Goal: Use online tool/utility: Utilize a website feature to perform a specific function

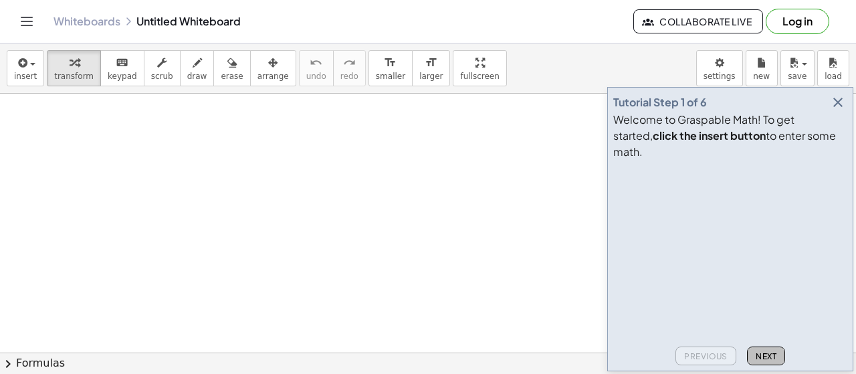
click at [772, 354] on span "Next" at bounding box center [766, 356] width 21 height 10
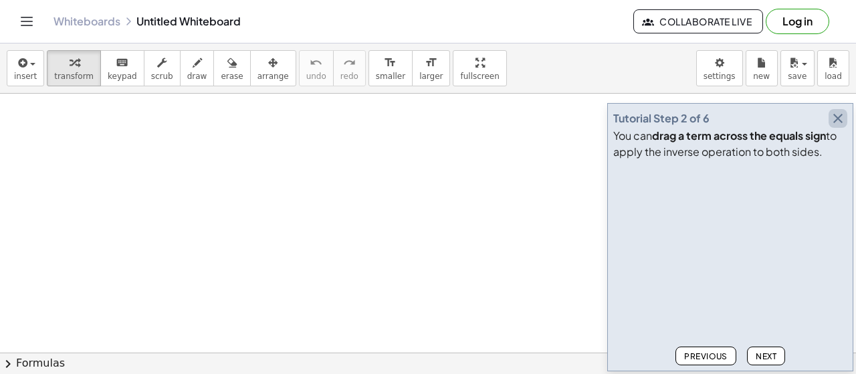
click at [837, 124] on icon "button" at bounding box center [838, 118] width 16 height 16
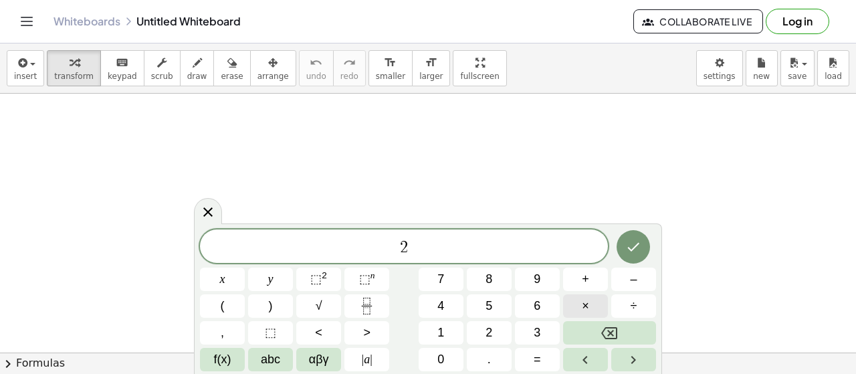
click at [575, 307] on button "×" at bounding box center [585, 305] width 45 height 23
click at [576, 308] on button "×" at bounding box center [585, 305] width 45 height 23
click at [316, 362] on span "αβγ" at bounding box center [319, 359] width 20 height 18
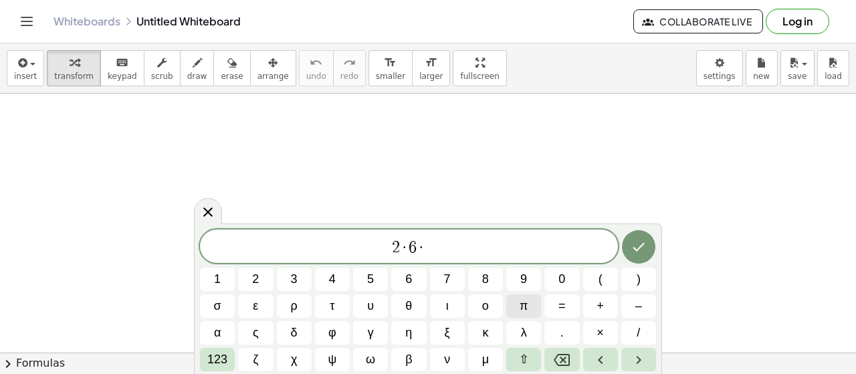
click at [524, 311] on span "π" at bounding box center [524, 306] width 8 height 18
click at [213, 360] on span "123" at bounding box center [217, 359] width 20 height 18
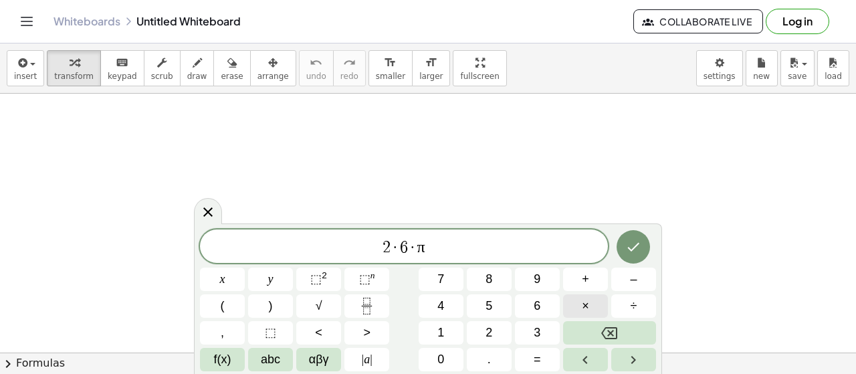
click at [572, 312] on button "×" at bounding box center [585, 305] width 45 height 23
click at [633, 310] on span "÷" at bounding box center [634, 306] width 7 height 18
click at [634, 237] on button "Done" at bounding box center [633, 246] width 33 height 33
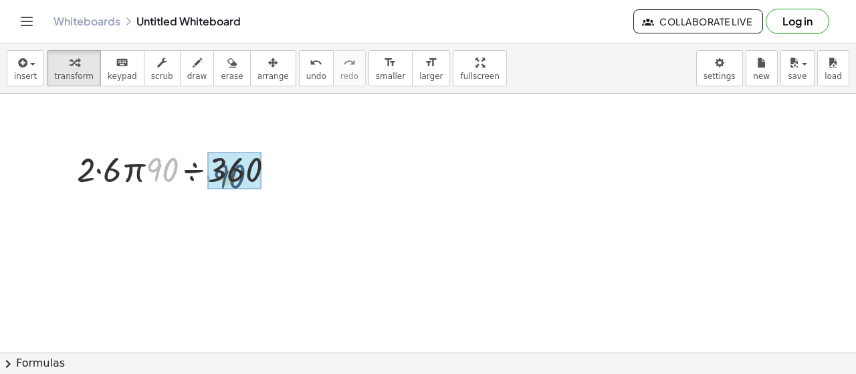
drag, startPoint x: 163, startPoint y: 172, endPoint x: 229, endPoint y: 168, distance: 66.3
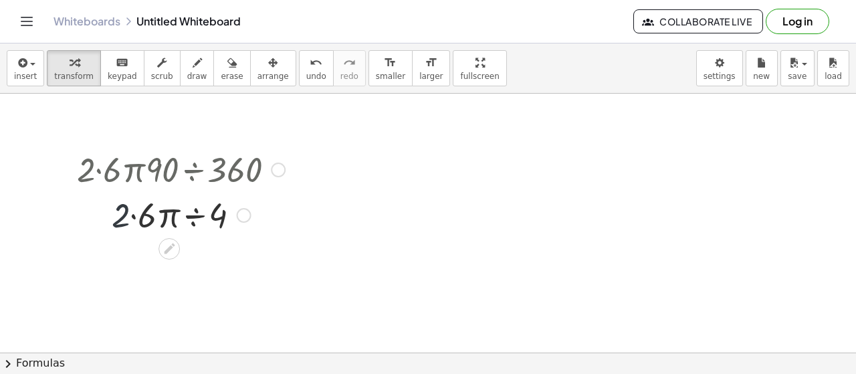
click at [114, 213] on div at bounding box center [180, 213] width 221 height 45
drag, startPoint x: 127, startPoint y: 219, endPoint x: 152, endPoint y: 227, distance: 25.8
drag, startPoint x: 137, startPoint y: 217, endPoint x: 221, endPoint y: 219, distance: 83.6
click at [222, 223] on div at bounding box center [180, 213] width 221 height 45
drag, startPoint x: 212, startPoint y: 216, endPoint x: 146, endPoint y: 214, distance: 66.2
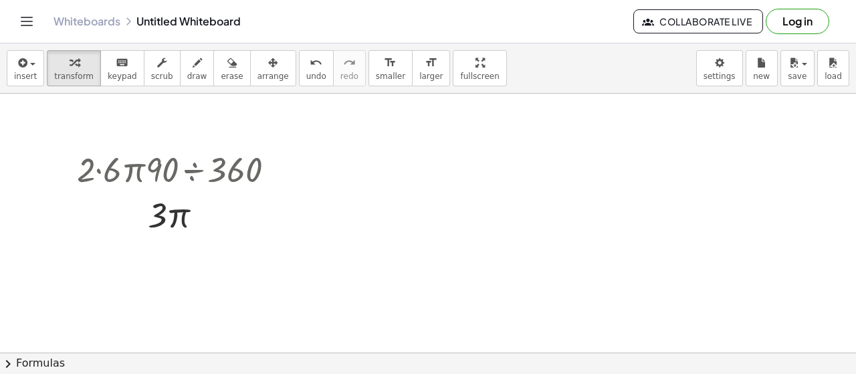
click at [795, 19] on button "Log in" at bounding box center [798, 21] width 64 height 25
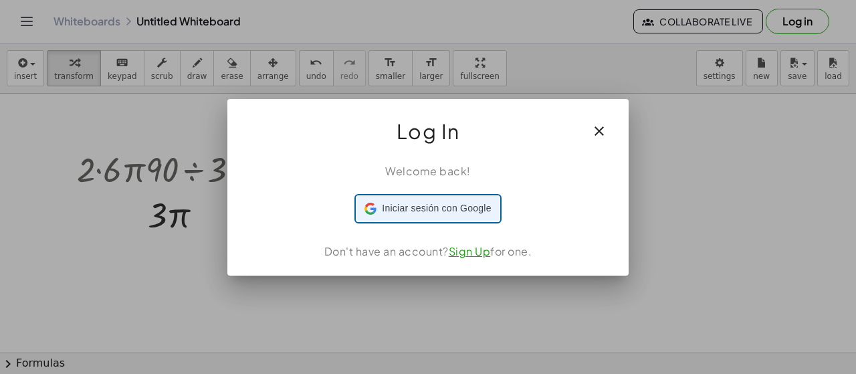
click at [428, 217] on div "Iniciar sesión con Google Iniciar sesión con Google. Se abre en una pestaña nue…" at bounding box center [427, 208] width 126 height 25
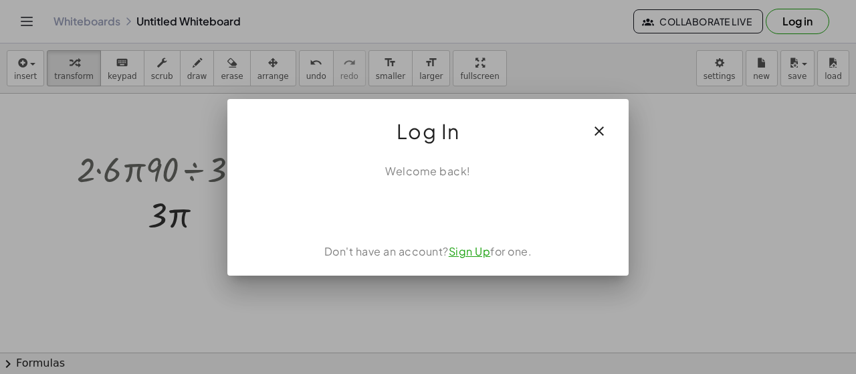
click at [599, 128] on icon "button" at bounding box center [599, 131] width 16 height 16
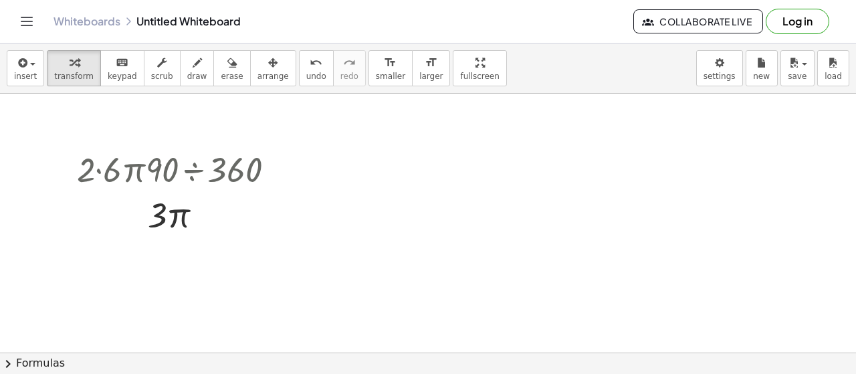
click at [799, 25] on button "Log in" at bounding box center [798, 21] width 64 height 25
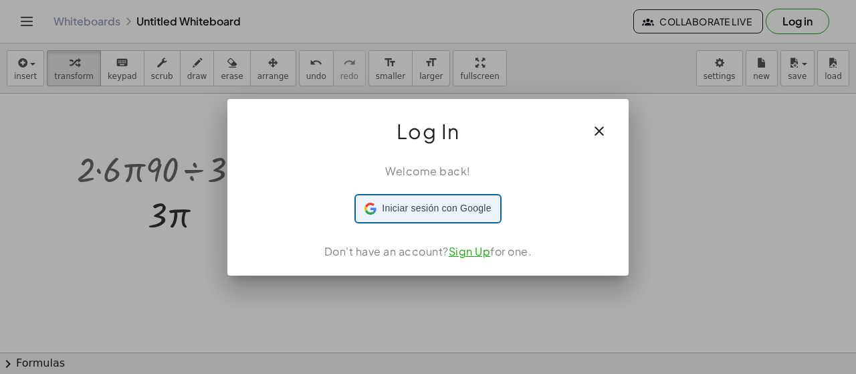
click at [405, 206] on span "Iniciar sesión con Google" at bounding box center [436, 208] width 109 height 14
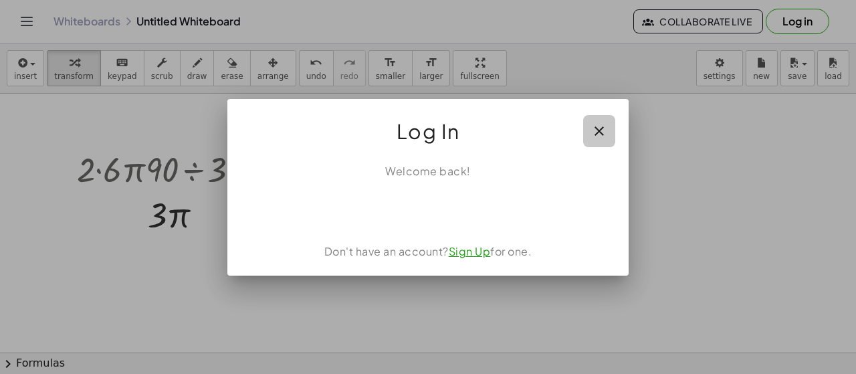
click at [606, 132] on icon "button" at bounding box center [599, 131] width 16 height 16
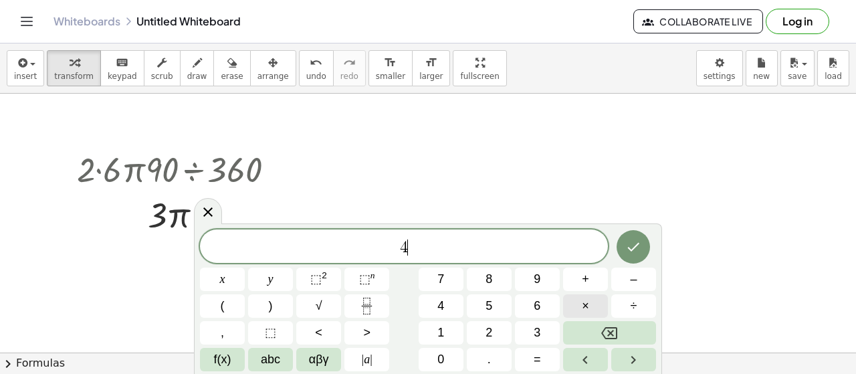
click at [578, 310] on button "×" at bounding box center [585, 305] width 45 height 23
click at [485, 338] on button "2" at bounding box center [489, 332] width 45 height 23
click at [240, 360] on button "f(x)" at bounding box center [222, 359] width 45 height 23
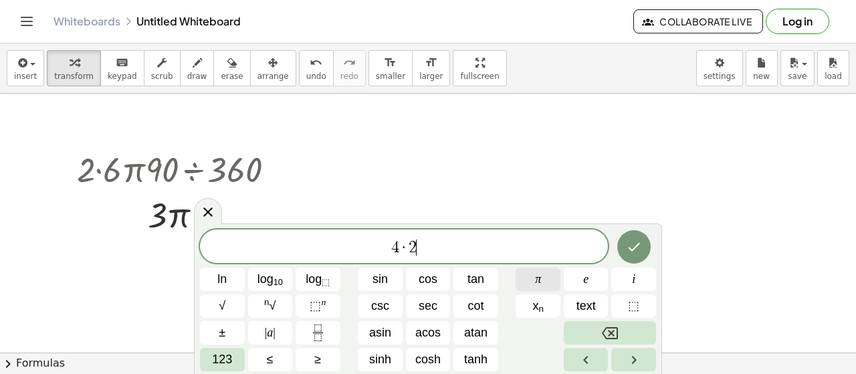
click at [536, 280] on span "π" at bounding box center [538, 279] width 6 height 18
click at [221, 366] on span "123" at bounding box center [222, 359] width 20 height 18
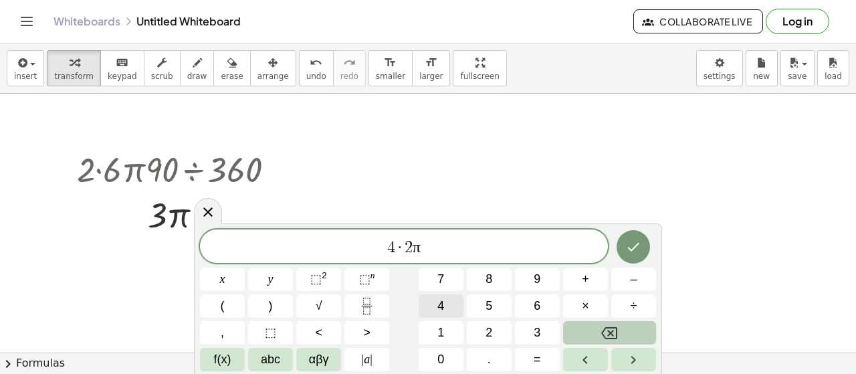
click at [449, 302] on button "4" at bounding box center [441, 305] width 45 height 23
click at [492, 300] on button "5" at bounding box center [489, 305] width 45 height 23
click at [223, 347] on div "4 · 2 π 4 5 ​ x y ⬚ 2 ⬚ n 7 8 9 + – ( ) √ 4 5 6 × ÷ , ⬚ < > 1 2 3 f(x) abc αβγ …" at bounding box center [428, 300] width 456 height 142
click at [231, 358] on button "f(x)" at bounding box center [222, 359] width 45 height 23
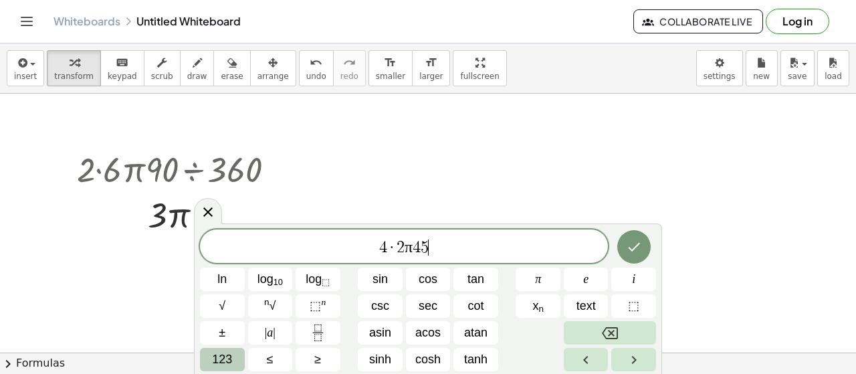
click at [225, 348] on button "123" at bounding box center [222, 359] width 45 height 23
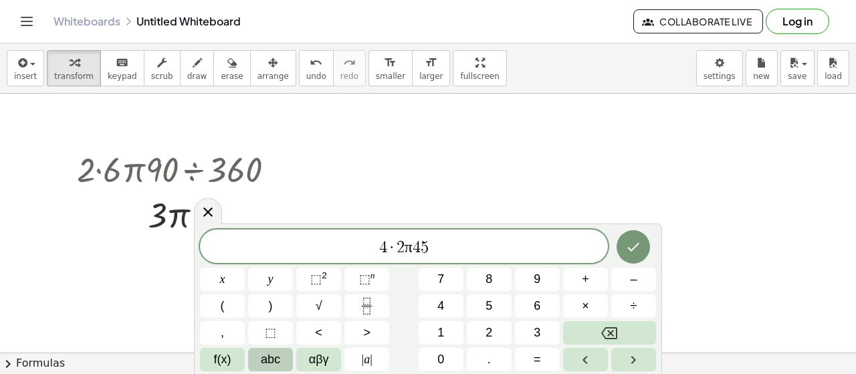
click at [256, 355] on button "abc" at bounding box center [270, 359] width 45 height 23
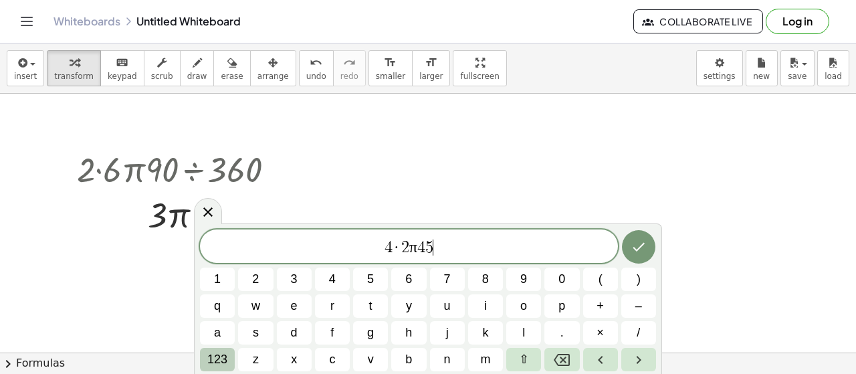
click at [201, 358] on button "123" at bounding box center [217, 359] width 35 height 23
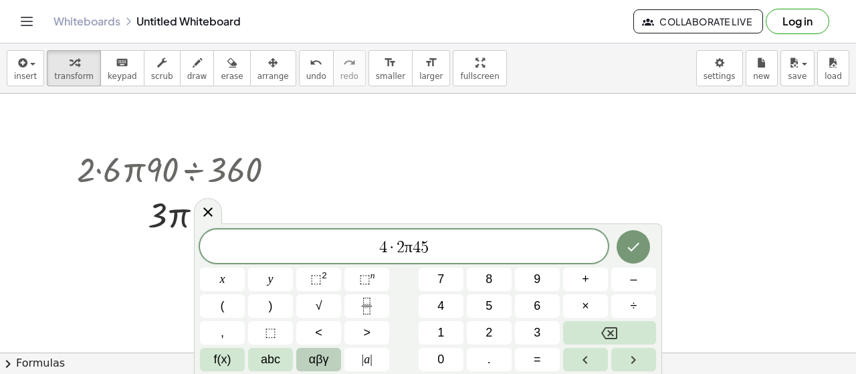
click at [310, 357] on span "αβγ" at bounding box center [319, 359] width 20 height 18
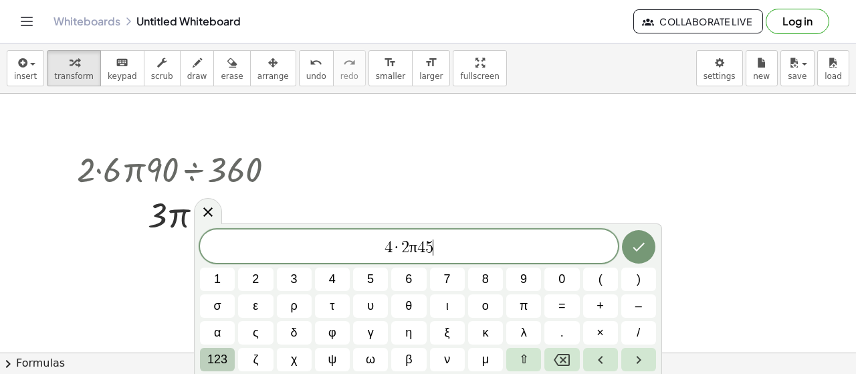
click at [214, 368] on button "123" at bounding box center [217, 359] width 35 height 23
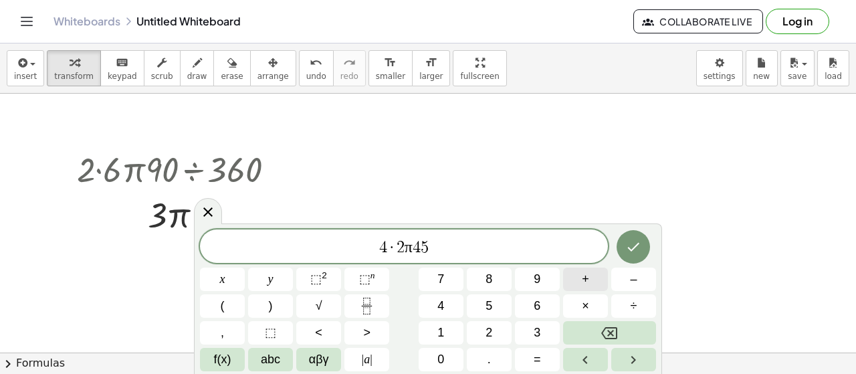
click at [567, 280] on button "+" at bounding box center [585, 278] width 45 height 23
click at [518, 330] on button "3" at bounding box center [537, 332] width 45 height 23
click at [549, 307] on button "6" at bounding box center [537, 305] width 45 height 23
click at [454, 356] on button "0" at bounding box center [441, 359] width 45 height 23
click at [635, 251] on icon "Done" at bounding box center [633, 247] width 16 height 16
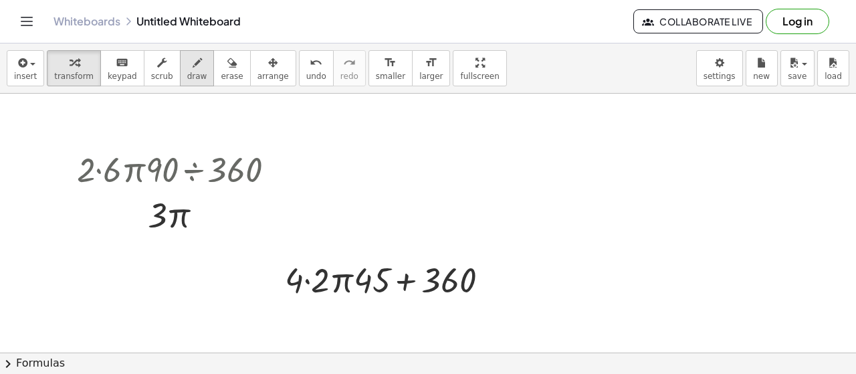
click at [187, 74] on span "draw" at bounding box center [197, 76] width 20 height 9
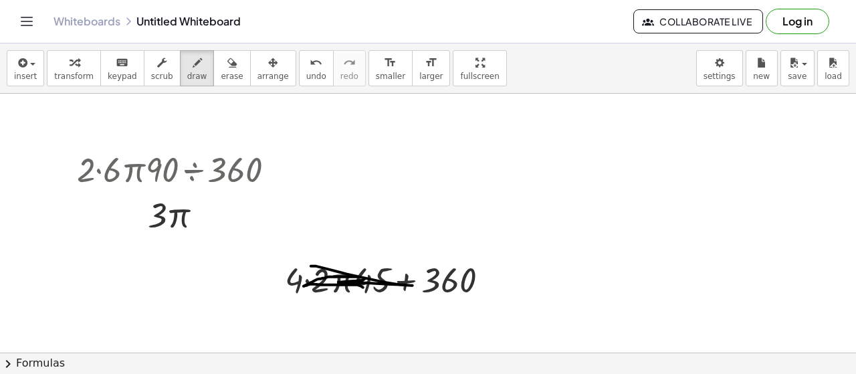
drag, startPoint x: 363, startPoint y: 287, endPoint x: 197, endPoint y: 196, distance: 189.7
click at [157, 68] on icon "button" at bounding box center [161, 63] width 9 height 16
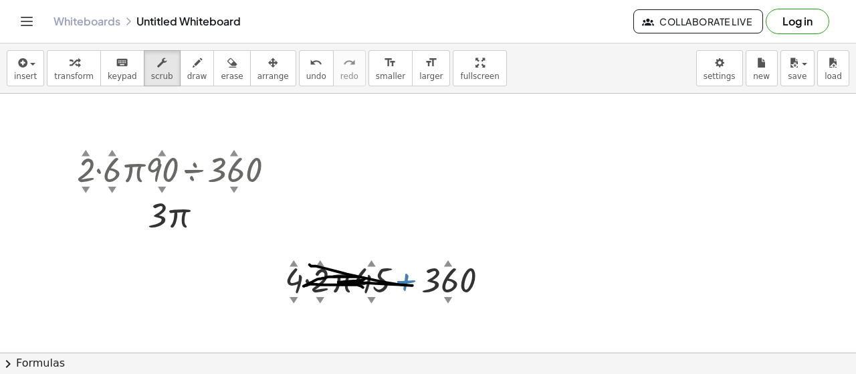
drag, startPoint x: 397, startPoint y: 275, endPoint x: 344, endPoint y: 282, distance: 53.8
click at [344, 283] on div at bounding box center [391, 278] width 227 height 45
drag, startPoint x: 358, startPoint y: 260, endPoint x: 367, endPoint y: 260, distance: 8.7
click at [359, 260] on div at bounding box center [391, 278] width 227 height 45
click at [370, 261] on div "▲" at bounding box center [371, 262] width 9 height 12
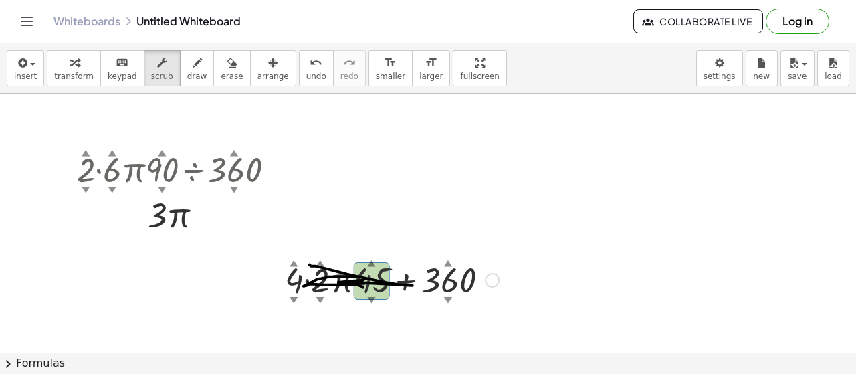
click at [370, 263] on div "▲" at bounding box center [371, 262] width 9 height 12
click at [80, 72] on span "transform" at bounding box center [73, 76] width 39 height 9
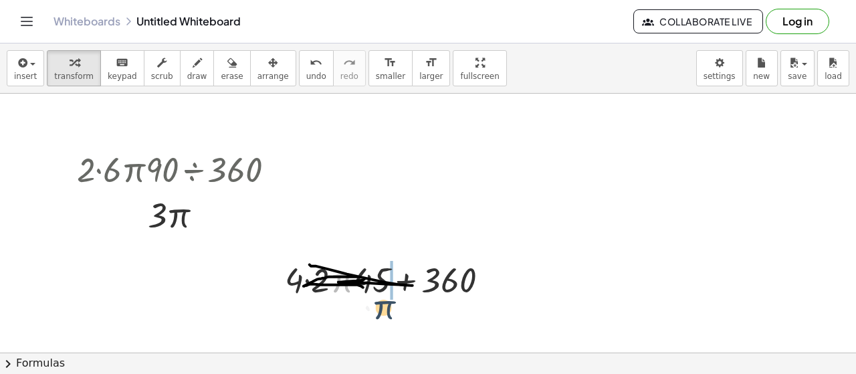
drag, startPoint x: 330, startPoint y: 279, endPoint x: 416, endPoint y: 337, distance: 103.7
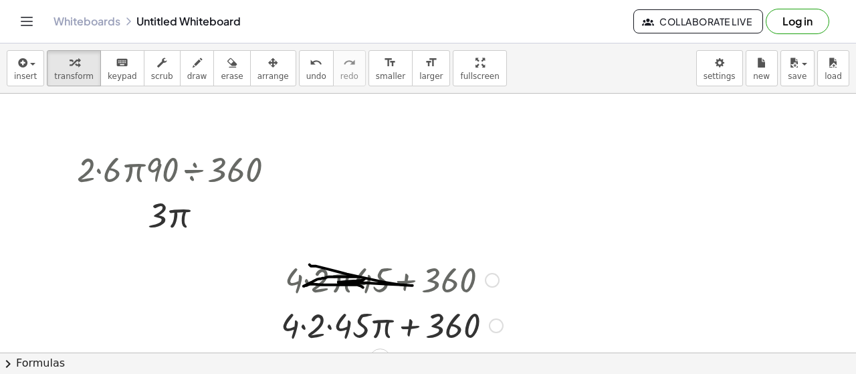
drag, startPoint x: 332, startPoint y: 271, endPoint x: 408, endPoint y: 300, distance: 81.7
click at [407, 299] on div at bounding box center [391, 278] width 235 height 45
drag, startPoint x: 297, startPoint y: 279, endPoint x: 326, endPoint y: 282, distance: 29.5
click at [326, 282] on div at bounding box center [391, 278] width 235 height 45
drag, startPoint x: 330, startPoint y: 279, endPoint x: 365, endPoint y: 293, distance: 37.3
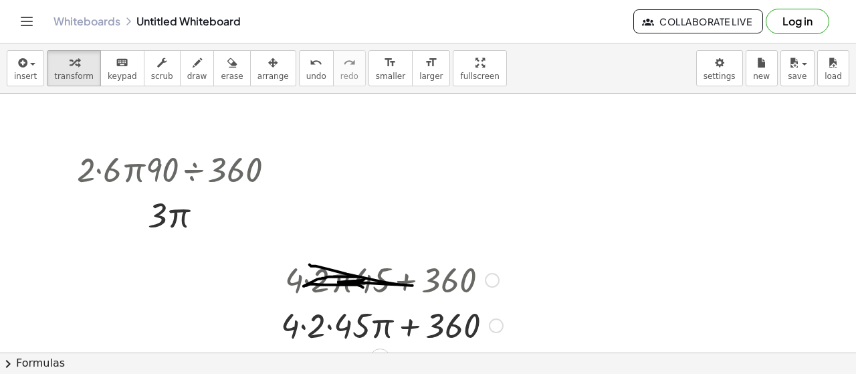
click at [361, 292] on div at bounding box center [391, 278] width 235 height 45
click at [404, 310] on div at bounding box center [391, 324] width 235 height 45
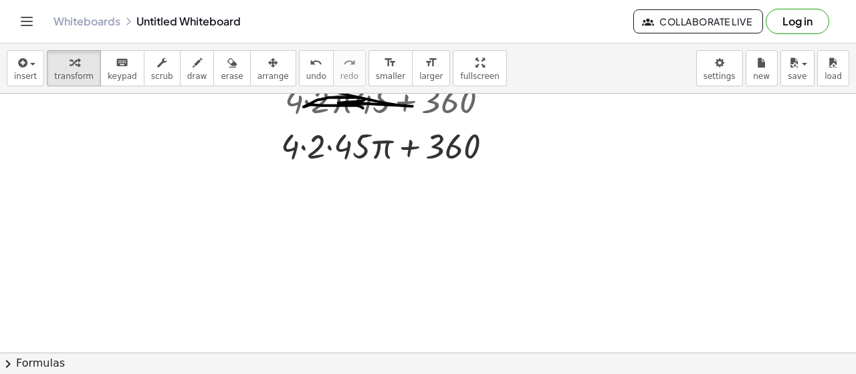
scroll to position [201, 0]
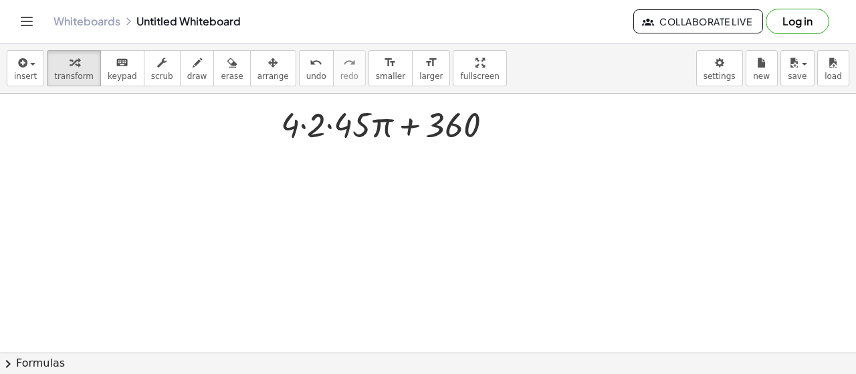
click at [384, 166] on div at bounding box center [428, 196] width 856 height 606
drag, startPoint x: 387, startPoint y: 150, endPoint x: 320, endPoint y: 116, distance: 75.4
click at [356, 140] on div "· 2 · 6 · π · 90 ÷ 360 · 2 · 6 · π ÷ 4 · 12 · π ÷ 4 · · π 3 + · 4 · 2 · π · 45 …" at bounding box center [428, 196] width 856 height 606
drag, startPoint x: 294, startPoint y: 125, endPoint x: 371, endPoint y: 138, distance: 78.0
click at [371, 138] on div at bounding box center [391, 123] width 235 height 45
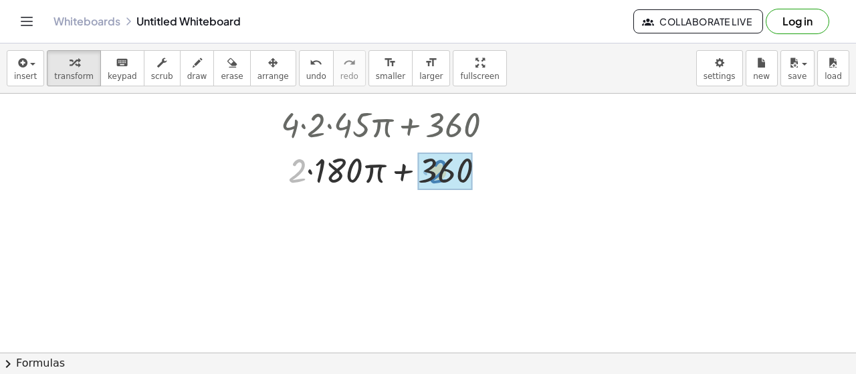
drag, startPoint x: 298, startPoint y: 171, endPoint x: 441, endPoint y: 173, distance: 142.4
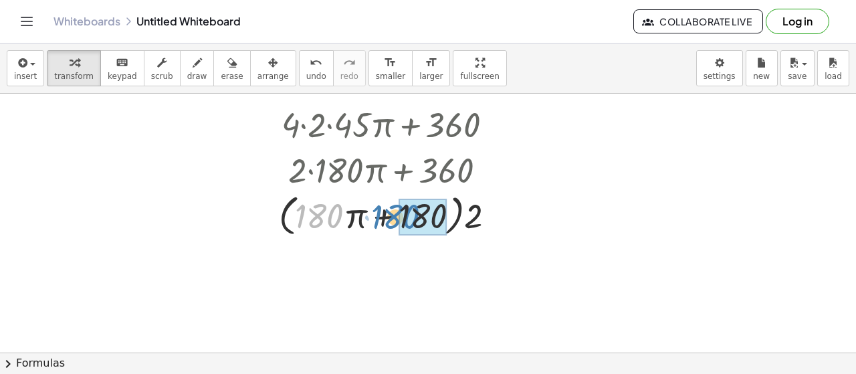
drag, startPoint x: 314, startPoint y: 210, endPoint x: 395, endPoint y: 213, distance: 80.3
click at [395, 213] on div at bounding box center [392, 214] width 240 height 51
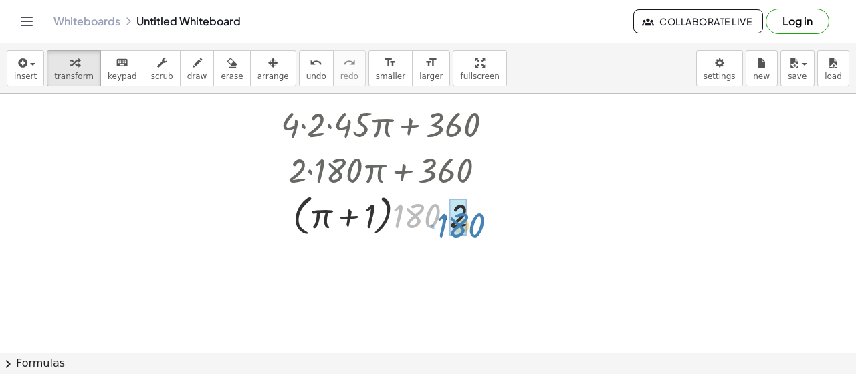
drag, startPoint x: 410, startPoint y: 215, endPoint x: 453, endPoint y: 224, distance: 43.7
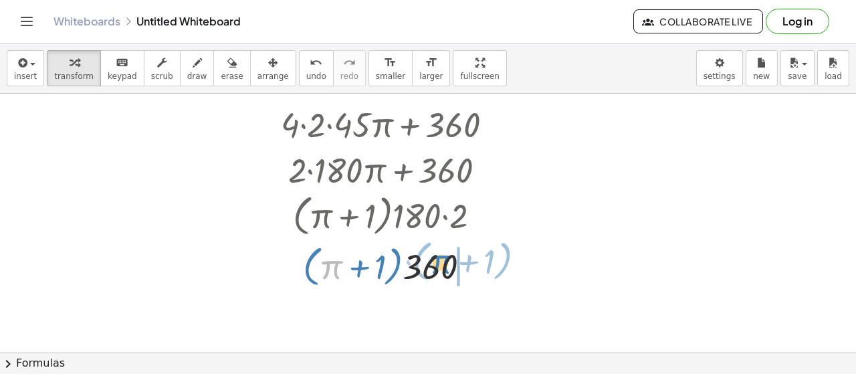
drag, startPoint x: 334, startPoint y: 269, endPoint x: 439, endPoint y: 269, distance: 104.3
click at [443, 264] on div at bounding box center [391, 265] width 235 height 51
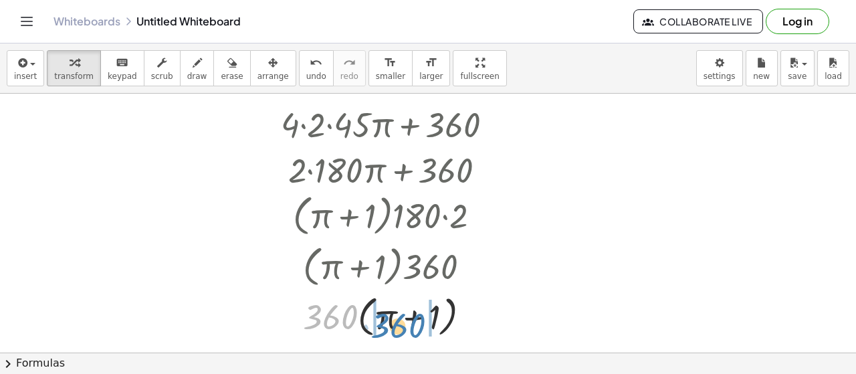
drag, startPoint x: 322, startPoint y: 310, endPoint x: 397, endPoint y: 316, distance: 75.1
click at [391, 319] on div at bounding box center [391, 315] width 235 height 51
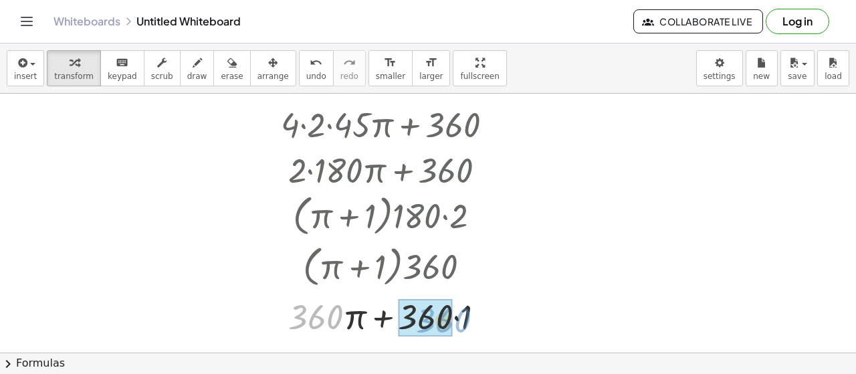
drag, startPoint x: 336, startPoint y: 316, endPoint x: 457, endPoint y: 315, distance: 121.0
click at [457, 316] on div at bounding box center [391, 315] width 235 height 45
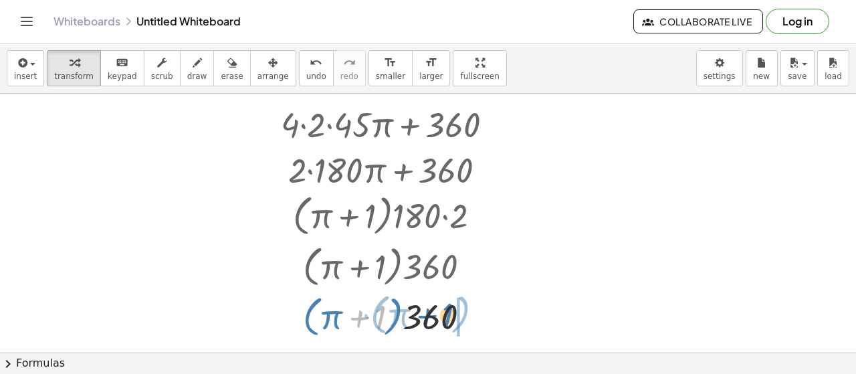
drag, startPoint x: 370, startPoint y: 317, endPoint x: 437, endPoint y: 316, distance: 67.5
click at [437, 316] on div at bounding box center [391, 315] width 235 height 51
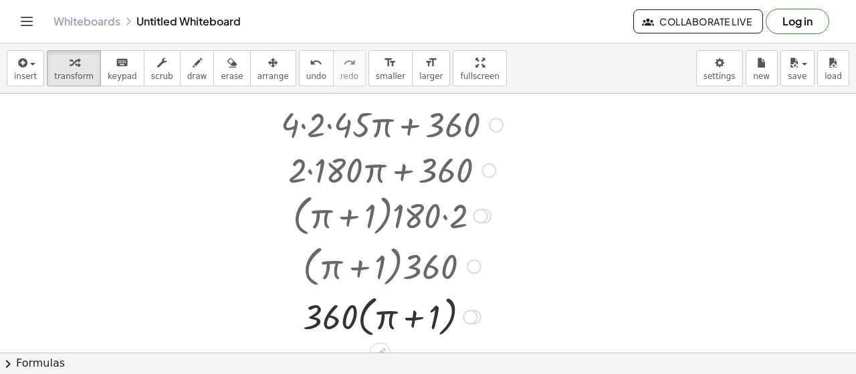
drag, startPoint x: 381, startPoint y: 347, endPoint x: 306, endPoint y: 311, distance: 83.1
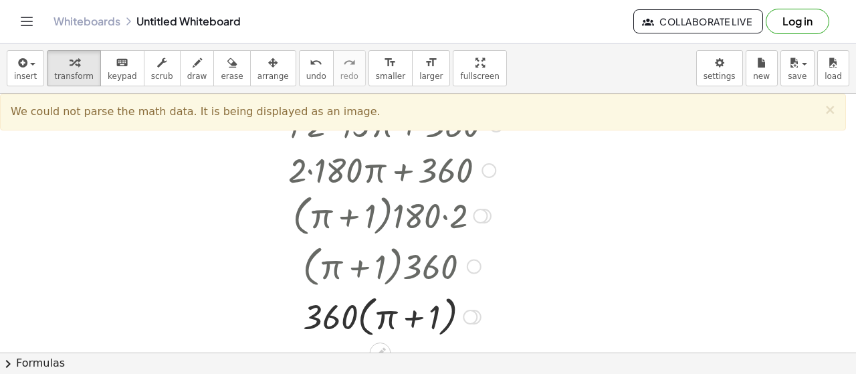
scroll to position [334, 0]
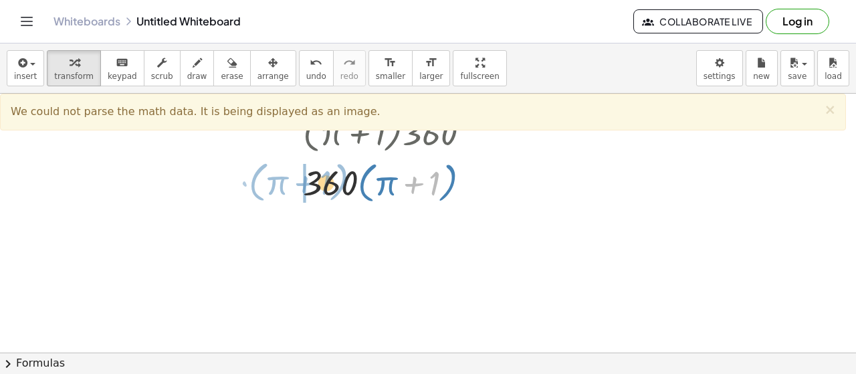
drag, startPoint x: 436, startPoint y: 189, endPoint x: 327, endPoint y: 188, distance: 109.0
click at [327, 188] on div at bounding box center [391, 181] width 235 height 51
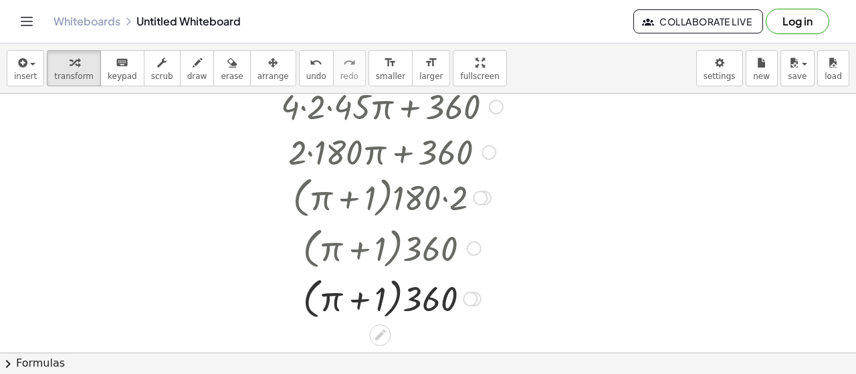
scroll to position [134, 0]
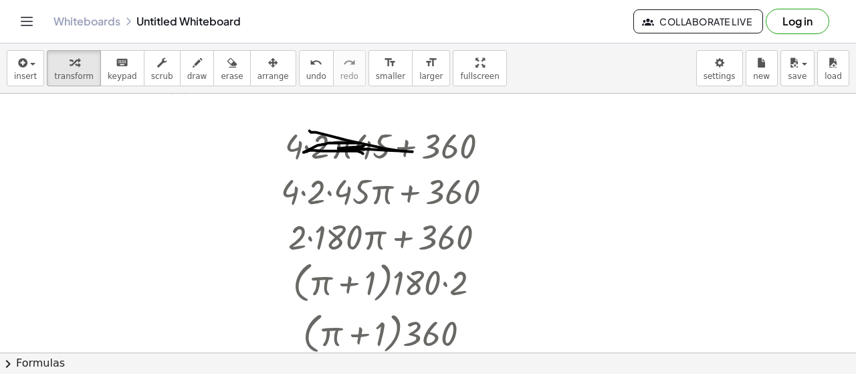
click at [802, 23] on button "Log in" at bounding box center [798, 21] width 64 height 25
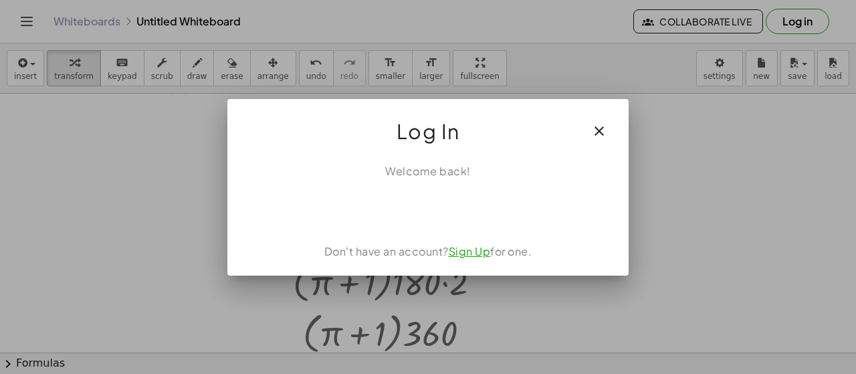
click at [465, 265] on div "Welcome back! Don't have an account? Sign Up for one." at bounding box center [427, 213] width 401 height 123
click at [462, 247] on link "Sign Up" at bounding box center [470, 251] width 42 height 14
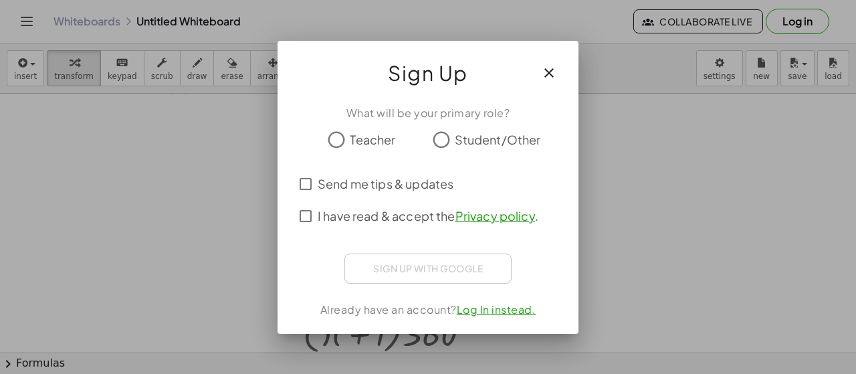
click at [562, 62] on button "button" at bounding box center [549, 73] width 32 height 32
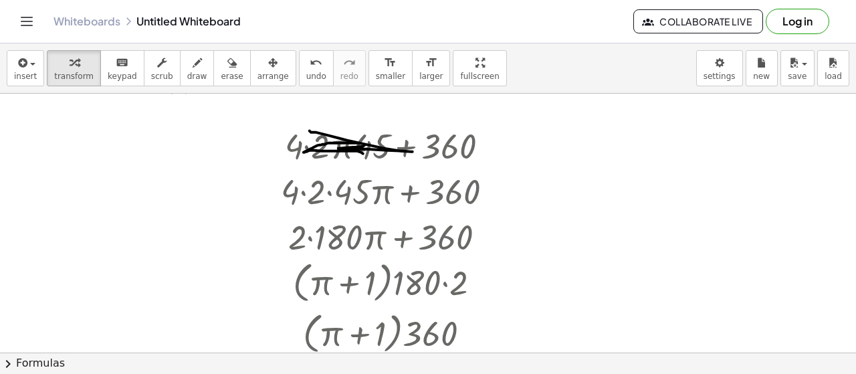
click at [805, 29] on button "Log in" at bounding box center [798, 21] width 64 height 25
click at [737, 25] on button "[PERSON_NAME]" at bounding box center [788, 21] width 103 height 24
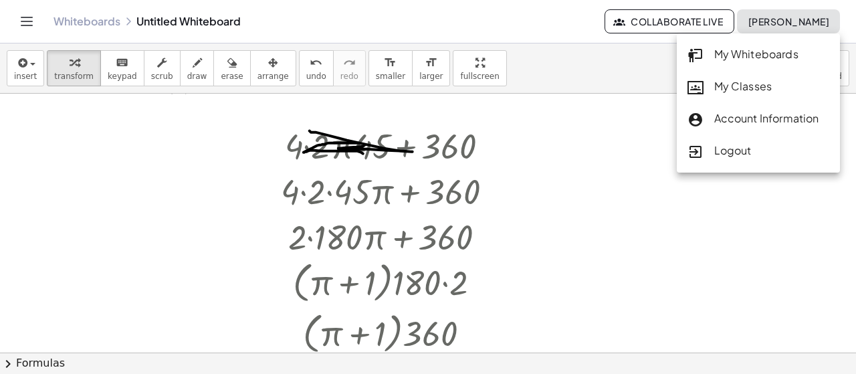
click at [594, 149] on div at bounding box center [428, 263] width 856 height 606
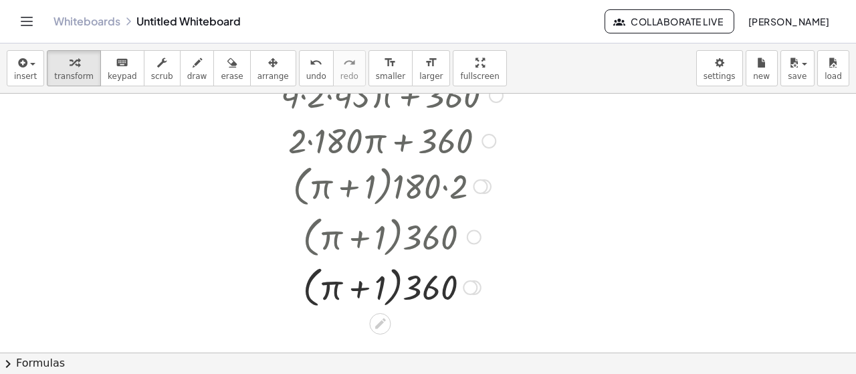
scroll to position [212, 0]
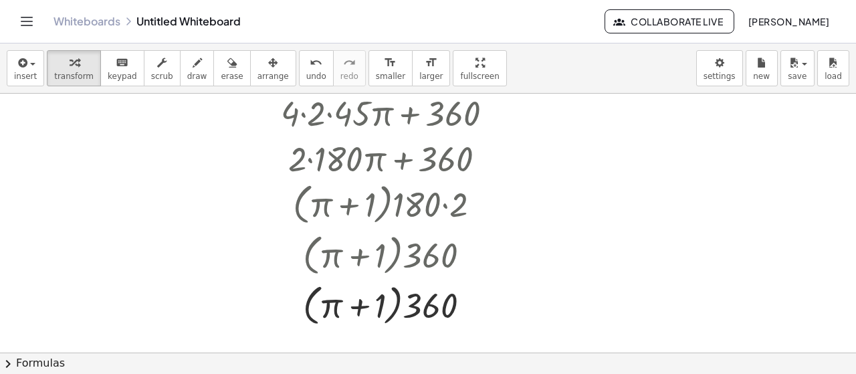
click at [58, 181] on div at bounding box center [428, 141] width 856 height 519
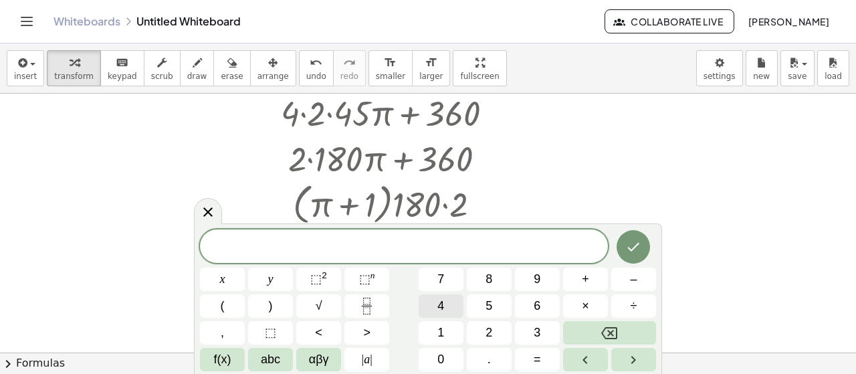
click at [443, 304] on span "4" at bounding box center [440, 306] width 7 height 18
click at [574, 300] on button "×" at bounding box center [585, 305] width 45 height 23
click at [488, 334] on span "2" at bounding box center [488, 333] width 7 height 18
click at [449, 316] on button "4" at bounding box center [441, 305] width 45 height 23
click at [491, 309] on span "5" at bounding box center [488, 306] width 7 height 18
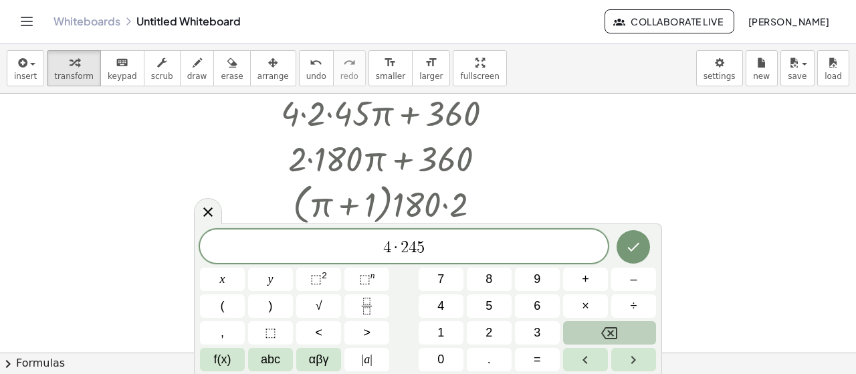
click at [610, 340] on icon "Backspace" at bounding box center [609, 333] width 16 height 16
click at [610, 336] on icon "Backspace" at bounding box center [609, 333] width 16 height 16
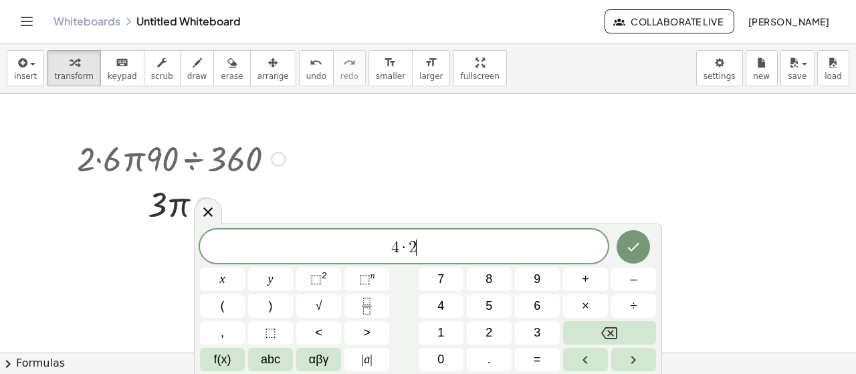
scroll to position [0, 0]
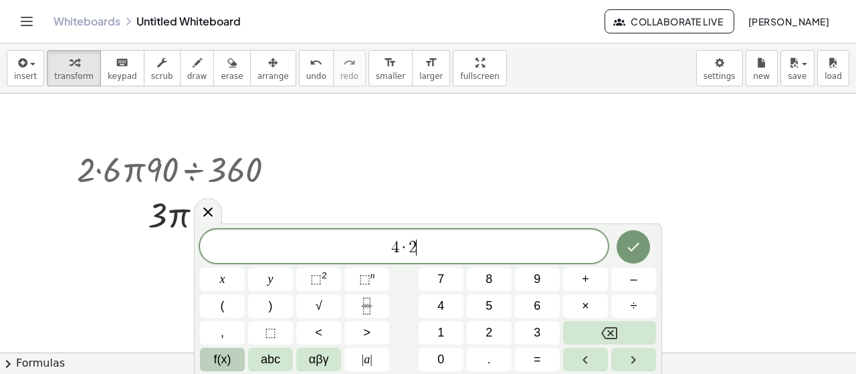
click at [205, 362] on button "f(x)" at bounding box center [222, 359] width 45 height 23
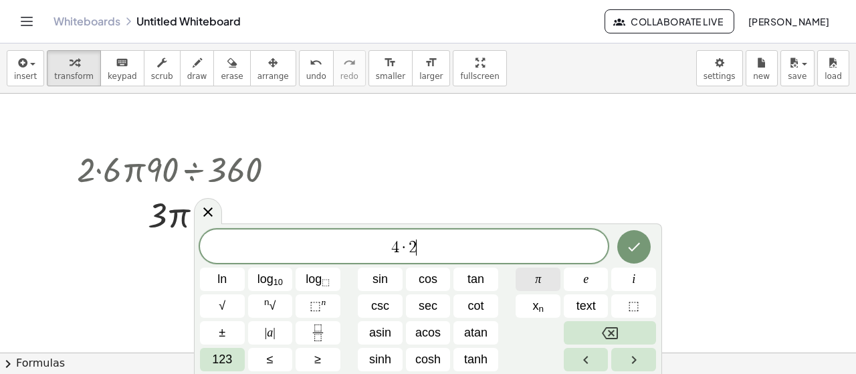
click at [529, 277] on button "π" at bounding box center [538, 278] width 45 height 23
click at [228, 370] on button "123" at bounding box center [222, 359] width 45 height 23
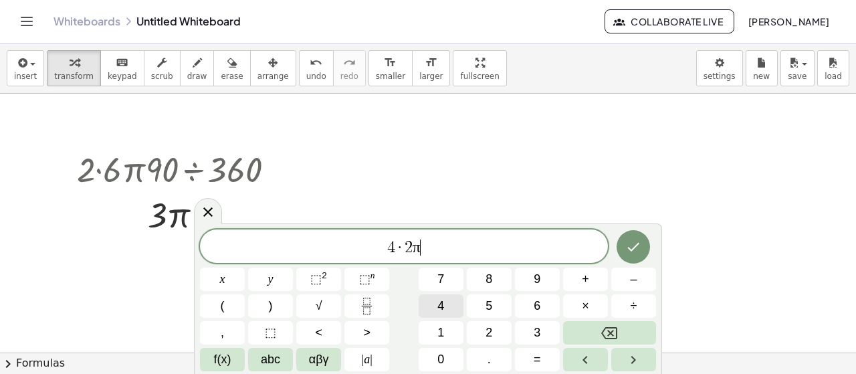
click at [459, 308] on button "4" at bounding box center [441, 305] width 45 height 23
click at [482, 310] on button "5" at bounding box center [489, 305] width 45 height 23
click at [631, 303] on span "÷" at bounding box center [634, 306] width 7 height 18
click at [528, 346] on div "4 · 2 π 4 5 ÷ ​ x y ⬚ 2 ⬚ n 7 8 9 + – ( ) √ 4 5 6 × ÷ , ⬚ < > 1 2 3 f(x) abc αβ…" at bounding box center [428, 300] width 456 height 142
click at [541, 299] on button "6" at bounding box center [537, 305] width 45 height 23
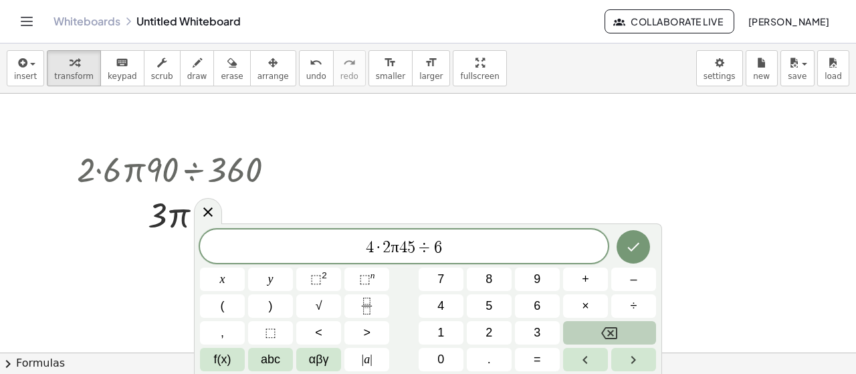
click at [624, 331] on button "Backspace" at bounding box center [609, 332] width 93 height 23
click at [548, 334] on button "3" at bounding box center [537, 332] width 45 height 23
click at [534, 305] on span "6" at bounding box center [537, 306] width 7 height 18
click at [453, 362] on button "0" at bounding box center [441, 359] width 45 height 23
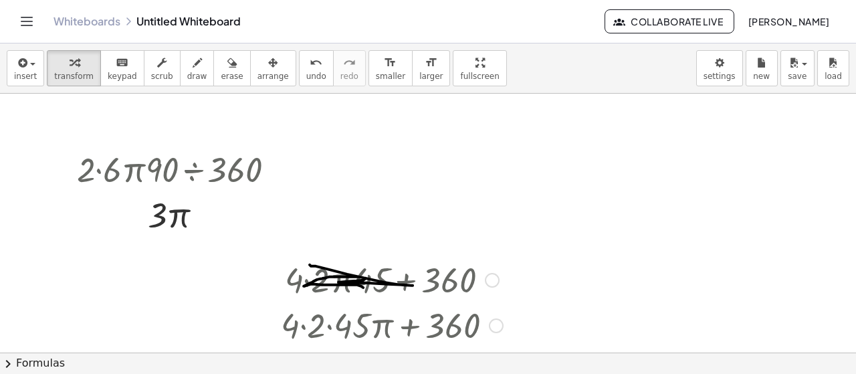
scroll to position [134, 0]
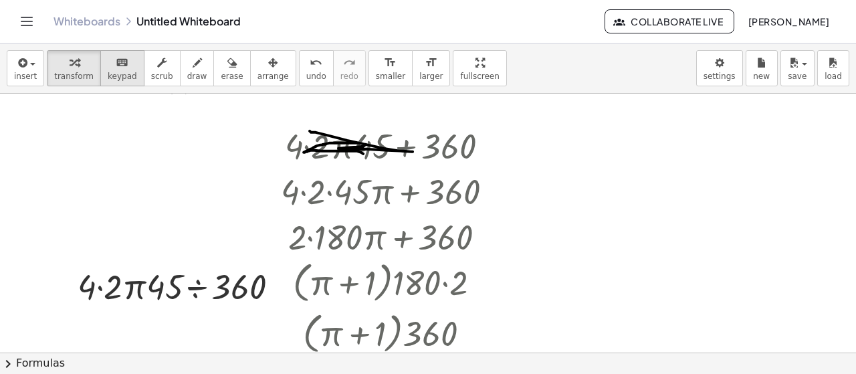
click at [108, 72] on span "keypad" at bounding box center [122, 76] width 29 height 9
click at [55, 66] on div "button" at bounding box center [73, 62] width 39 height 16
click at [12, 66] on button "insert" at bounding box center [25, 68] width 37 height 36
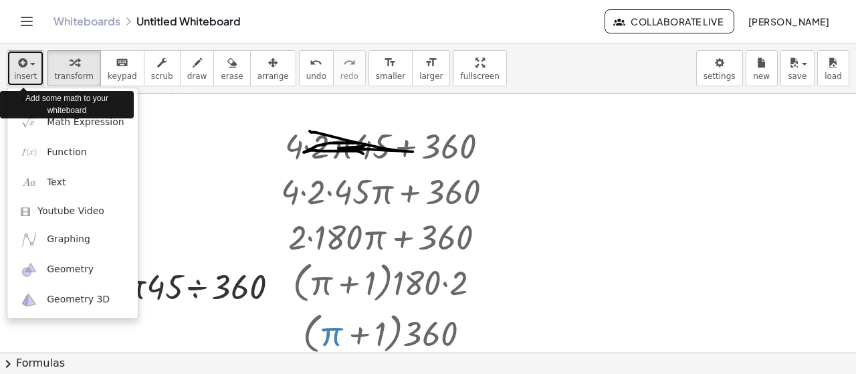
click at [20, 69] on icon "button" at bounding box center [21, 63] width 12 height 16
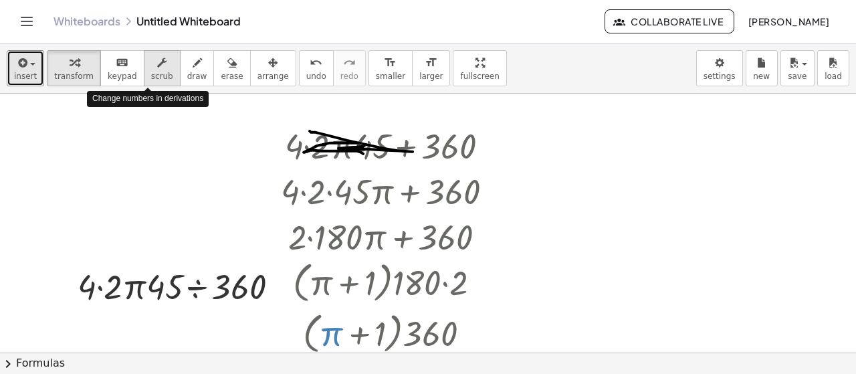
click at [157, 68] on icon "button" at bounding box center [161, 63] width 9 height 16
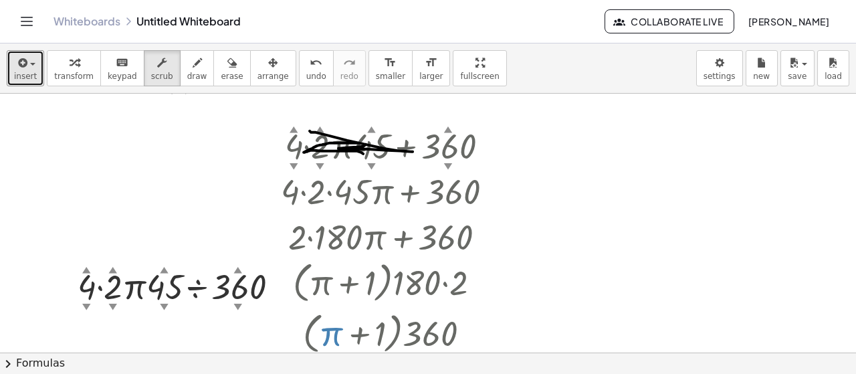
drag, startPoint x: 134, startPoint y: 280, endPoint x: 138, endPoint y: 191, distance: 89.7
click at [124, 238] on div "· 2 ▲ ▼ · 6 ▲ ▼ · π · 90 ▲ ▼ ÷ 360 ▲ ▼ · 2 · 6 · π ÷ 4 · 12 · π ÷ 4 · · π 3 + ·…" at bounding box center [428, 219] width 856 height 519
click at [193, 72] on button "draw" at bounding box center [197, 68] width 35 height 36
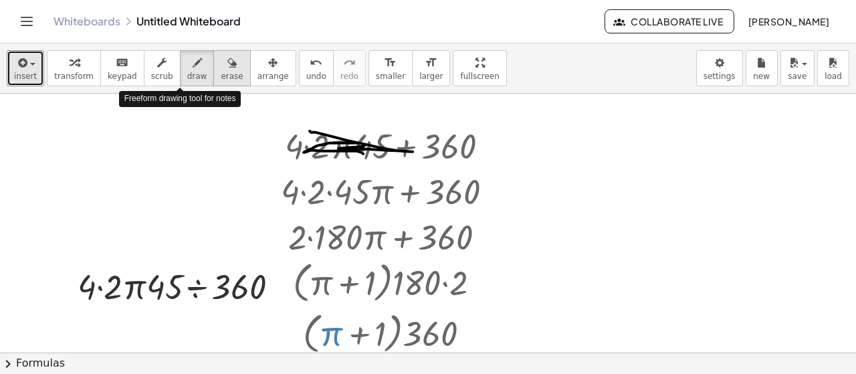
click at [213, 72] on button "erase" at bounding box center [231, 68] width 37 height 36
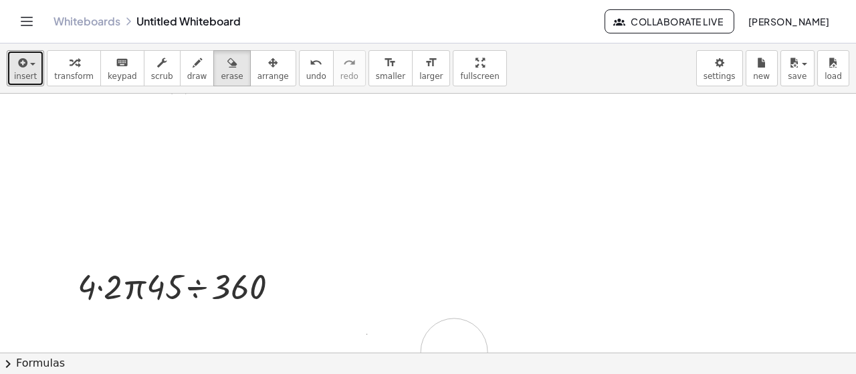
drag, startPoint x: 317, startPoint y: 142, endPoint x: 401, endPoint y: 229, distance: 120.6
click at [443, 315] on div at bounding box center [428, 219] width 856 height 519
drag, startPoint x: 302, startPoint y: 154, endPoint x: 384, endPoint y: 352, distance: 213.7
click at [384, 352] on div at bounding box center [428, 219] width 856 height 519
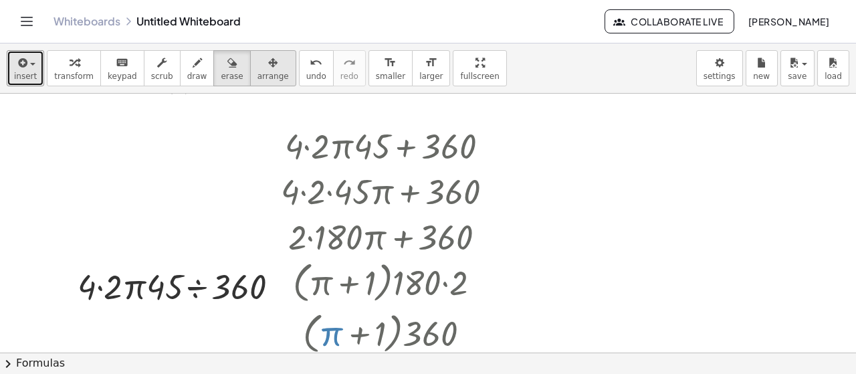
click at [265, 76] on button "arrange" at bounding box center [273, 68] width 46 height 36
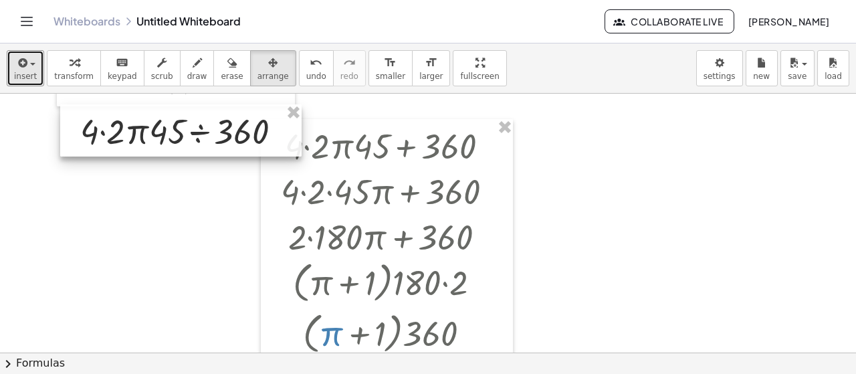
drag, startPoint x: 187, startPoint y: 291, endPoint x: 189, endPoint y: 138, distance: 153.1
click at [189, 138] on div at bounding box center [180, 130] width 241 height 52
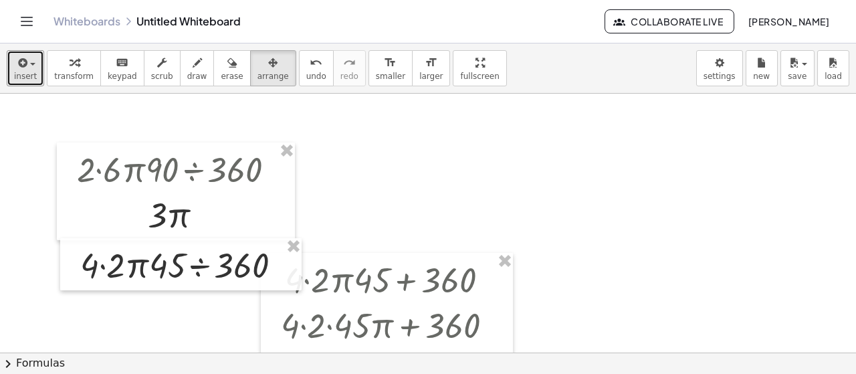
scroll to position [0, 0]
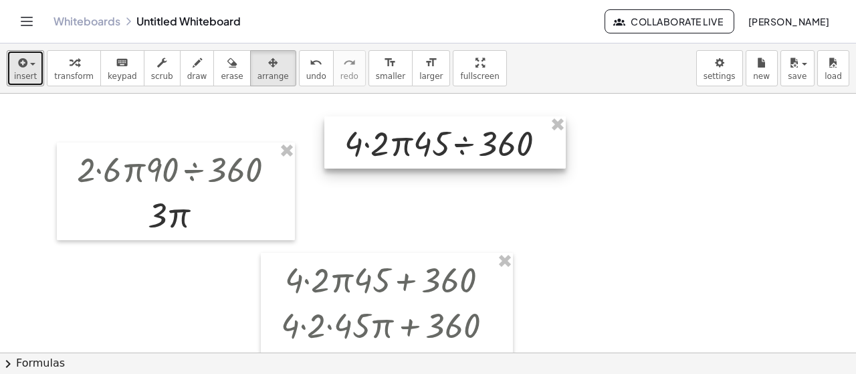
drag, startPoint x: 172, startPoint y: 276, endPoint x: 436, endPoint y: 154, distance: 290.8
click at [436, 154] on div at bounding box center [444, 142] width 241 height 52
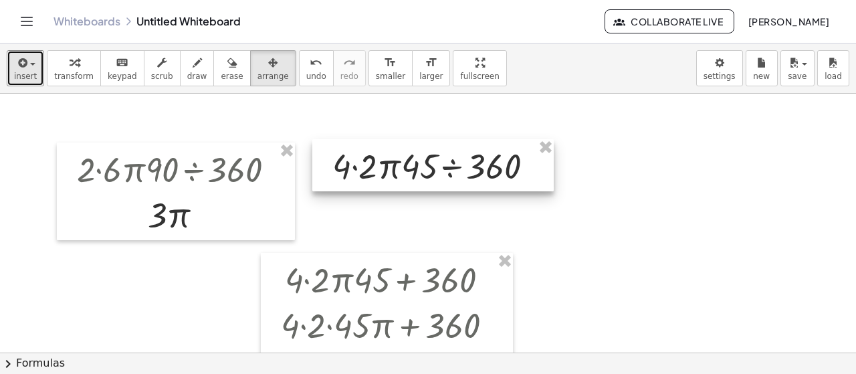
drag, startPoint x: 428, startPoint y: 148, endPoint x: 421, endPoint y: 146, distance: 7.6
click at [417, 166] on div at bounding box center [432, 165] width 241 height 52
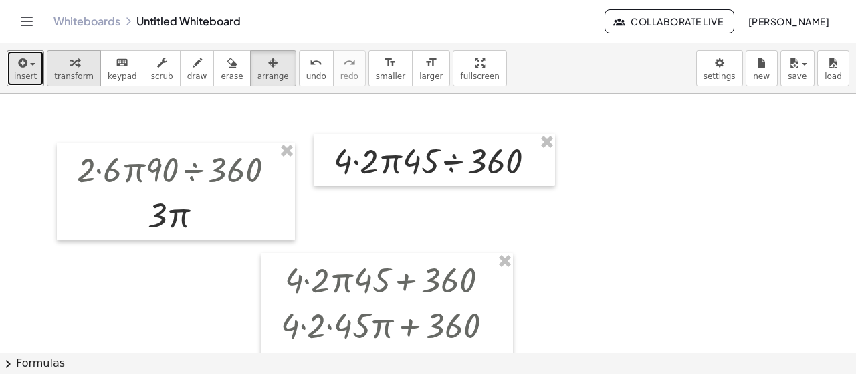
click at [70, 70] on icon "button" at bounding box center [74, 63] width 9 height 16
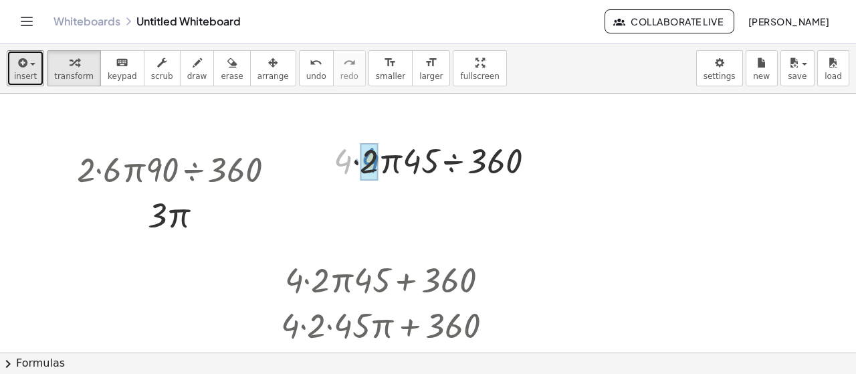
drag, startPoint x: 348, startPoint y: 163, endPoint x: 376, endPoint y: 164, distance: 27.4
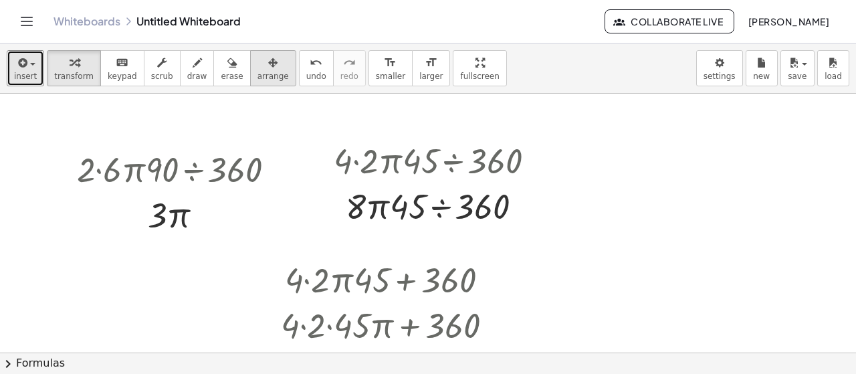
click at [257, 79] on span "arrange" at bounding box center [272, 76] width 31 height 9
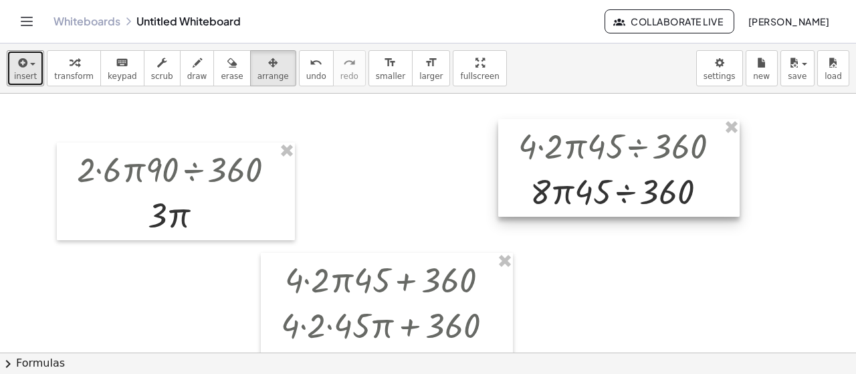
drag, startPoint x: 395, startPoint y: 185, endPoint x: 580, endPoint y: 170, distance: 186.5
click at [580, 170] on div at bounding box center [618, 168] width 241 height 98
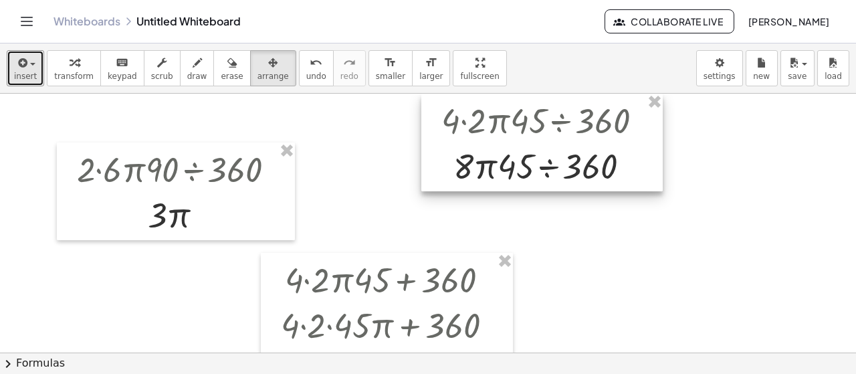
drag, startPoint x: 573, startPoint y: 175, endPoint x: 402, endPoint y: 110, distance: 183.1
click at [421, 111] on div at bounding box center [541, 143] width 241 height 98
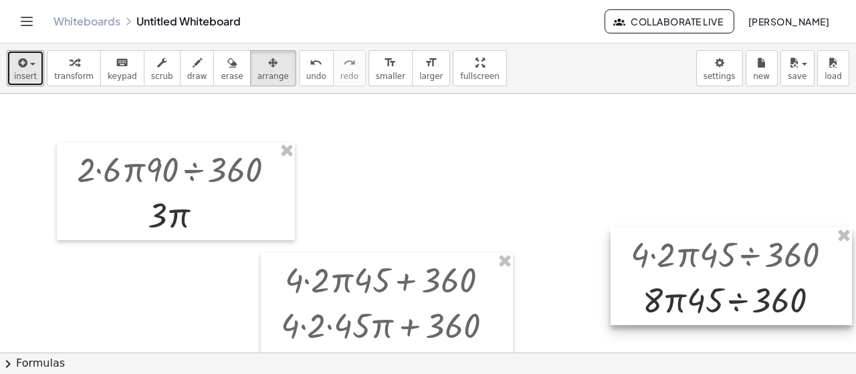
drag, startPoint x: 475, startPoint y: 156, endPoint x: 747, endPoint y: 288, distance: 302.3
click at [758, 290] on div at bounding box center [730, 276] width 241 height 98
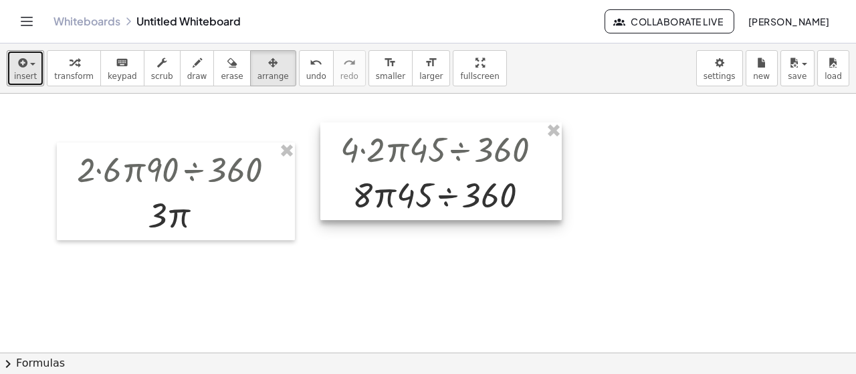
drag, startPoint x: 695, startPoint y: 286, endPoint x: 399, endPoint y: 169, distance: 318.5
click at [403, 181] on div at bounding box center [440, 171] width 241 height 98
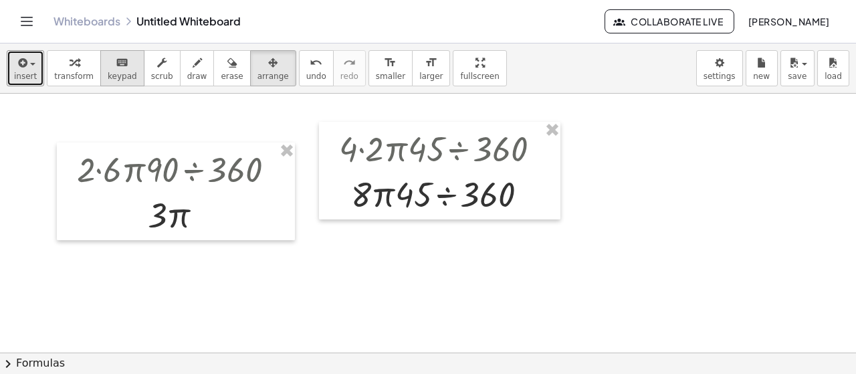
click at [114, 54] on div "keyboard" at bounding box center [122, 62] width 29 height 16
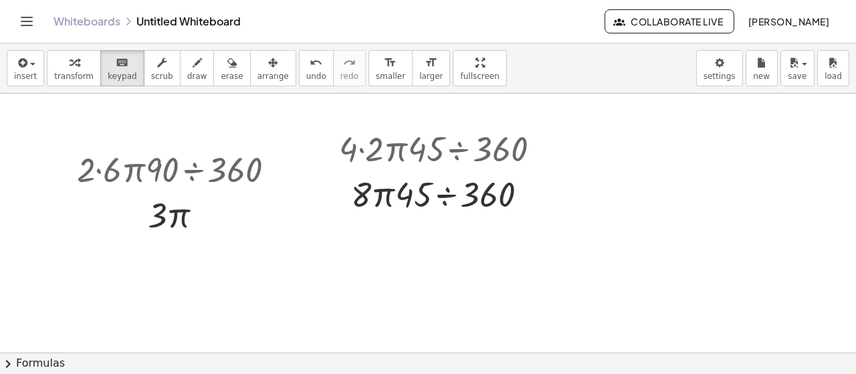
drag, startPoint x: 358, startPoint y: 204, endPoint x: 411, endPoint y: 212, distance: 53.4
drag, startPoint x: 365, startPoint y: 201, endPoint x: 444, endPoint y: 205, distance: 79.0
click at [444, 205] on div at bounding box center [473, 195] width 83 height 37
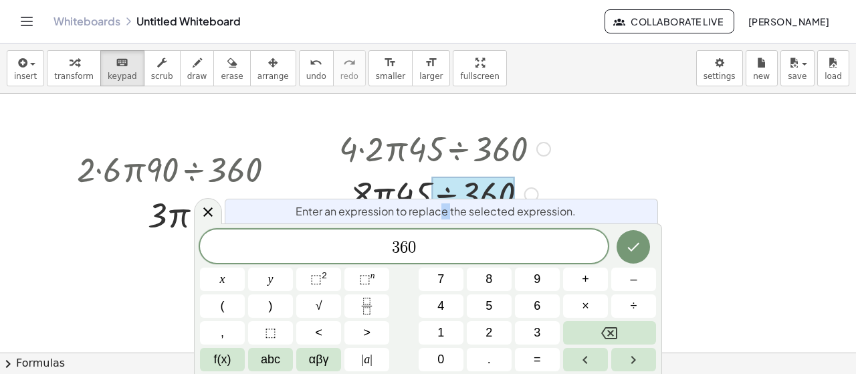
click at [455, 206] on span "Enter an expression to replace the selected expression." at bounding box center [436, 211] width 280 height 16
click at [576, 183] on div at bounding box center [428, 353] width 856 height 519
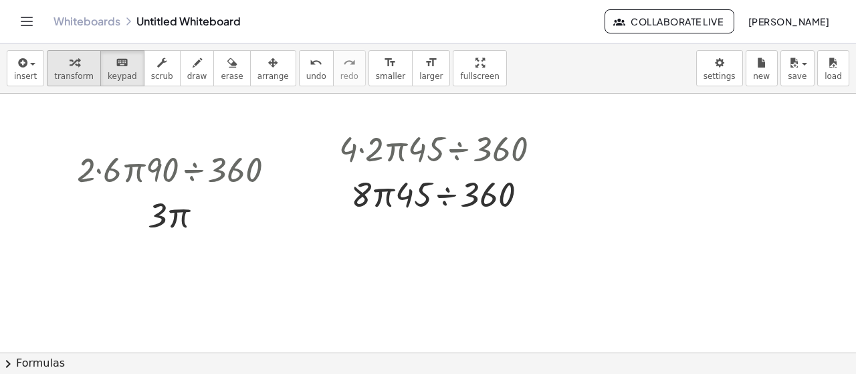
click at [87, 74] on button "transform" at bounding box center [74, 68] width 54 height 36
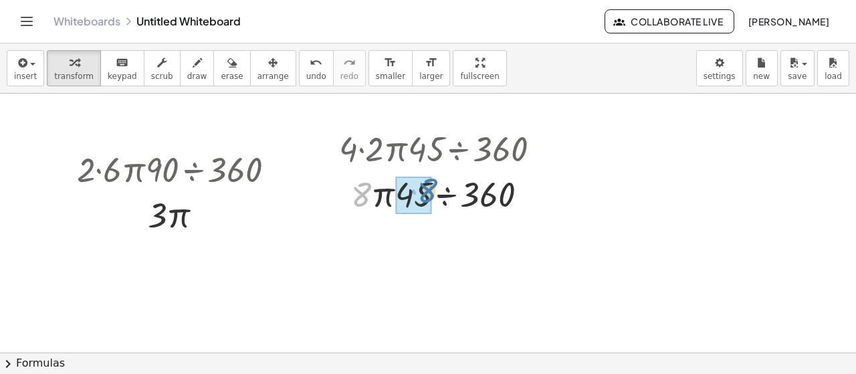
drag, startPoint x: 356, startPoint y: 196, endPoint x: 423, endPoint y: 192, distance: 67.0
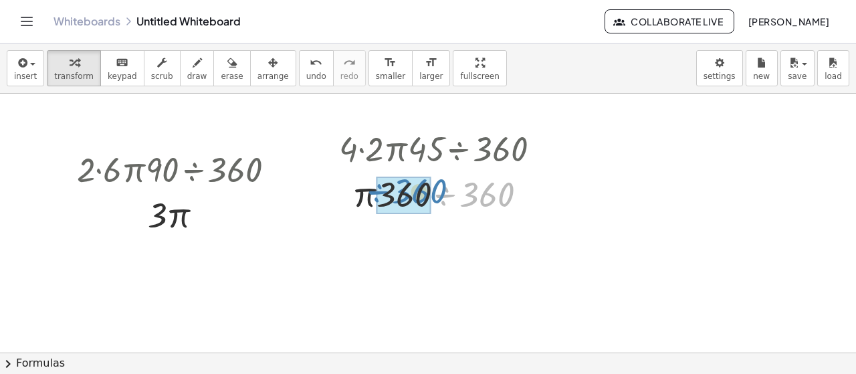
drag, startPoint x: 485, startPoint y: 197, endPoint x: 417, endPoint y: 191, distance: 68.4
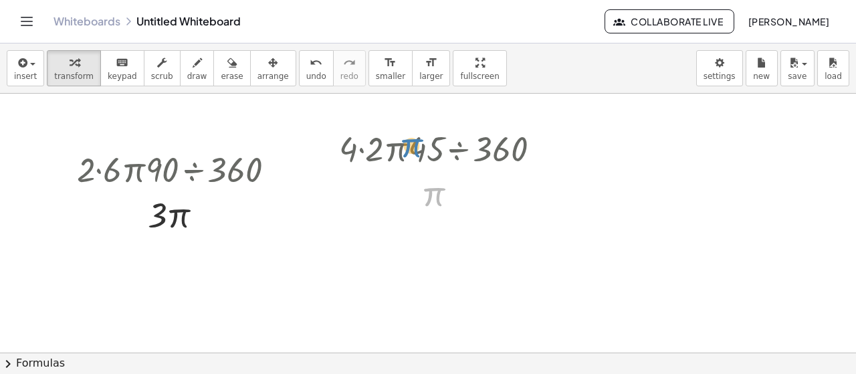
drag, startPoint x: 427, startPoint y: 199, endPoint x: 411, endPoint y: 148, distance: 52.9
click at [431, 221] on icon at bounding box center [433, 227] width 14 height 14
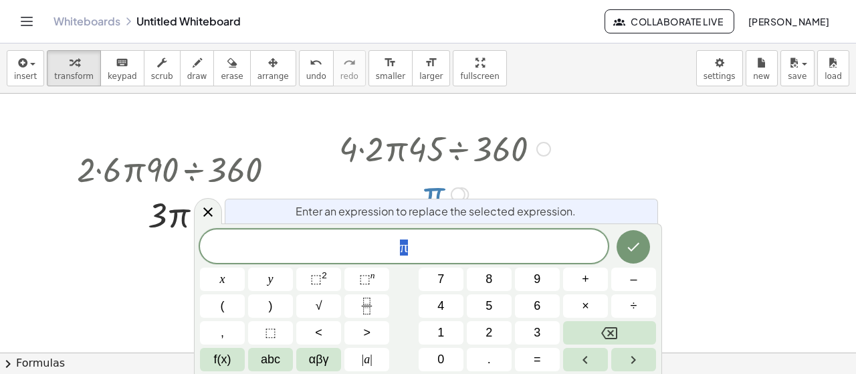
click at [438, 245] on span "π" at bounding box center [404, 247] width 408 height 19
click at [546, 188] on div at bounding box center [444, 193] width 225 height 44
click at [544, 164] on div at bounding box center [444, 147] width 225 height 45
click at [508, 155] on div at bounding box center [444, 147] width 225 height 45
click at [477, 144] on div at bounding box center [444, 147] width 225 height 45
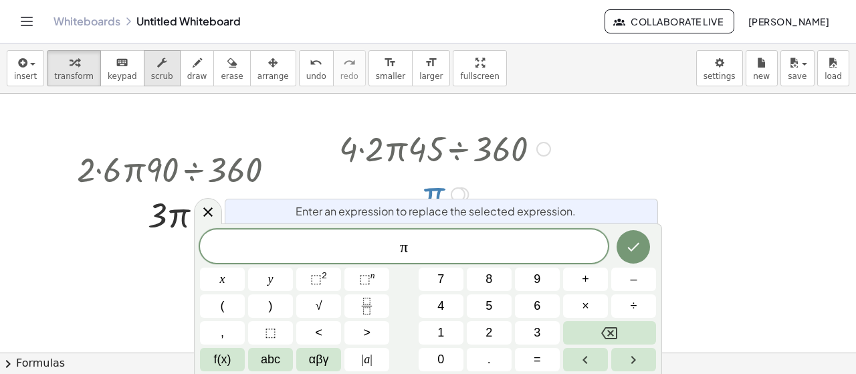
click at [144, 74] on button "scrub" at bounding box center [162, 68] width 37 height 36
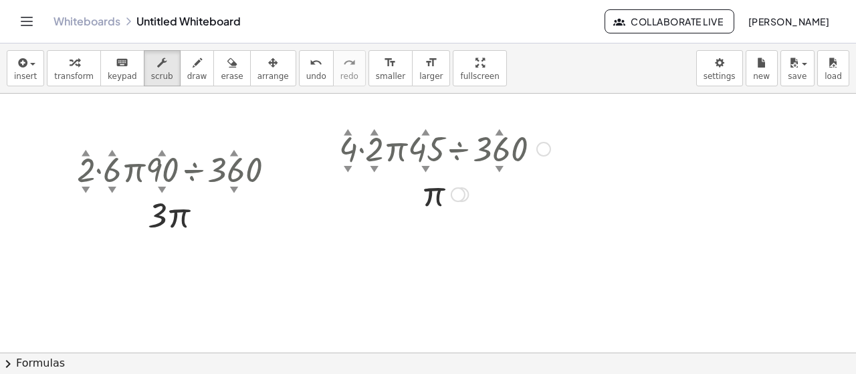
click at [381, 139] on div at bounding box center [444, 147] width 225 height 45
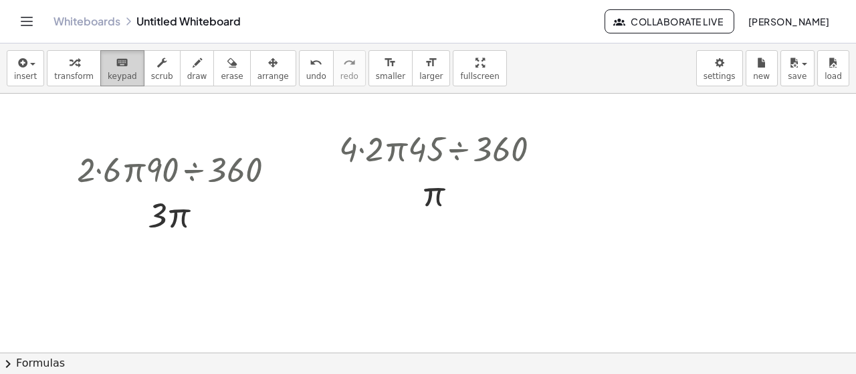
click at [116, 64] on icon "keyboard" at bounding box center [122, 63] width 13 height 16
click at [411, 152] on div at bounding box center [444, 147] width 225 height 45
click at [431, 154] on div at bounding box center [444, 147] width 225 height 45
click at [433, 154] on div at bounding box center [444, 147] width 225 height 45
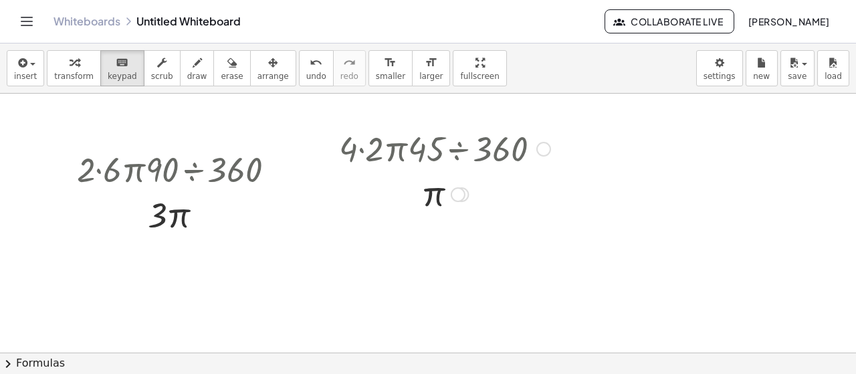
drag, startPoint x: 352, startPoint y: 152, endPoint x: 411, endPoint y: 152, distance: 58.8
click at [410, 154] on div at bounding box center [444, 147] width 225 height 45
click at [411, 152] on div at bounding box center [444, 147] width 225 height 45
drag, startPoint x: 411, startPoint y: 152, endPoint x: 415, endPoint y: 144, distance: 9.0
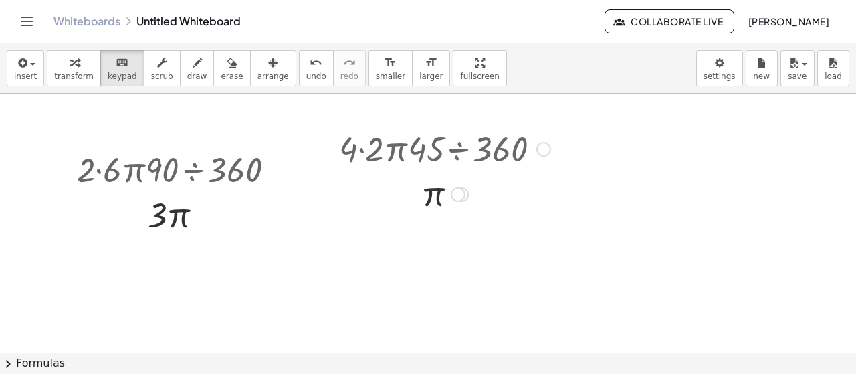
click at [415, 144] on div at bounding box center [444, 147] width 225 height 45
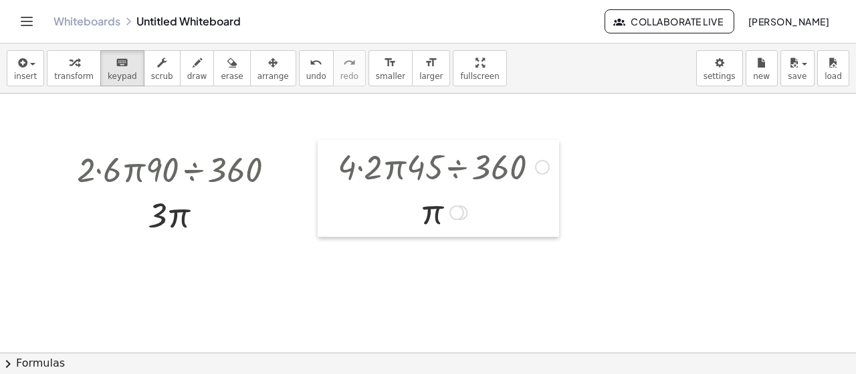
drag, startPoint x: 326, startPoint y: 203, endPoint x: 334, endPoint y: 213, distance: 12.8
click at [330, 210] on div at bounding box center [328, 188] width 20 height 97
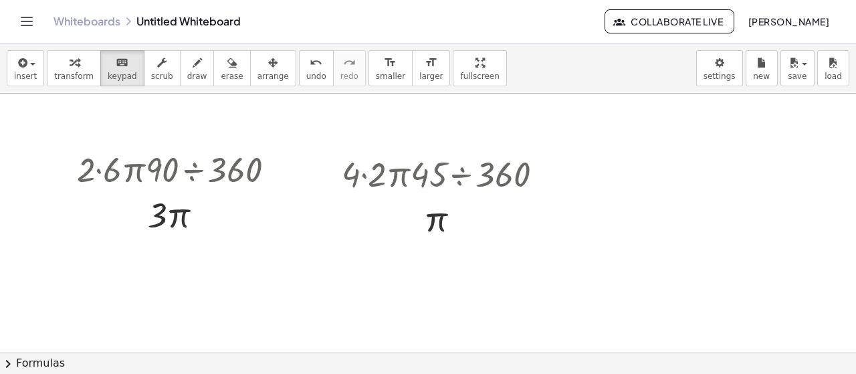
click at [288, 245] on div at bounding box center [428, 353] width 856 height 519
click at [291, 243] on div at bounding box center [428, 353] width 856 height 519
click at [320, 227] on div at bounding box center [428, 353] width 856 height 519
drag, startPoint x: 70, startPoint y: 68, endPoint x: 80, endPoint y: 78, distance: 13.7
click at [70, 69] on icon "button" at bounding box center [74, 63] width 9 height 16
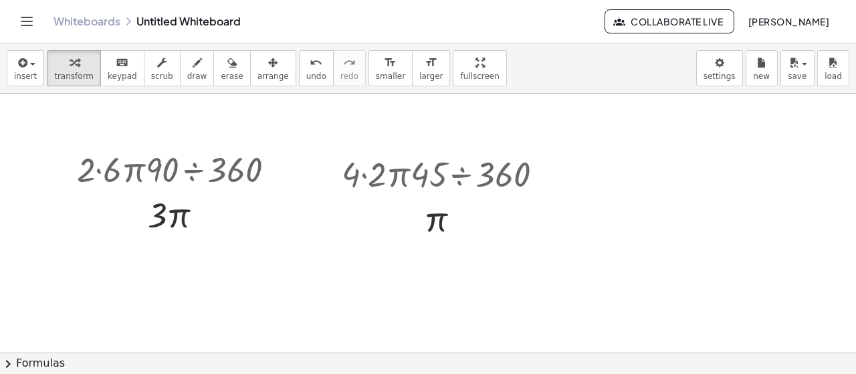
drag, startPoint x: 255, startPoint y: 271, endPoint x: 265, endPoint y: 269, distance: 9.6
click at [256, 271] on div at bounding box center [428, 353] width 856 height 519
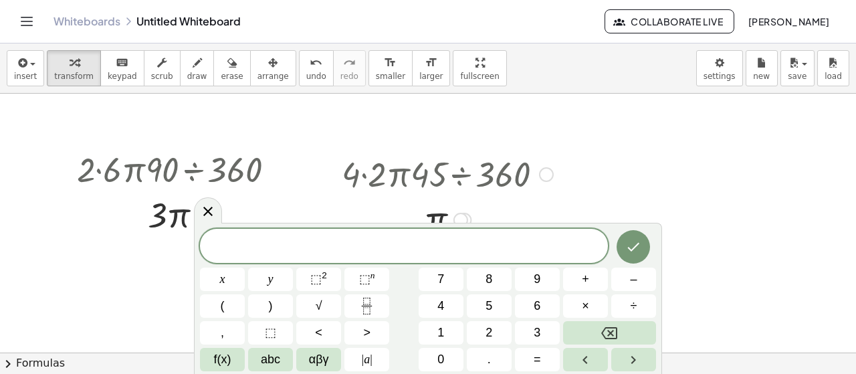
drag, startPoint x: 386, startPoint y: 162, endPoint x: 372, endPoint y: 174, distance: 17.6
click at [373, 174] on div at bounding box center [447, 172] width 225 height 45
drag, startPoint x: 344, startPoint y: 176, endPoint x: 399, endPoint y: 181, distance: 55.0
click at [399, 181] on div at bounding box center [447, 172] width 225 height 45
drag, startPoint x: 413, startPoint y: 181, endPoint x: 395, endPoint y: 182, distance: 18.7
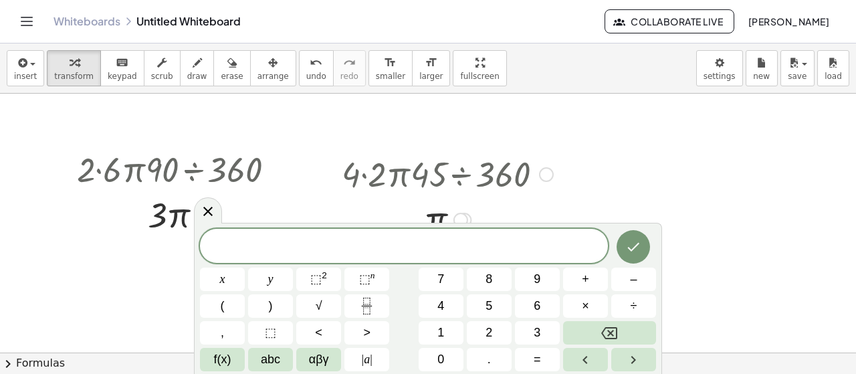
click at [395, 182] on div at bounding box center [447, 172] width 225 height 45
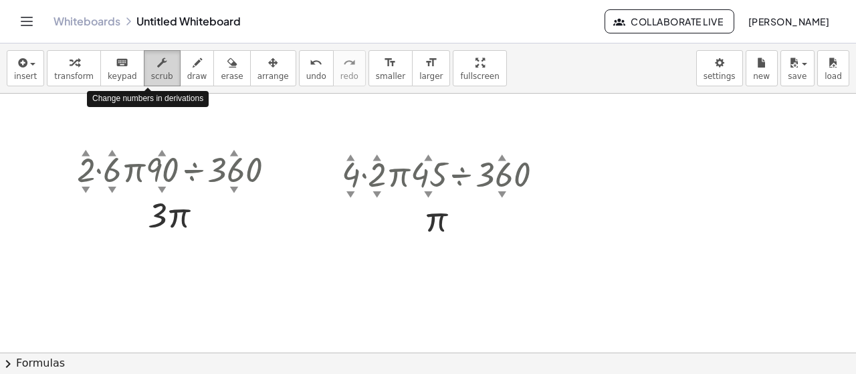
click at [144, 83] on button "scrub" at bounding box center [162, 68] width 37 height 36
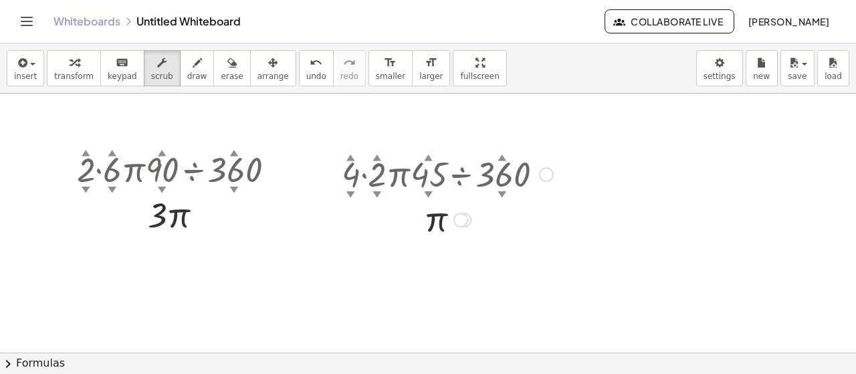
drag, startPoint x: 419, startPoint y: 154, endPoint x: 384, endPoint y: 162, distance: 36.5
drag, startPoint x: 384, startPoint y: 162, endPoint x: 364, endPoint y: 173, distance: 22.4
click at [364, 173] on div at bounding box center [447, 172] width 225 height 45
click at [117, 62] on icon "keyboard" at bounding box center [122, 63] width 13 height 16
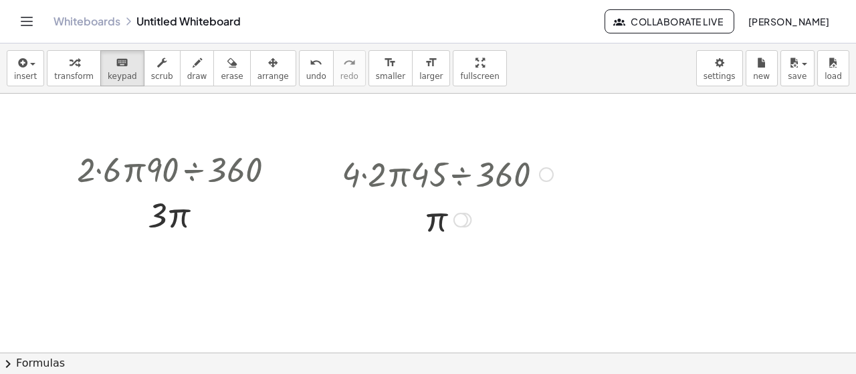
drag, startPoint x: 360, startPoint y: 179, endPoint x: 380, endPoint y: 177, distance: 20.1
click at [380, 177] on div at bounding box center [447, 172] width 225 height 45
drag, startPoint x: 41, startPoint y: 68, endPoint x: 76, endPoint y: 79, distance: 35.7
click at [43, 70] on div "insert select one: Math Expression Function Text Youtube Video Graphing Geometr…" at bounding box center [428, 68] width 856 height 50
click at [67, 80] on span "transform" at bounding box center [73, 76] width 39 height 9
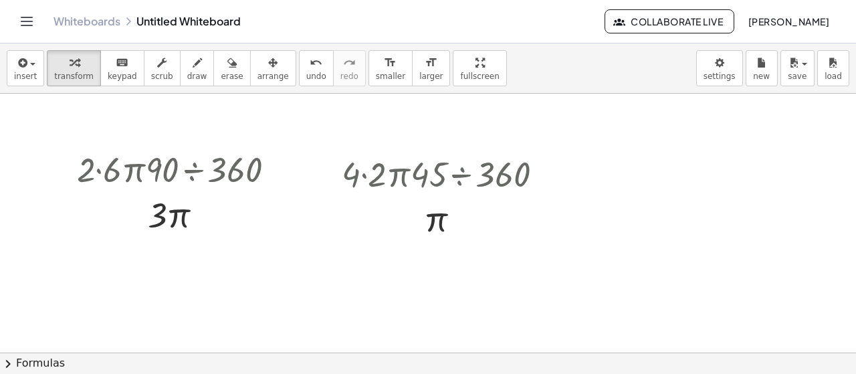
click at [263, 282] on div at bounding box center [428, 353] width 856 height 519
click at [304, 260] on div at bounding box center [428, 353] width 856 height 519
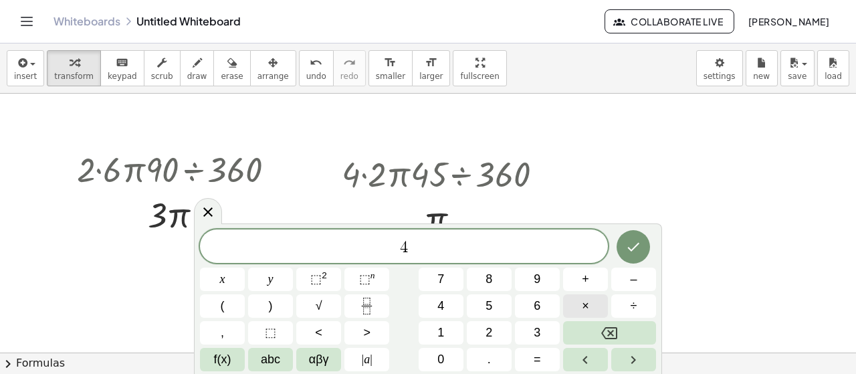
click at [598, 300] on button "×" at bounding box center [585, 305] width 45 height 23
click at [209, 355] on button "f(x)" at bounding box center [222, 359] width 45 height 23
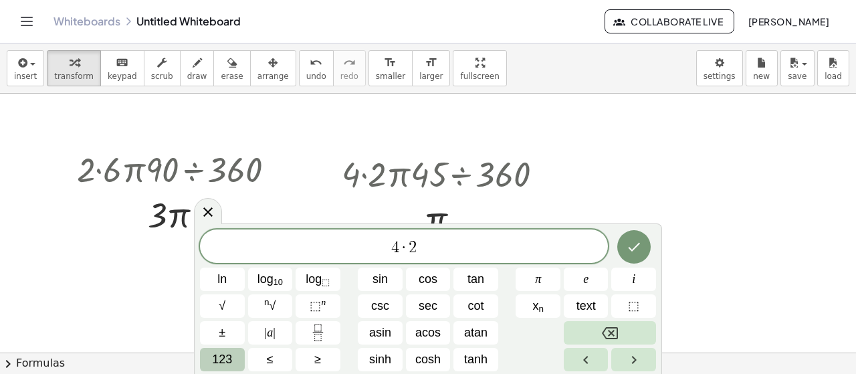
click at [223, 352] on button "123" at bounding box center [222, 359] width 45 height 23
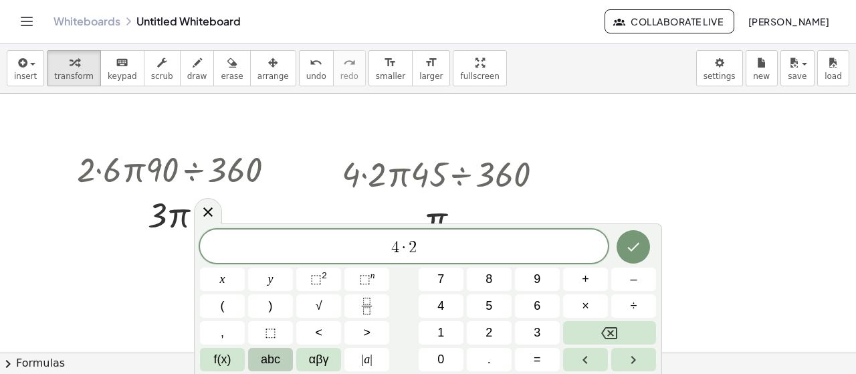
click at [263, 358] on span "abc" at bounding box center [270, 359] width 19 height 18
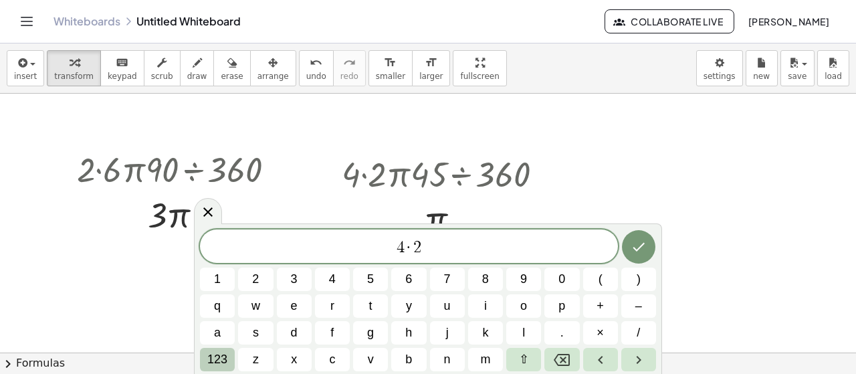
click at [213, 367] on span "123" at bounding box center [217, 359] width 20 height 18
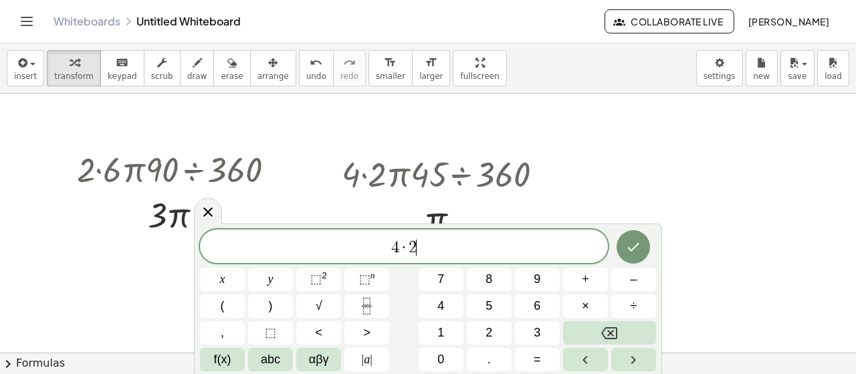
click at [213, 367] on button "f(x)" at bounding box center [222, 359] width 45 height 23
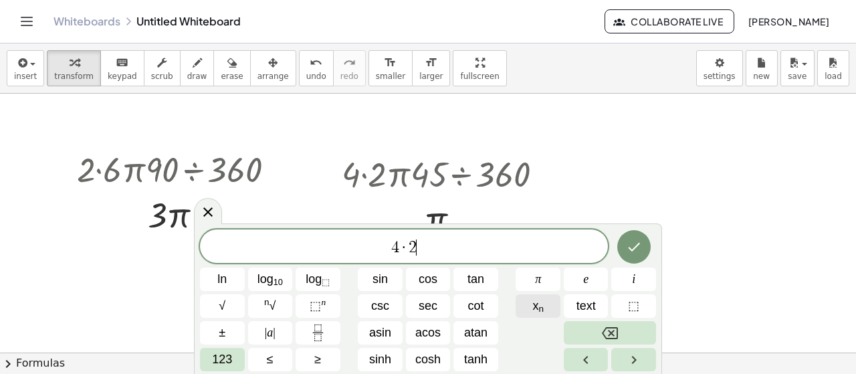
click at [526, 295] on div "4 · 2 ​ ln log 10 log ⬚ sin cos tan π e i √ n √ ⬚ n csc sec cot x n text ⬚ ± | …" at bounding box center [428, 300] width 456 height 142
click at [526, 280] on button "π" at bounding box center [538, 278] width 45 height 23
click at [235, 362] on button "123" at bounding box center [222, 359] width 45 height 23
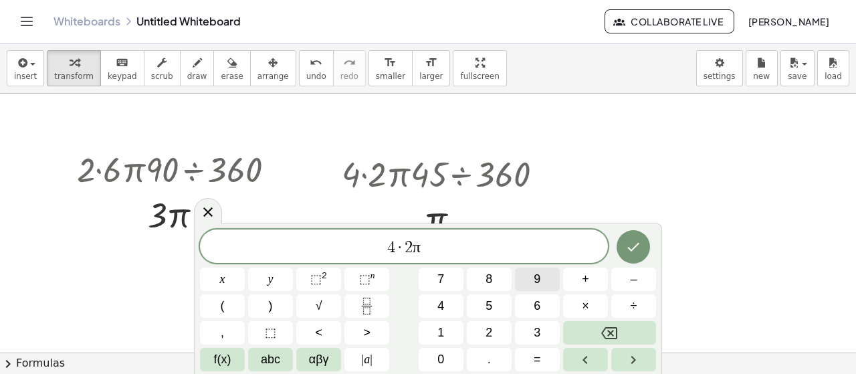
click at [531, 282] on button "9" at bounding box center [537, 278] width 45 height 23
click at [445, 372] on div "4 · 2 π 9 x y ⬚ 2 ⬚ n 7 8 9 + – ( ) √ 4 5 6 × ÷ , ⬚ < > 1 2 3 f(x) abc αβγ | a …" at bounding box center [428, 298] width 468 height 150
click at [438, 361] on span "0" at bounding box center [440, 359] width 7 height 18
click at [620, 308] on button "÷" at bounding box center [633, 305] width 45 height 23
click at [545, 333] on button "3" at bounding box center [537, 332] width 45 height 23
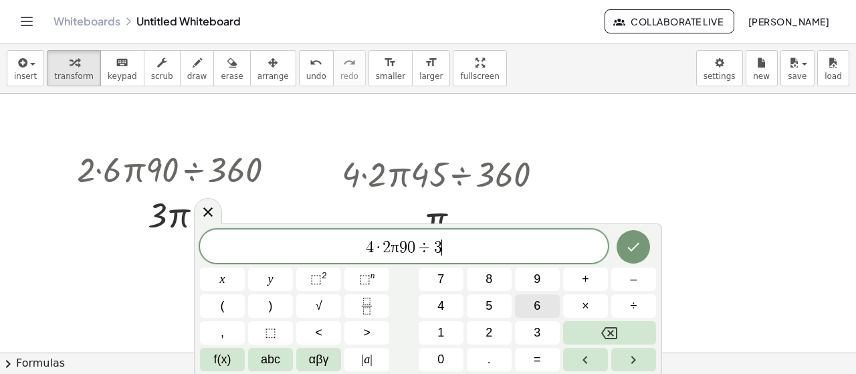
click at [546, 306] on button "6" at bounding box center [537, 305] width 45 height 23
click at [447, 364] on button "0" at bounding box center [441, 359] width 45 height 23
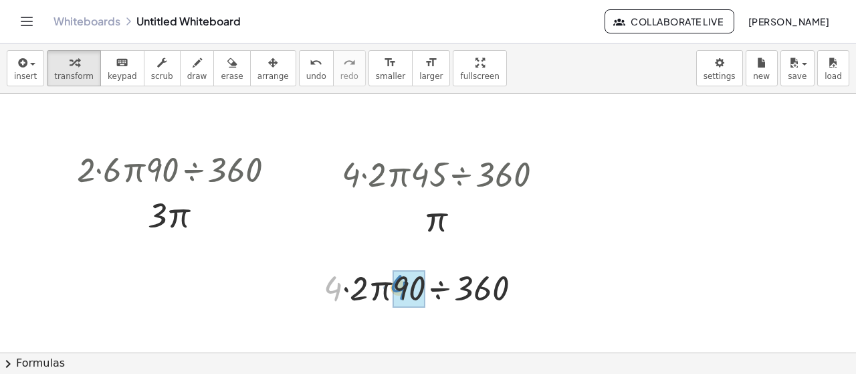
drag, startPoint x: 336, startPoint y: 290, endPoint x: 401, endPoint y: 288, distance: 65.5
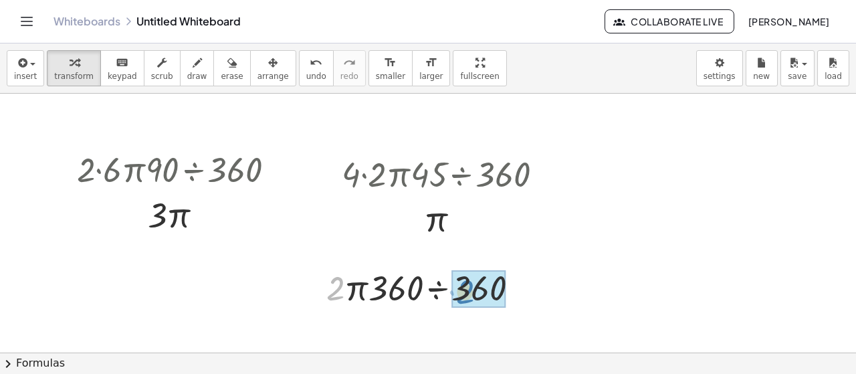
drag, startPoint x: 334, startPoint y: 289, endPoint x: 463, endPoint y: 292, distance: 129.1
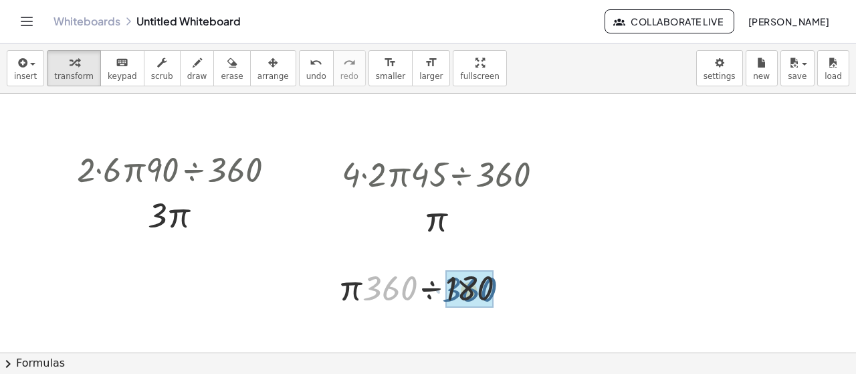
drag, startPoint x: 392, startPoint y: 288, endPoint x: 472, endPoint y: 289, distance: 80.2
drag, startPoint x: 376, startPoint y: 288, endPoint x: 408, endPoint y: 288, distance: 32.1
click at [408, 288] on div at bounding box center [428, 286] width 132 height 45
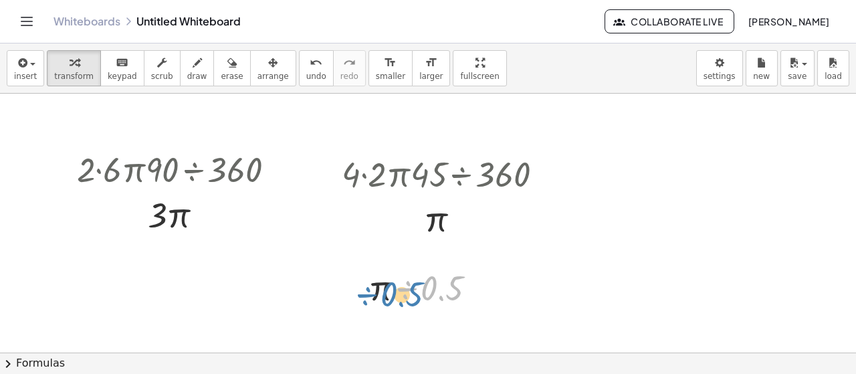
drag, startPoint x: 407, startPoint y: 288, endPoint x: 366, endPoint y: 288, distance: 40.8
click at [364, 294] on div "· 4 · 2 · π · 90 ÷ 360 · 2 · π · 360 ÷ 360 · π · 360 ÷ 180 ÷ 0.5 · π ÷ 0.5" at bounding box center [422, 287] width 148 height 52
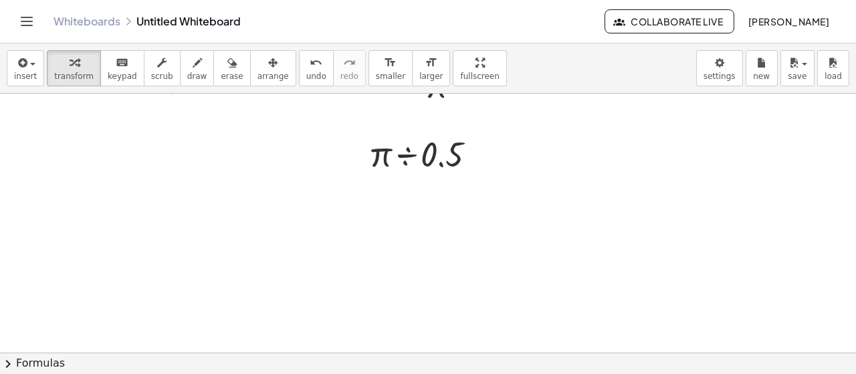
scroll to position [269, 0]
click at [364, 189] on div at bounding box center [428, 213] width 856 height 778
click at [358, 194] on div at bounding box center [428, 213] width 856 height 778
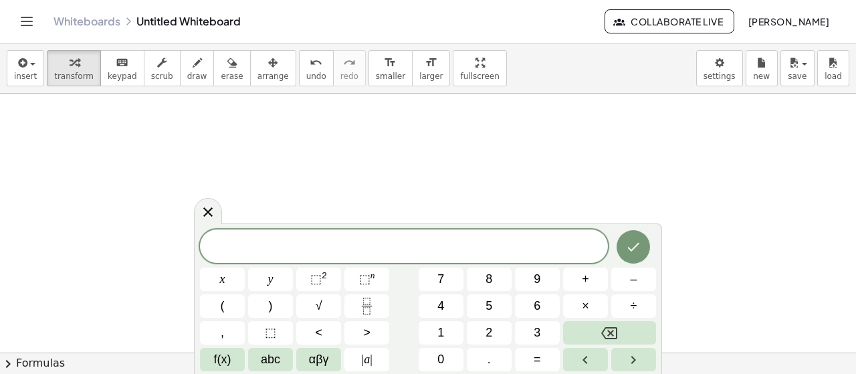
scroll to position [267, 0]
click at [439, 303] on span "4" at bounding box center [440, 306] width 7 height 18
click at [595, 336] on button "Backspace" at bounding box center [609, 332] width 93 height 23
click at [106, 356] on button "chevron_right Formulas" at bounding box center [428, 362] width 856 height 21
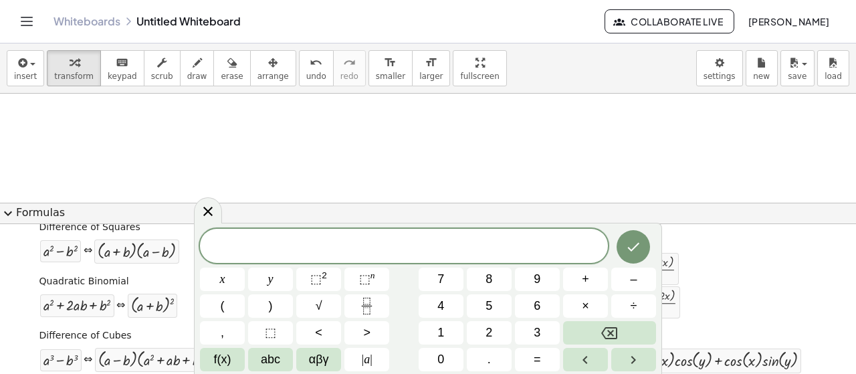
scroll to position [117, 0]
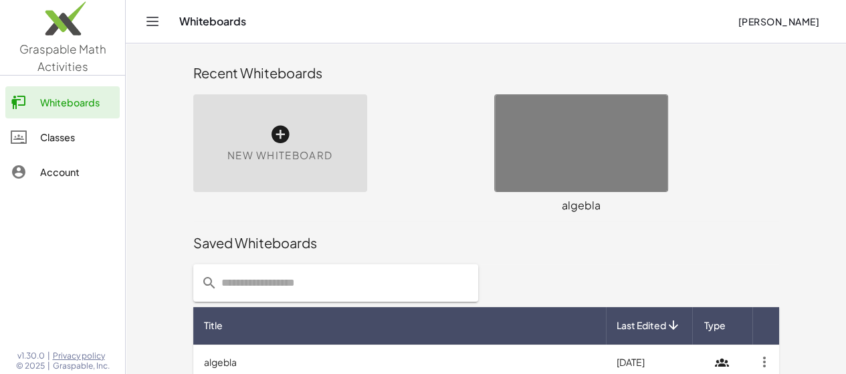
click at [227, 150] on span "New Whiteboard" at bounding box center [279, 155] width 105 height 15
click at [269, 134] on icon at bounding box center [279, 134] width 21 height 21
click at [269, 137] on icon at bounding box center [279, 134] width 21 height 21
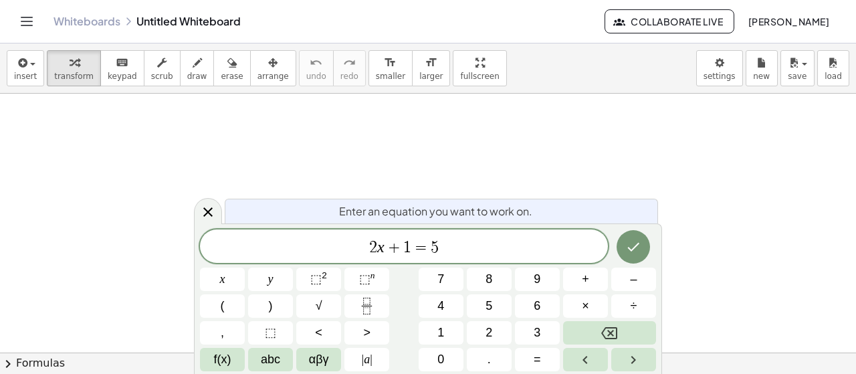
click at [44, 138] on div at bounding box center [428, 353] width 856 height 519
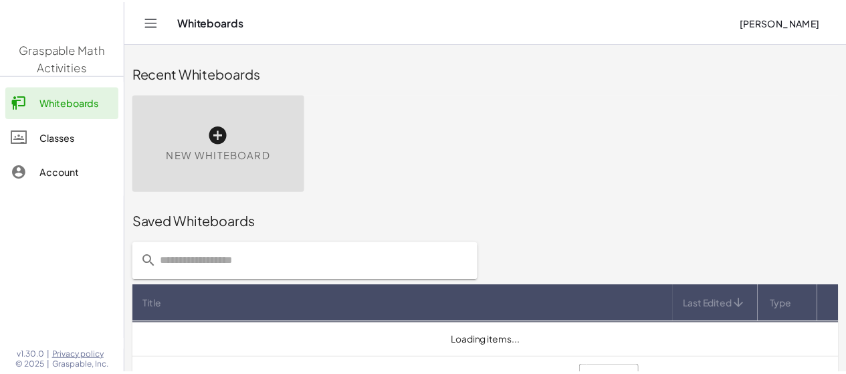
scroll to position [33, 0]
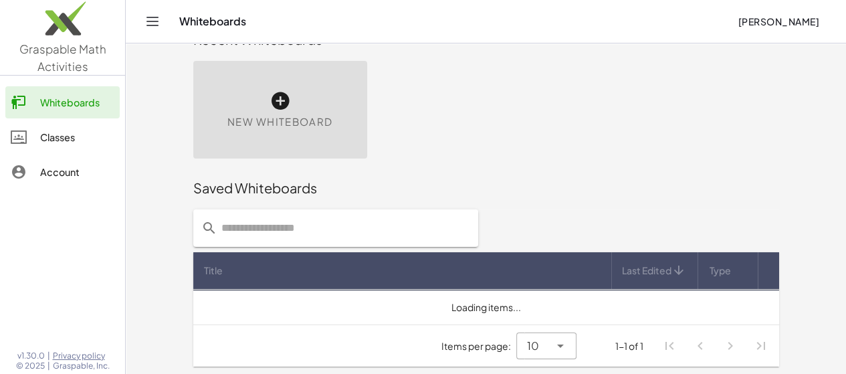
click at [269, 100] on icon at bounding box center [279, 100] width 21 height 21
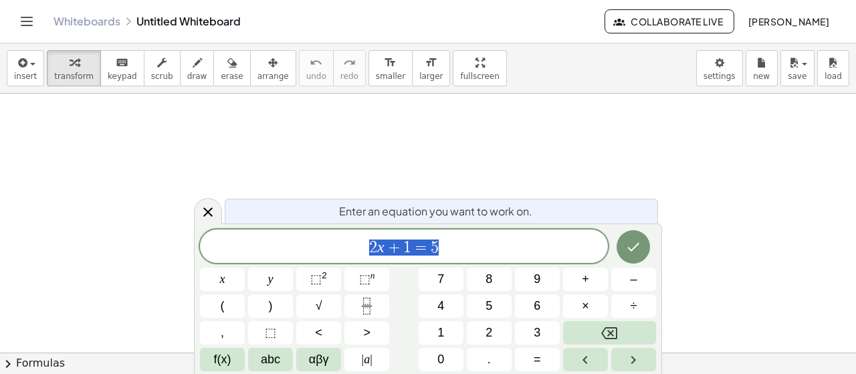
click at [509, 180] on div at bounding box center [428, 353] width 856 height 519
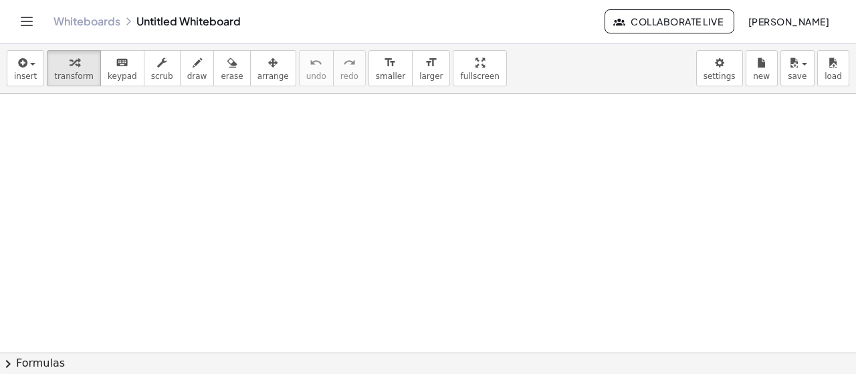
click at [400, 215] on div at bounding box center [428, 353] width 856 height 519
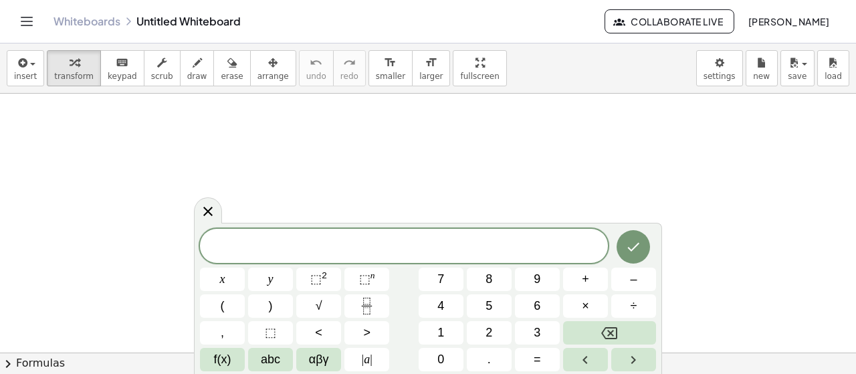
click at [510, 187] on div at bounding box center [428, 353] width 856 height 519
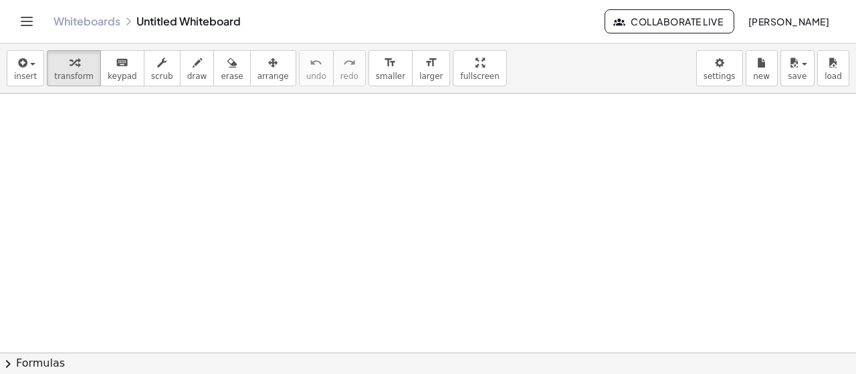
click at [624, 281] on div at bounding box center [428, 353] width 856 height 519
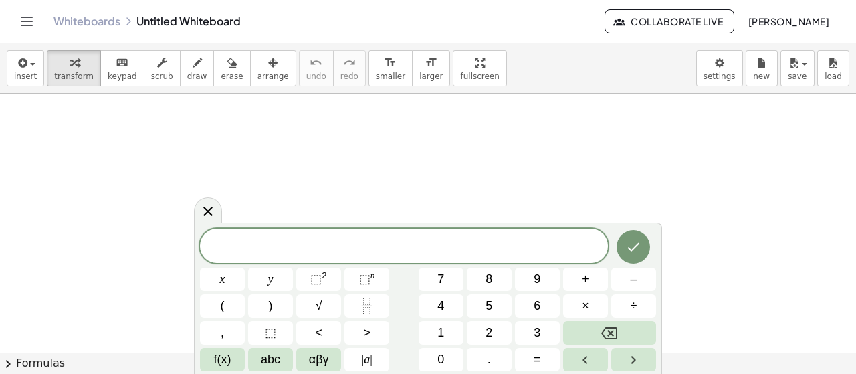
click at [621, 173] on div at bounding box center [428, 353] width 856 height 519
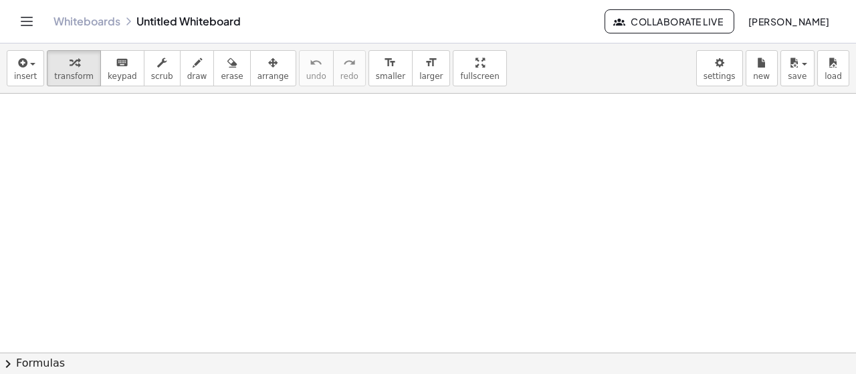
click at [626, 196] on div at bounding box center [428, 353] width 856 height 519
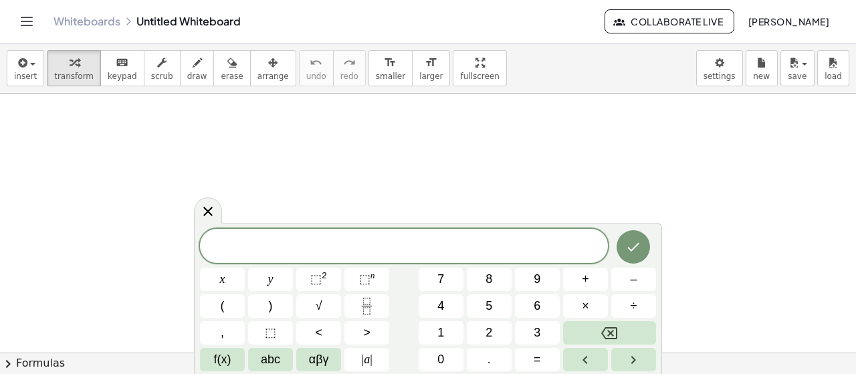
drag, startPoint x: 603, startPoint y: 114, endPoint x: 591, endPoint y: 122, distance: 14.1
click at [592, 123] on div at bounding box center [428, 353] width 856 height 519
click at [591, 312] on button "×" at bounding box center [585, 305] width 45 height 23
click at [218, 361] on span "f(x)" at bounding box center [222, 359] width 17 height 18
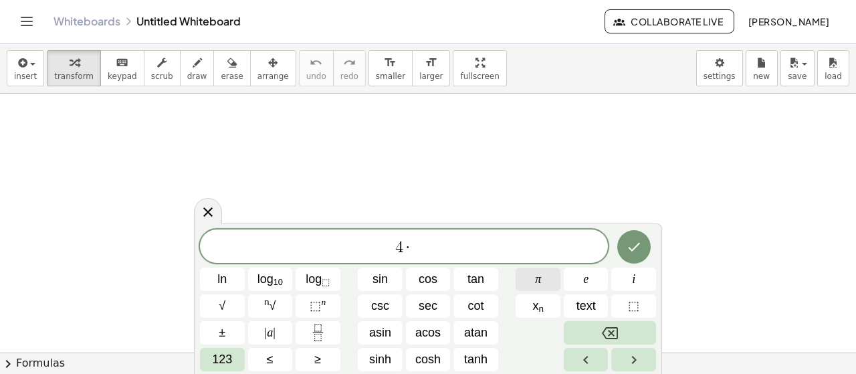
click at [517, 277] on button "π" at bounding box center [538, 278] width 45 height 23
click at [222, 373] on html "Graspable Math Activities Whiteboards Classes Account v1.30.0 | Privacy policy …" at bounding box center [428, 187] width 856 height 374
click at [227, 355] on span "123" at bounding box center [222, 359] width 20 height 18
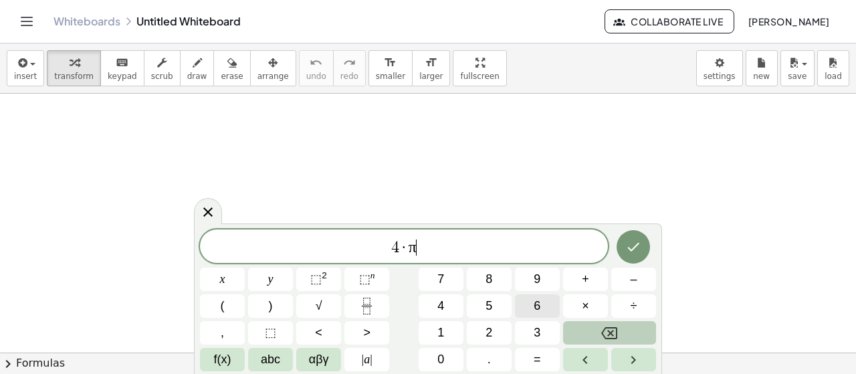
click at [519, 314] on button "6" at bounding box center [537, 305] width 45 height 23
click at [436, 368] on button "0" at bounding box center [441, 359] width 45 height 23
click at [586, 279] on span "+" at bounding box center [585, 279] width 7 height 18
click at [617, 323] on button "Backspace" at bounding box center [609, 332] width 93 height 23
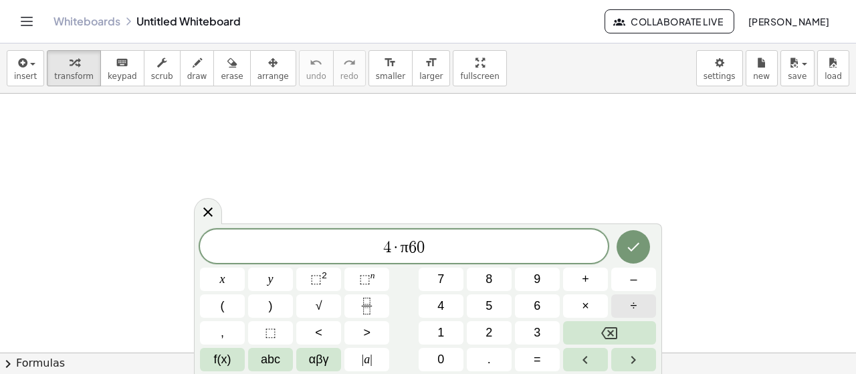
click at [640, 300] on button "÷" at bounding box center [633, 305] width 45 height 23
click at [428, 328] on button "1" at bounding box center [441, 332] width 45 height 23
click at [539, 300] on span "6" at bounding box center [537, 306] width 7 height 18
click at [439, 367] on span "0" at bounding box center [440, 359] width 7 height 18
click at [631, 255] on button "Done" at bounding box center [633, 246] width 33 height 33
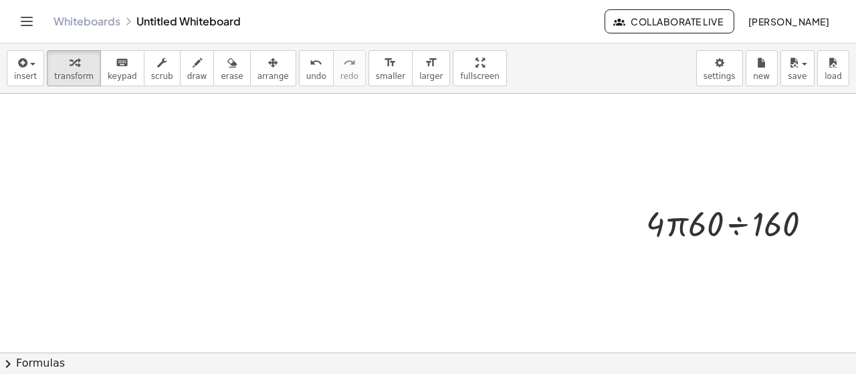
drag, startPoint x: 489, startPoint y: 77, endPoint x: 474, endPoint y: 74, distance: 15.6
click at [485, 86] on div "insert select one: Math Expression Function Text Youtube Video Graphing Geometr…" at bounding box center [428, 68] width 856 height 50
drag, startPoint x: 409, startPoint y: 49, endPoint x: 417, endPoint y: 54, distance: 9.6
click at [408, 60] on div "insert select one: Math Expression Function Text Youtube Video Graphing Geometr…" at bounding box center [428, 68] width 856 height 50
click at [439, 131] on div "insert select one: Math Expression Function Text Youtube Video Graphing Geometr…" at bounding box center [428, 208] width 856 height 330
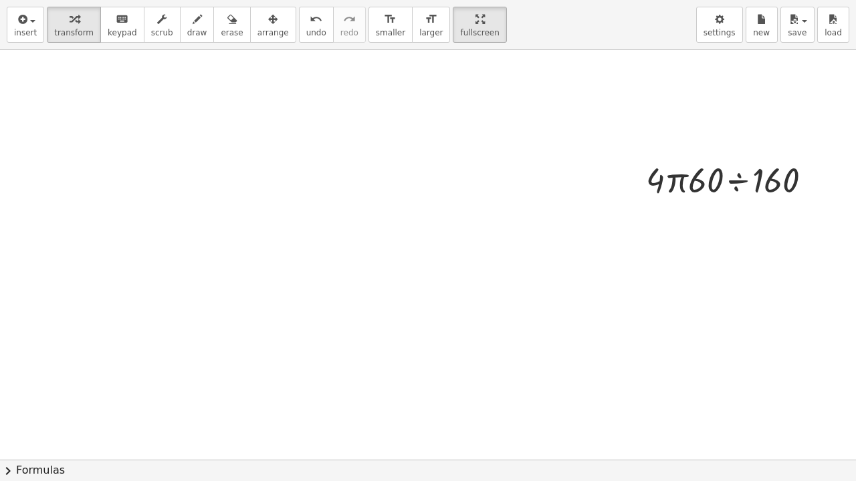
click at [447, 0] on html "Graspable Math Activities Whiteboards Classes Account v1.30.0 | Privacy policy …" at bounding box center [428, 240] width 856 height 481
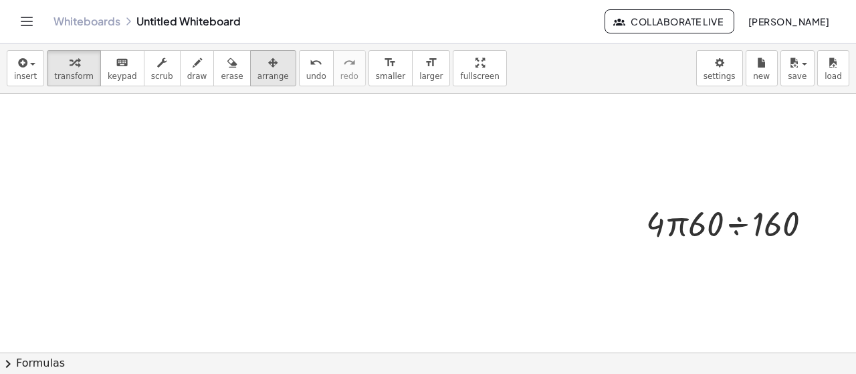
click at [257, 74] on span "arrange" at bounding box center [272, 76] width 31 height 9
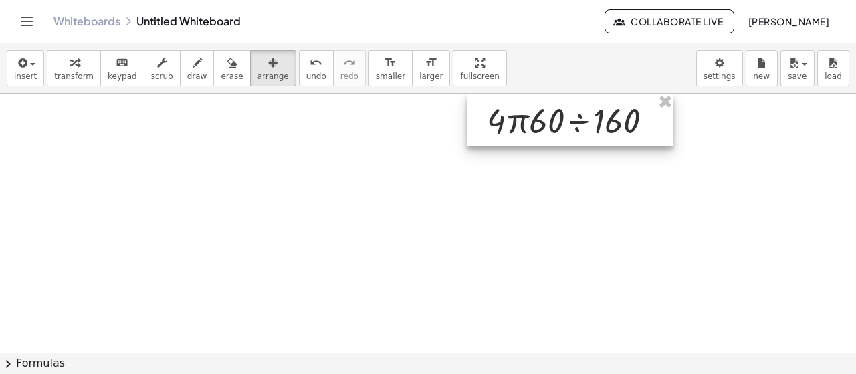
drag, startPoint x: 701, startPoint y: 240, endPoint x: 534, endPoint y: 125, distance: 203.5
click at [534, 126] on div at bounding box center [570, 120] width 207 height 52
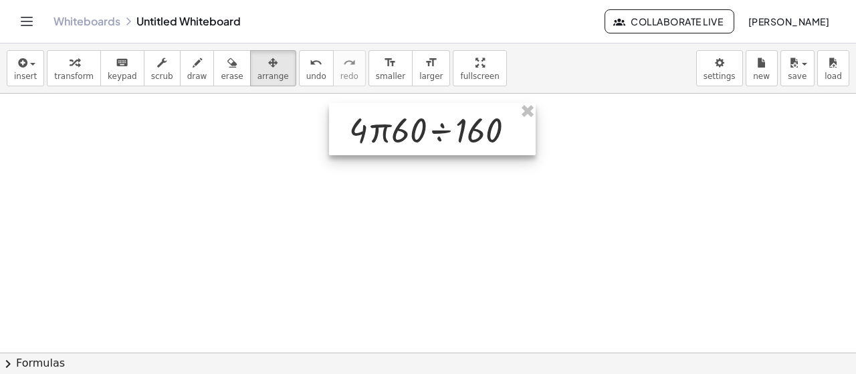
drag, startPoint x: 572, startPoint y: 142, endPoint x: 458, endPoint y: 154, distance: 114.3
click at [458, 154] on div at bounding box center [432, 129] width 207 height 52
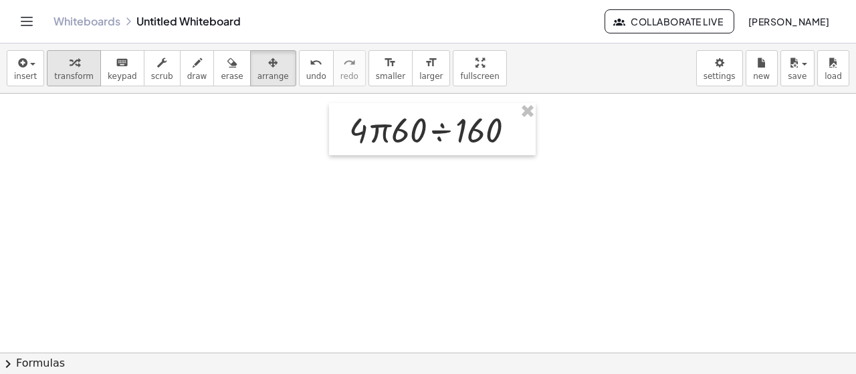
click at [85, 62] on button "transform" at bounding box center [74, 68] width 54 height 36
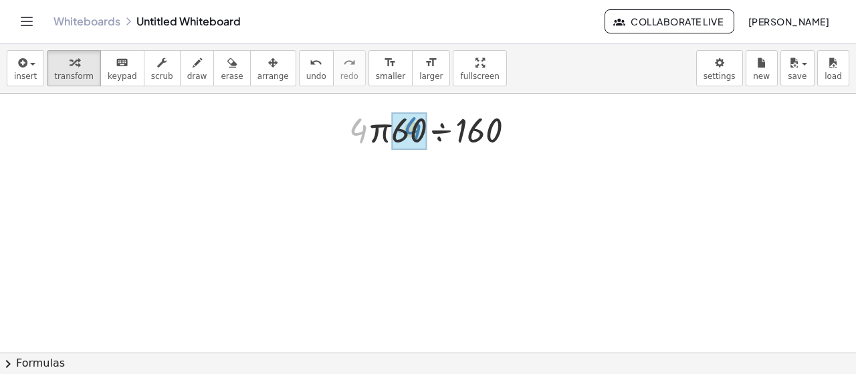
drag, startPoint x: 355, startPoint y: 132, endPoint x: 409, endPoint y: 132, distance: 54.2
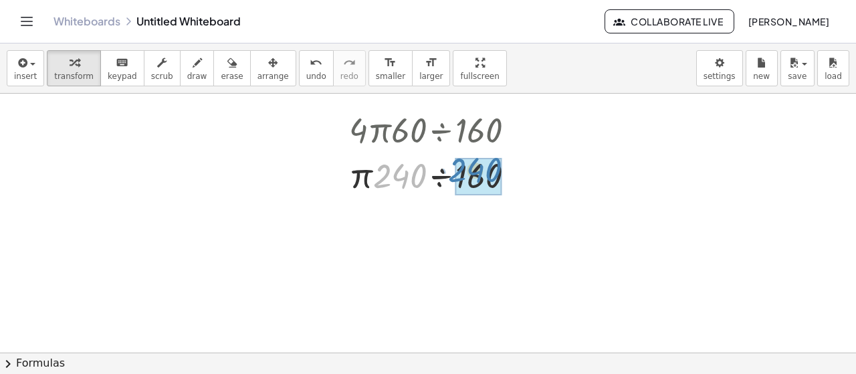
drag, startPoint x: 386, startPoint y: 181, endPoint x: 463, endPoint y: 185, distance: 76.3
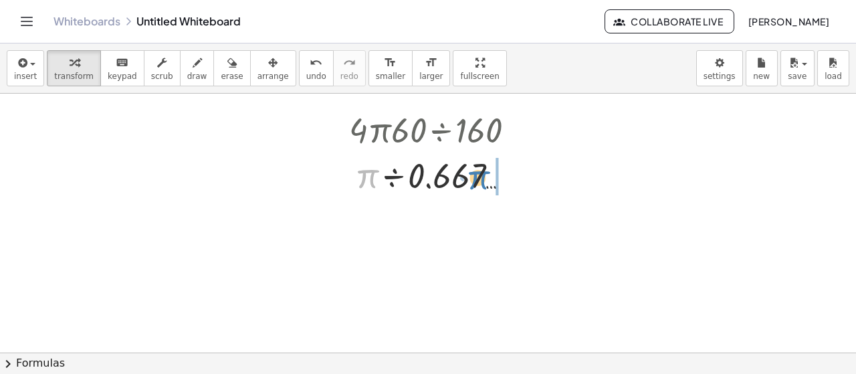
drag, startPoint x: 366, startPoint y: 180, endPoint x: 471, endPoint y: 181, distance: 104.3
click at [471, 181] on div at bounding box center [437, 174] width 190 height 45
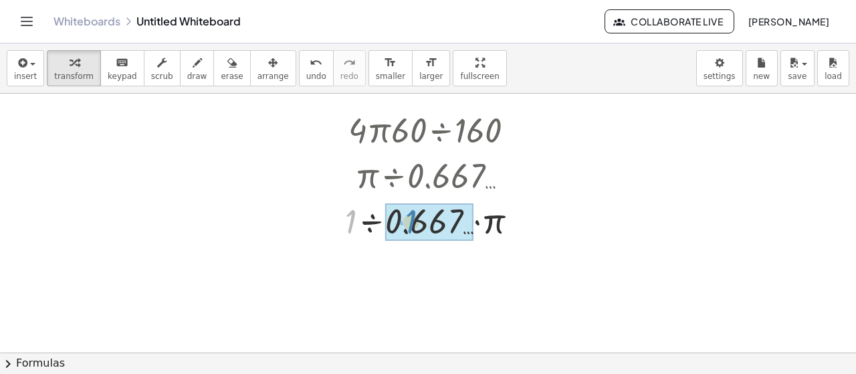
drag, startPoint x: 350, startPoint y: 223, endPoint x: 418, endPoint y: 226, distance: 68.3
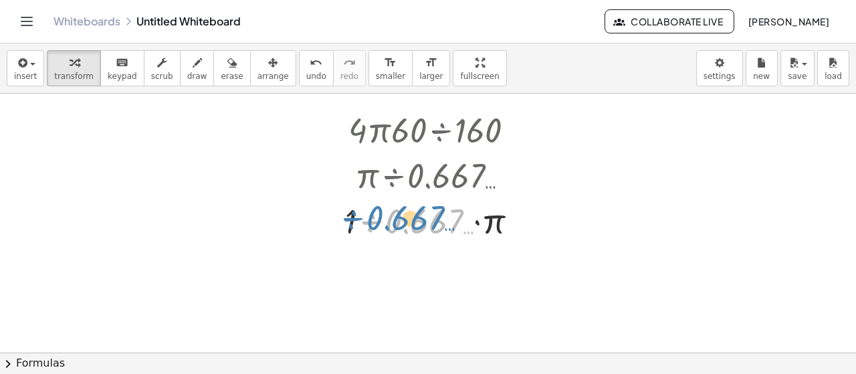
drag, startPoint x: 368, startPoint y: 221, endPoint x: 344, endPoint y: 220, distance: 24.1
click at [344, 220] on div "· 4 · π · 60 ÷ 160 · π · 240 ÷ 160 · π ÷ 0.667 … ÷ 0.667 … · 1 ÷ 0.667 … · π" at bounding box center [432, 174] width 214 height 143
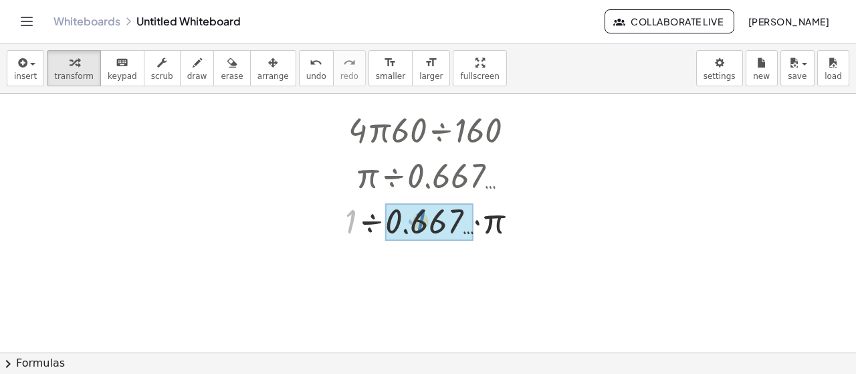
drag, startPoint x: 350, startPoint y: 222, endPoint x: 421, endPoint y: 221, distance: 70.9
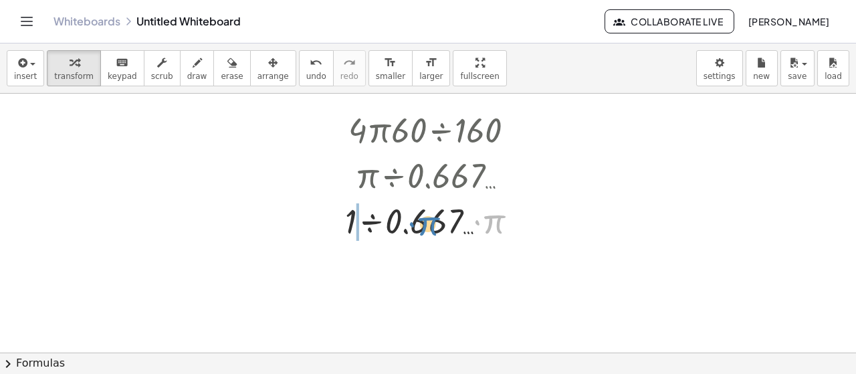
drag, startPoint x: 497, startPoint y: 227, endPoint x: 431, endPoint y: 229, distance: 66.2
click at [431, 229] on div at bounding box center [436, 219] width 197 height 45
drag, startPoint x: 377, startPoint y: 219, endPoint x: 503, endPoint y: 224, distance: 126.5
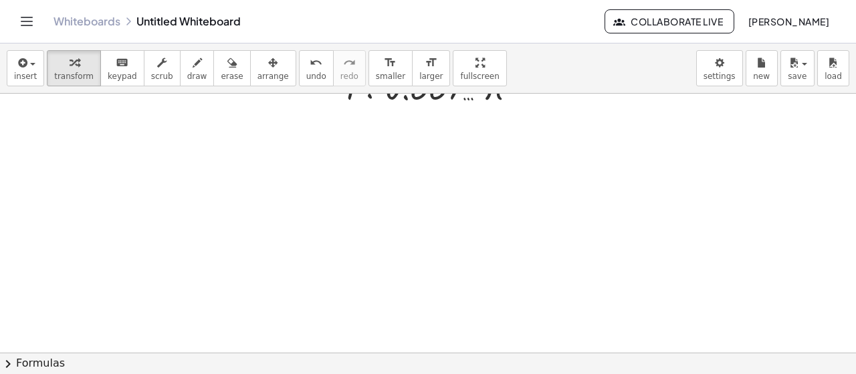
scroll to position [259, 0]
drag, startPoint x: 323, startPoint y: 177, endPoint x: 318, endPoint y: 172, distance: 7.1
click at [320, 175] on div at bounding box center [428, 223] width 856 height 778
click at [353, 236] on div at bounding box center [428, 223] width 856 height 778
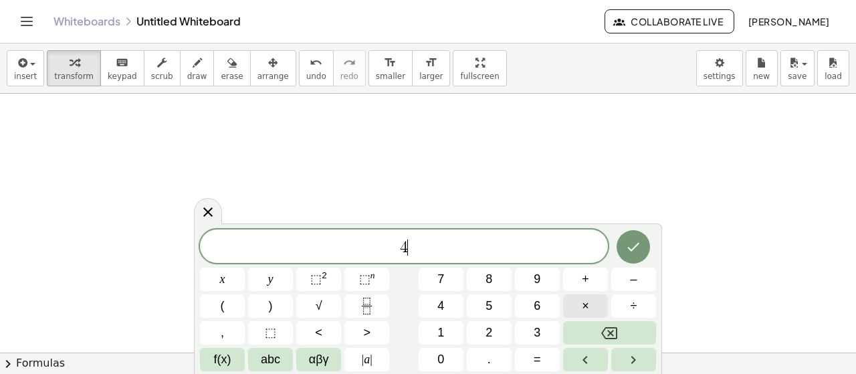
click at [592, 311] on button "×" at bounding box center [585, 305] width 45 height 23
click at [582, 311] on span "×" at bounding box center [585, 306] width 7 height 18
click at [629, 332] on button "Backspace" at bounding box center [609, 332] width 93 height 23
click at [241, 367] on button "f(x)" at bounding box center [222, 359] width 45 height 23
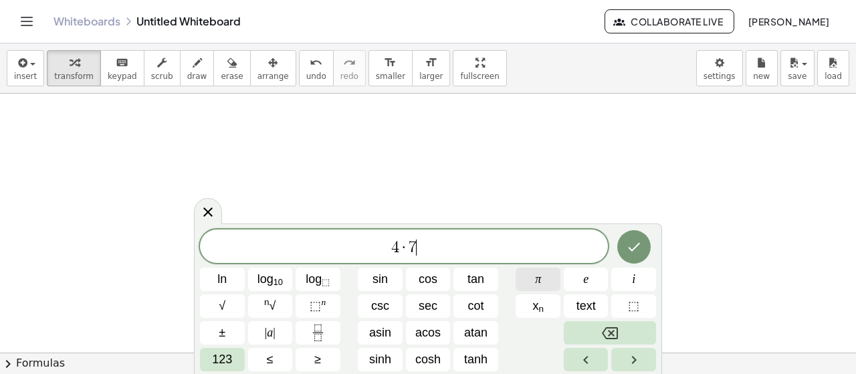
click at [529, 285] on button "π" at bounding box center [538, 278] width 45 height 23
click at [225, 366] on span "123" at bounding box center [222, 359] width 20 height 18
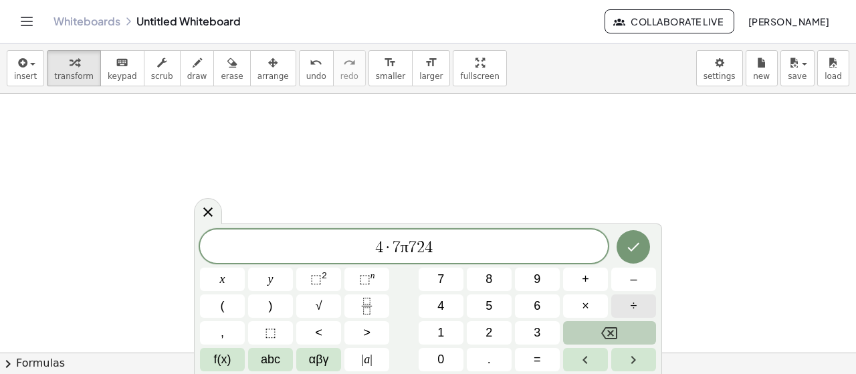
click at [621, 308] on button "÷" at bounding box center [633, 305] width 45 height 23
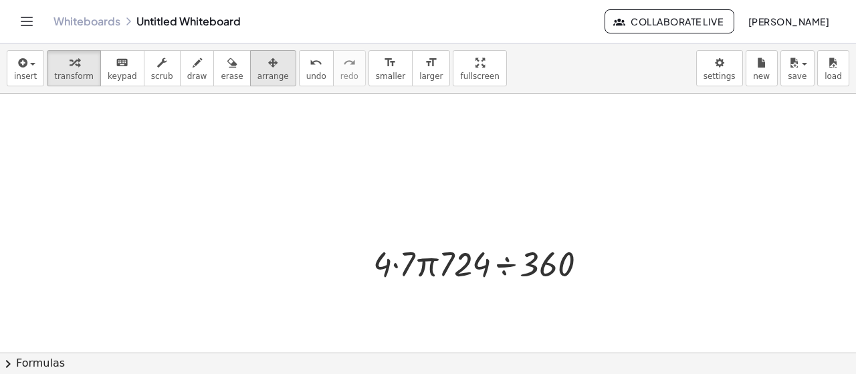
click at [268, 61] on icon "button" at bounding box center [272, 63] width 9 height 16
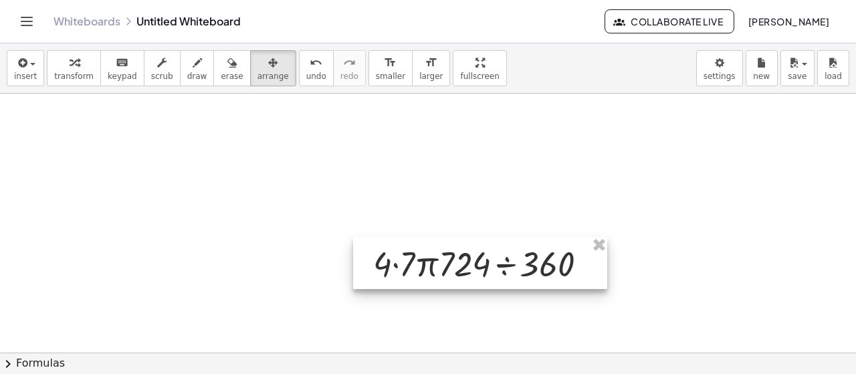
drag, startPoint x: 419, startPoint y: 291, endPoint x: 417, endPoint y: 257, distance: 34.2
click at [417, 257] on div "· 4 · π · 60 ÷ 160 · π · 240 ÷ 160 · π ÷ 0.667 … · 1 ÷ 0.667 … · π · 1 · π ÷ 0.…" at bounding box center [428, 223] width 856 height 778
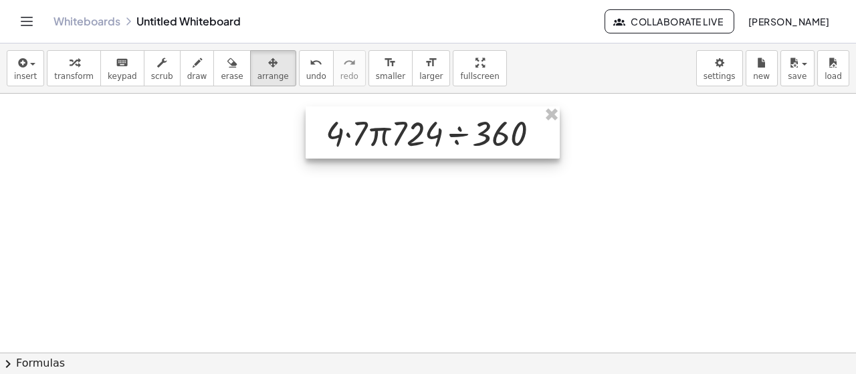
drag, startPoint x: 423, startPoint y: 262, endPoint x: 360, endPoint y: 117, distance: 158.1
click at [360, 122] on div at bounding box center [433, 132] width 254 height 52
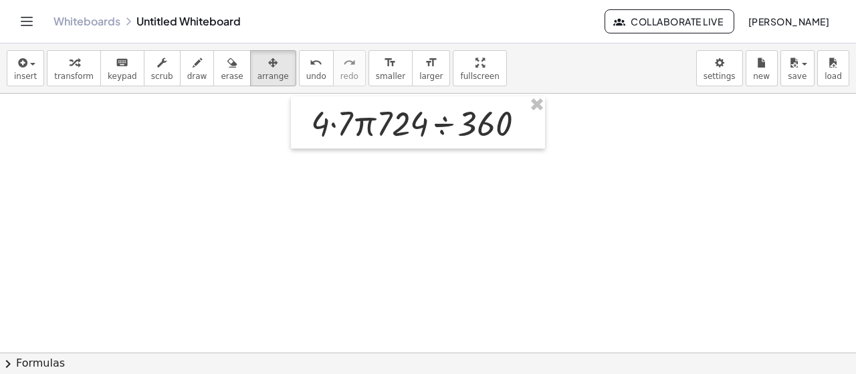
click at [80, 88] on div "insert select one: Math Expression Function Text Youtube Video Graphing Geometr…" at bounding box center [428, 68] width 856 height 50
click at [80, 74] on span "transform" at bounding box center [73, 76] width 39 height 9
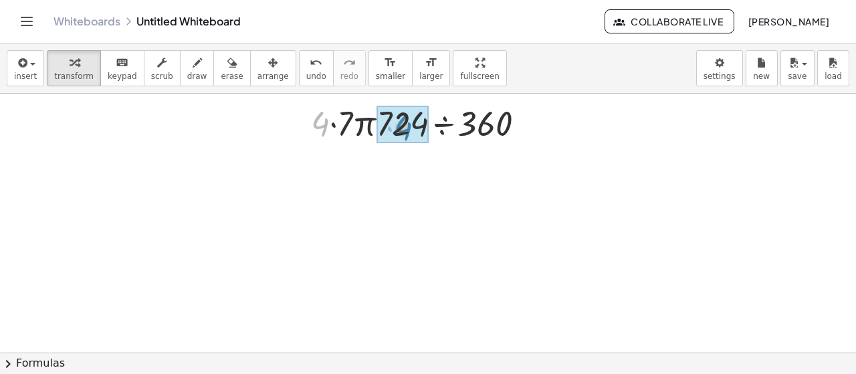
drag, startPoint x: 320, startPoint y: 130, endPoint x: 402, endPoint y: 134, distance: 82.3
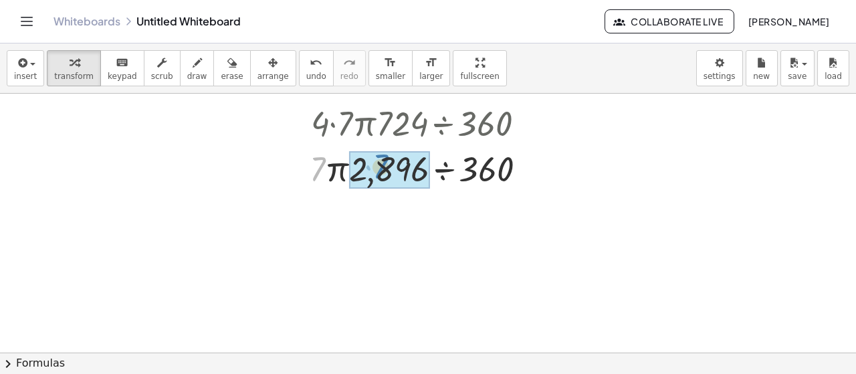
drag, startPoint x: 322, startPoint y: 173, endPoint x: 395, endPoint y: 172, distance: 72.9
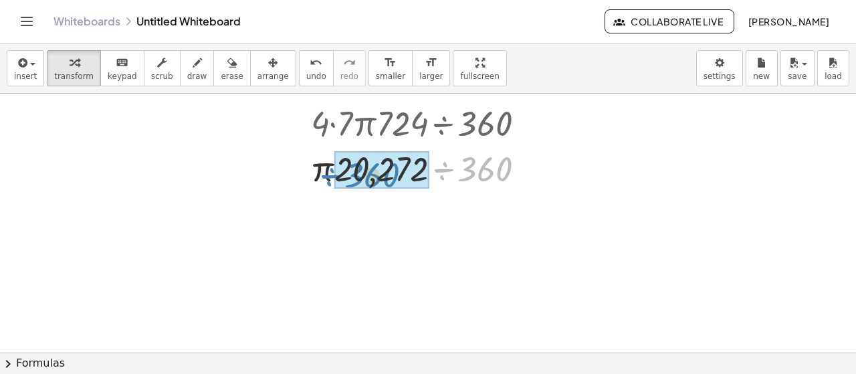
drag, startPoint x: 486, startPoint y: 181, endPoint x: 372, endPoint y: 184, distance: 113.7
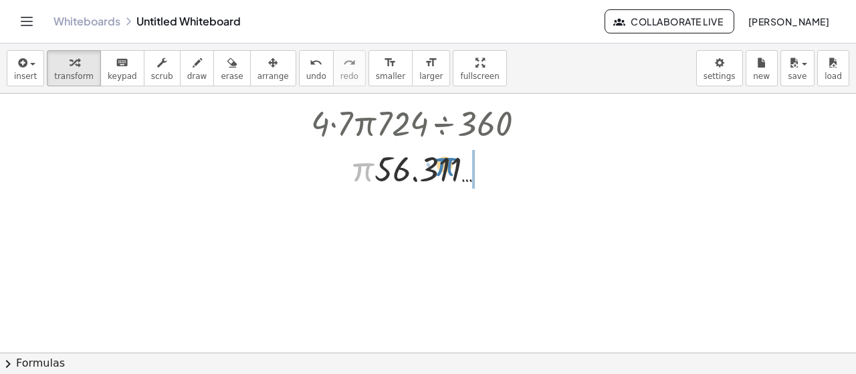
drag, startPoint x: 354, startPoint y: 166, endPoint x: 445, endPoint y: 175, distance: 91.4
click at [445, 175] on div at bounding box center [422, 167] width 237 height 45
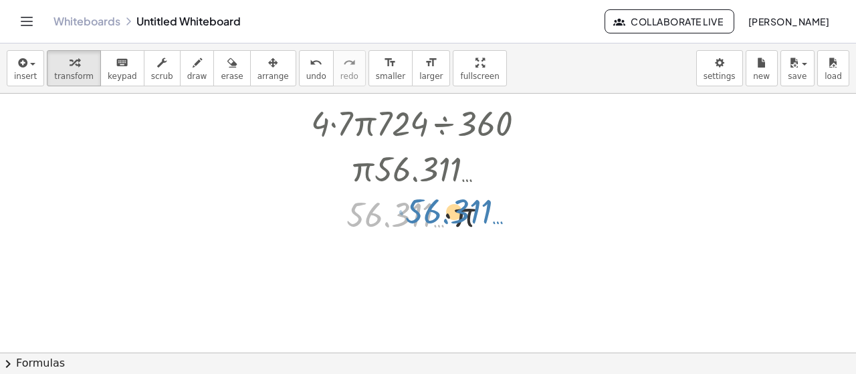
drag, startPoint x: 362, startPoint y: 214, endPoint x: 421, endPoint y: 211, distance: 59.6
click at [421, 211] on div at bounding box center [422, 213] width 237 height 45
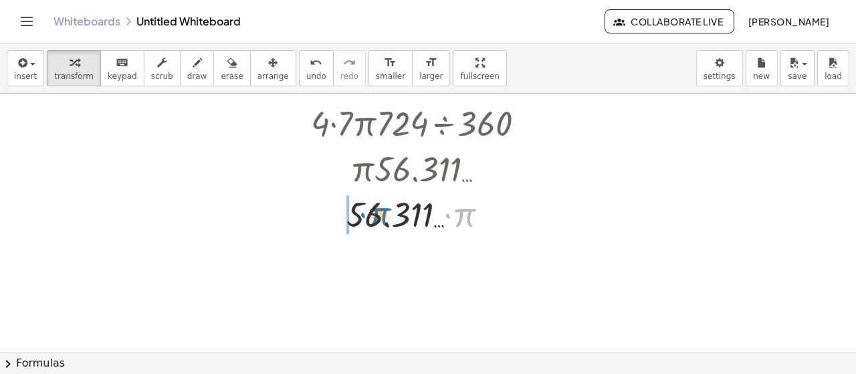
drag, startPoint x: 460, startPoint y: 215, endPoint x: 352, endPoint y: 217, distance: 107.7
click at [352, 217] on div at bounding box center [422, 213] width 237 height 45
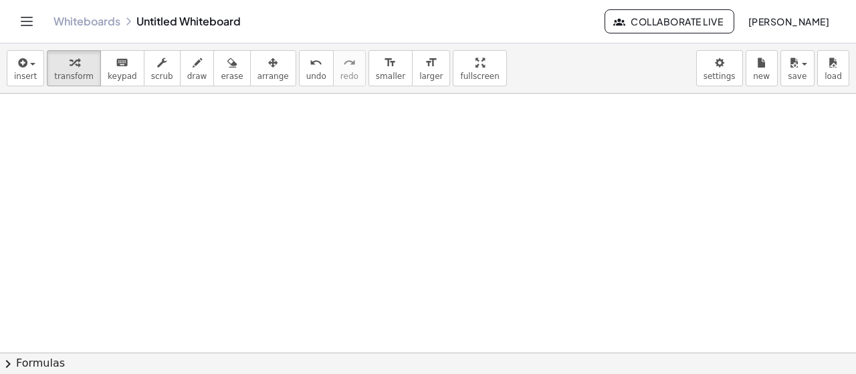
scroll to position [385, 0]
click at [361, 181] on div at bounding box center [428, 97] width 856 height 778
click at [338, 228] on div at bounding box center [428, 97] width 856 height 778
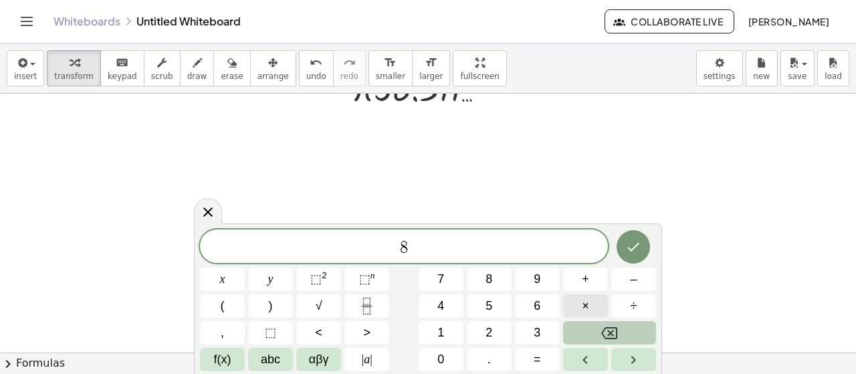
click at [586, 302] on span "×" at bounding box center [585, 306] width 7 height 18
click at [534, 306] on span "6" at bounding box center [537, 306] width 7 height 18
click at [630, 251] on icon "Done" at bounding box center [633, 247] width 16 height 16
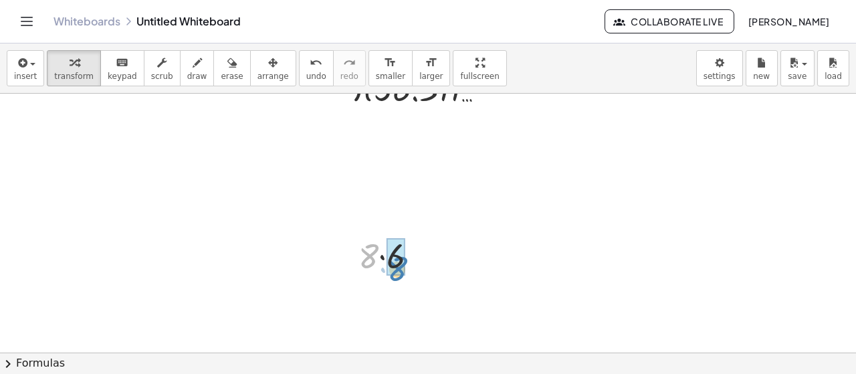
drag, startPoint x: 364, startPoint y: 257, endPoint x: 392, endPoint y: 269, distance: 30.8
click at [376, 304] on div at bounding box center [394, 299] width 84 height 44
click at [619, 23] on span "Collaborate Live" at bounding box center [669, 21] width 107 height 12
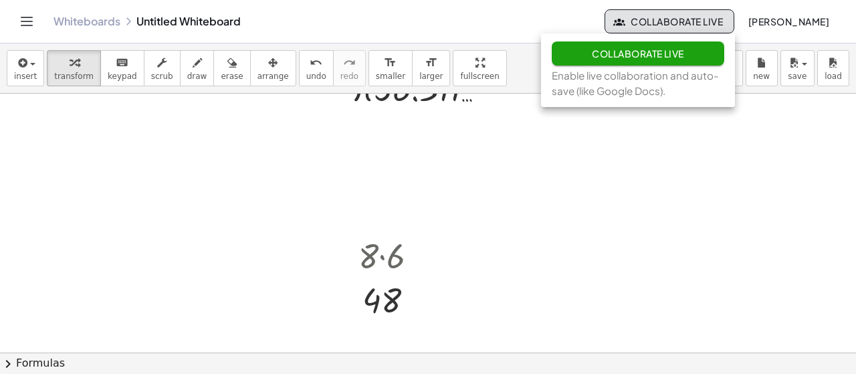
click at [579, 48] on button "Collaborate Live" at bounding box center [638, 53] width 173 height 24
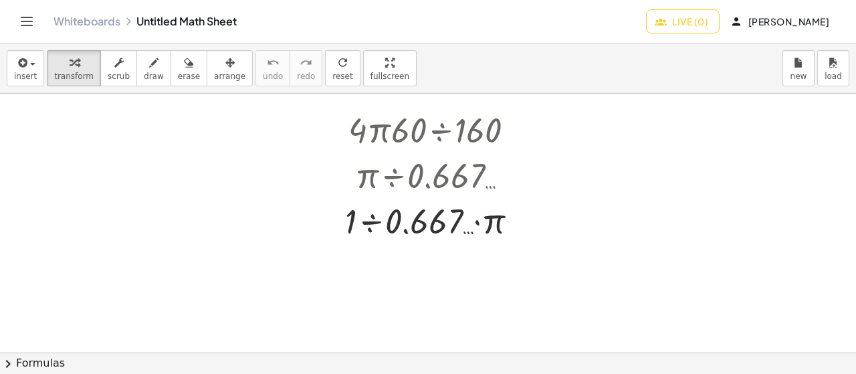
click at [657, 19] on span "Live (0)" at bounding box center [682, 21] width 51 height 12
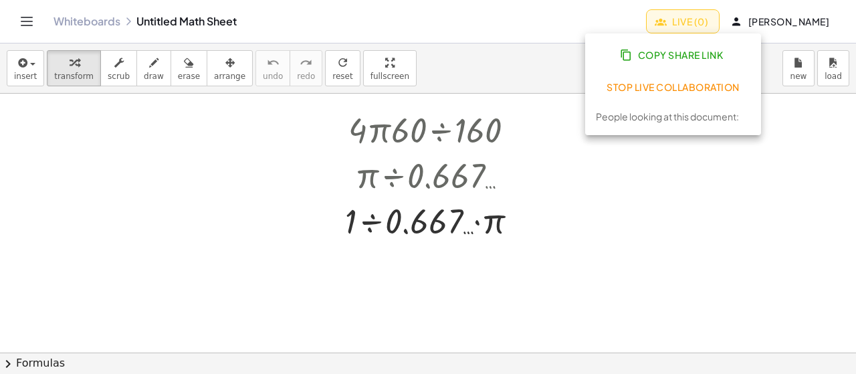
click at [652, 84] on span "Stop Live Collaboration" at bounding box center [672, 87] width 133 height 12
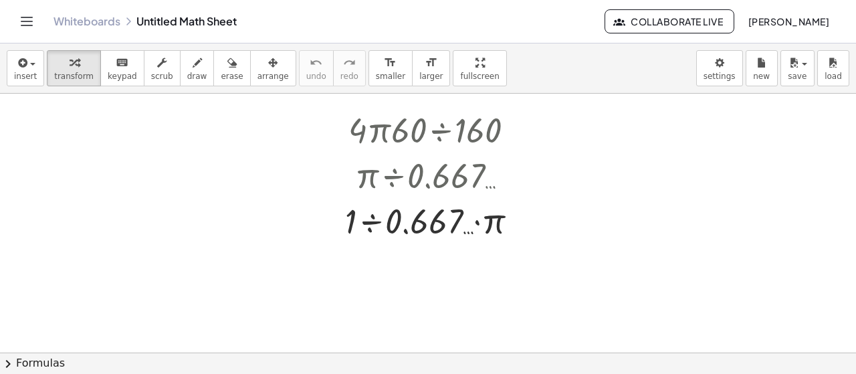
click at [622, 26] on span "Collaborate Live" at bounding box center [669, 21] width 107 height 12
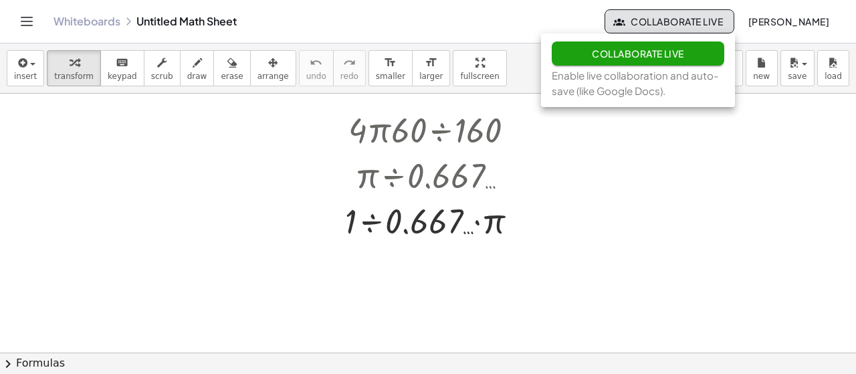
click at [634, 53] on span "Collaborate Live" at bounding box center [638, 53] width 92 height 12
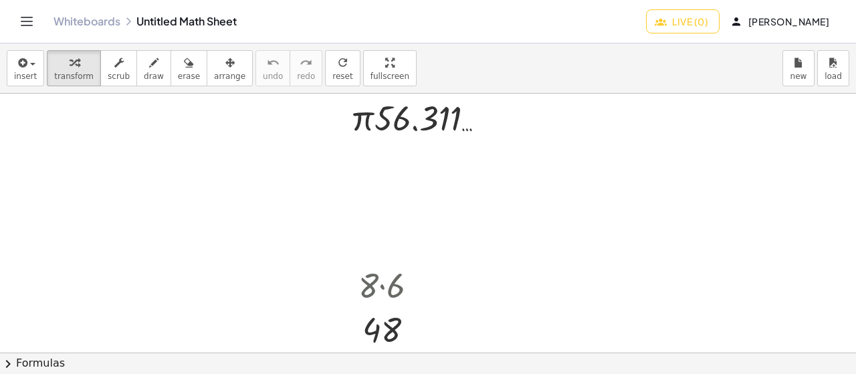
scroll to position [362, 0]
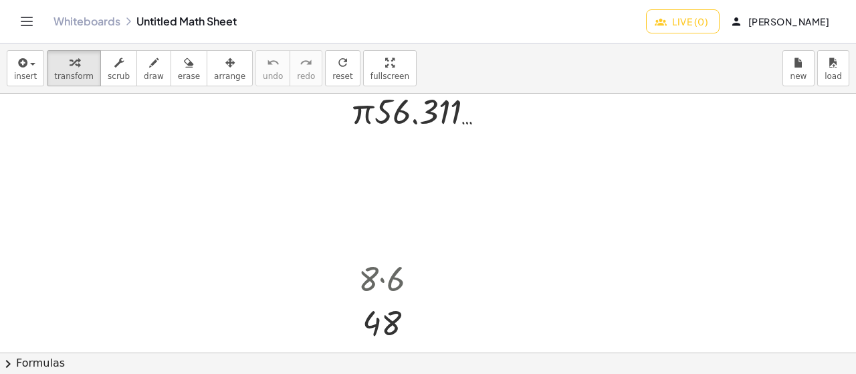
click at [655, 19] on icon "button" at bounding box center [661, 21] width 12 height 12
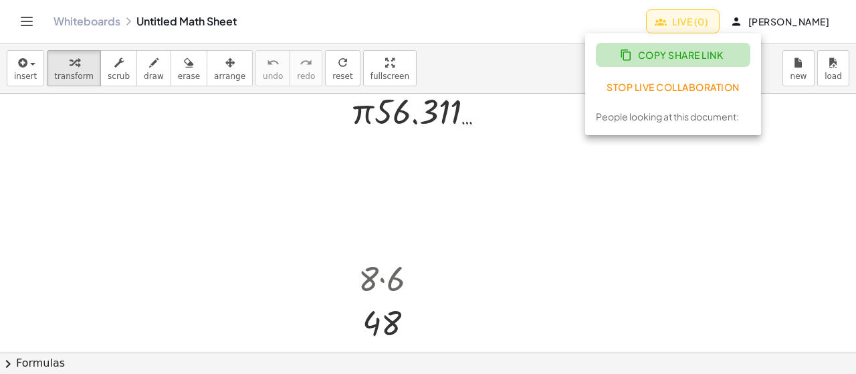
click at [626, 46] on button "Copy Share Link" at bounding box center [673, 55] width 154 height 24
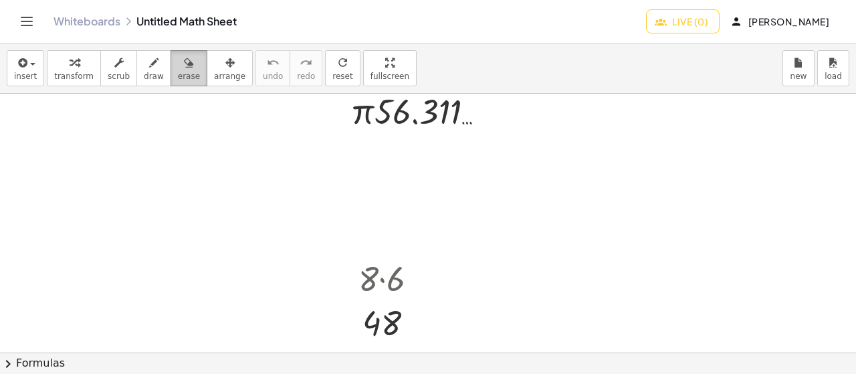
drag, startPoint x: 379, startPoint y: 314, endPoint x: 156, endPoint y: 64, distance: 334.8
click at [171, 64] on button "erase" at bounding box center [189, 68] width 37 height 36
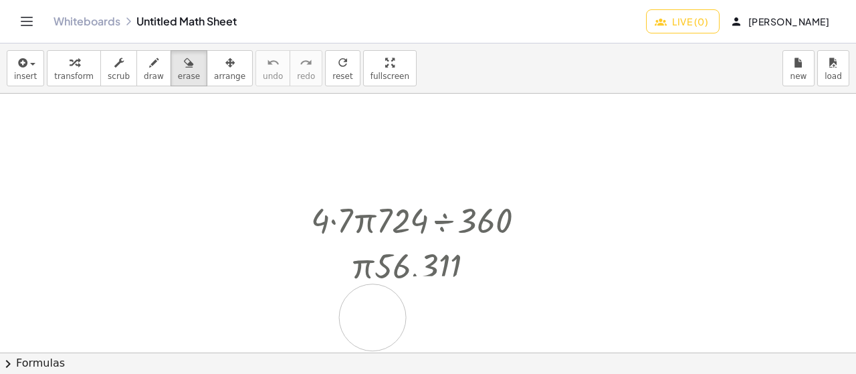
scroll to position [162, 0]
drag, startPoint x: 381, startPoint y: 273, endPoint x: 449, endPoint y: 247, distance: 73.3
click at [459, 255] on div at bounding box center [428, 321] width 856 height 778
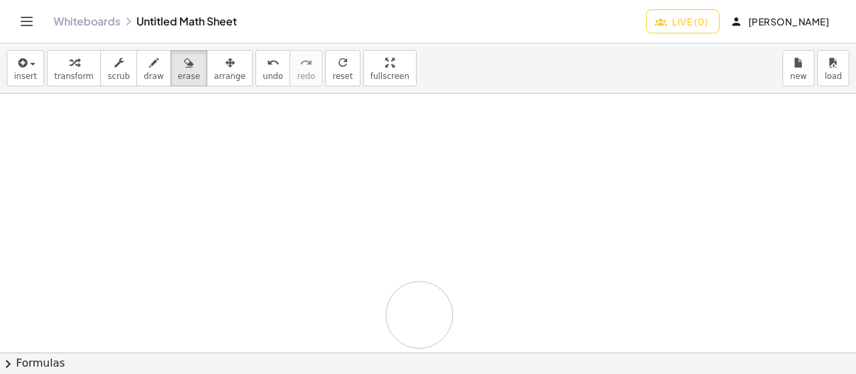
drag, startPoint x: 412, startPoint y: 227, endPoint x: 421, endPoint y: 315, distance: 88.1
click at [420, 315] on div at bounding box center [428, 321] width 856 height 778
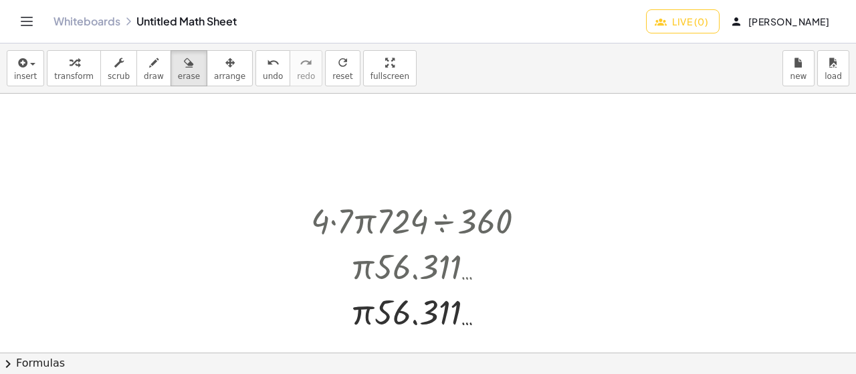
scroll to position [429, 0]
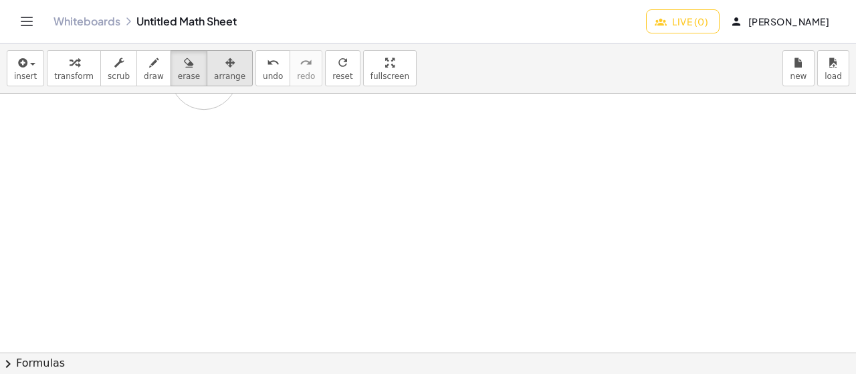
drag, startPoint x: 376, startPoint y: 224, endPoint x: 203, endPoint y: 70, distance: 232.1
click at [203, 70] on div "insert select one: Math Expression Function Text transform scrub draw erase arr…" at bounding box center [428, 208] width 856 height 330
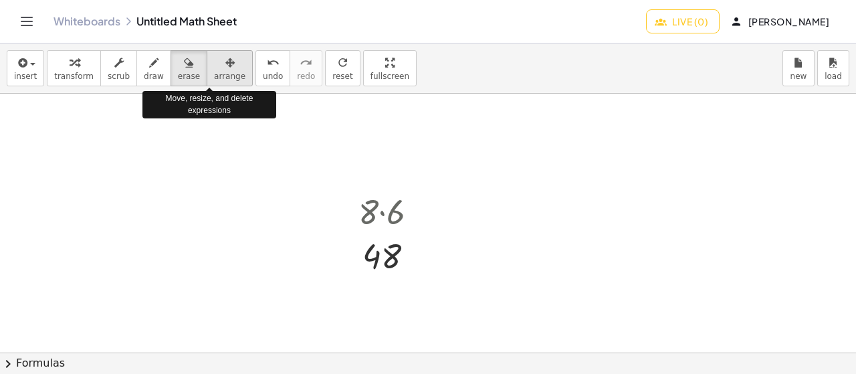
click at [225, 68] on icon "button" at bounding box center [229, 63] width 9 height 16
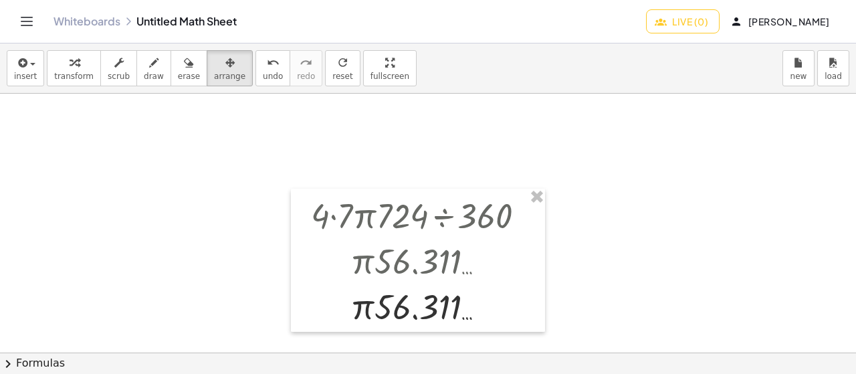
scroll to position [162, 0]
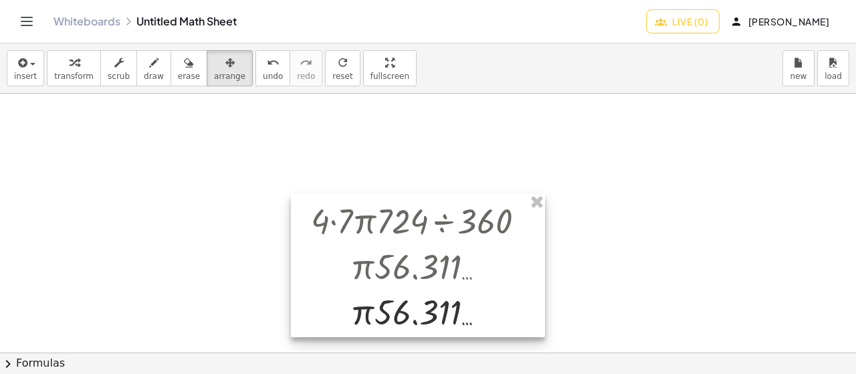
click at [542, 214] on div at bounding box center [418, 265] width 254 height 143
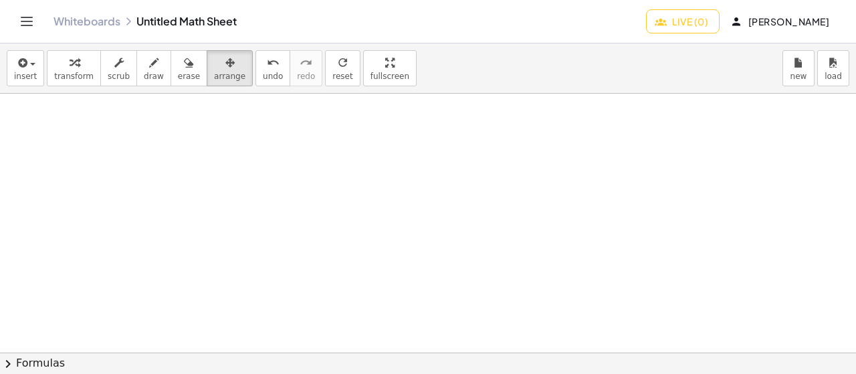
scroll to position [496, 0]
click at [60, 55] on div "button" at bounding box center [73, 62] width 39 height 16
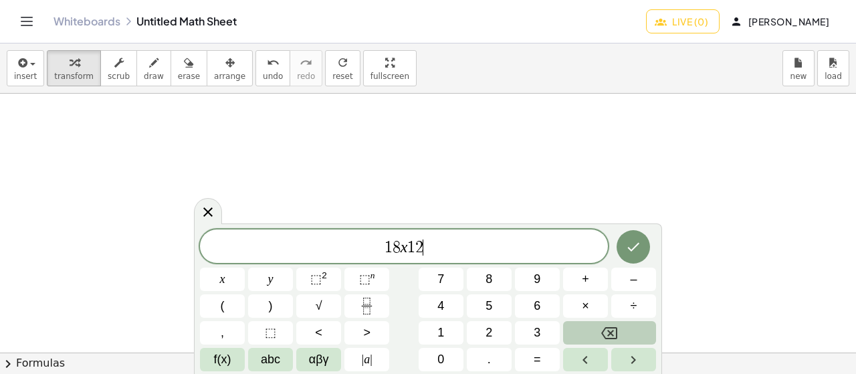
click at [410, 255] on span "1 8 x 1 2 ​" at bounding box center [404, 247] width 408 height 19
click at [596, 302] on button "×" at bounding box center [585, 305] width 45 height 23
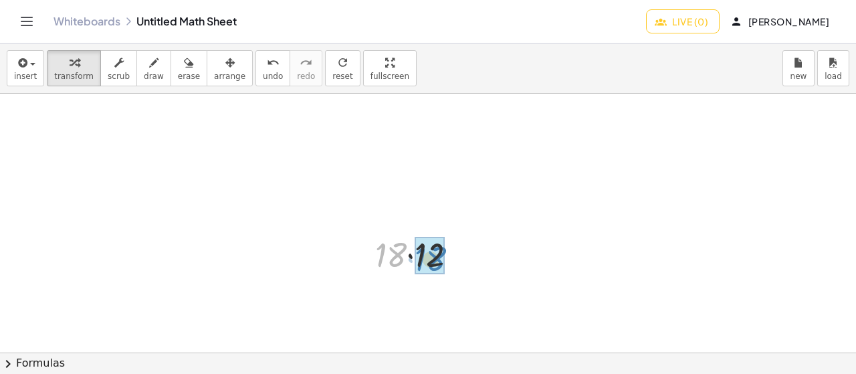
drag, startPoint x: 390, startPoint y: 253, endPoint x: 432, endPoint y: 256, distance: 42.3
drag, startPoint x: 403, startPoint y: 300, endPoint x: 413, endPoint y: 256, distance: 44.8
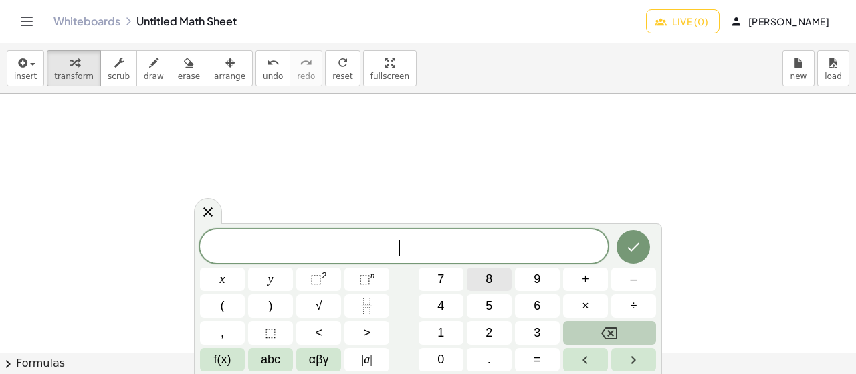
click at [490, 286] on span "8" at bounding box center [488, 279] width 7 height 18
click at [597, 311] on button "×" at bounding box center [585, 305] width 45 height 23
click at [537, 310] on span "6" at bounding box center [537, 306] width 7 height 18
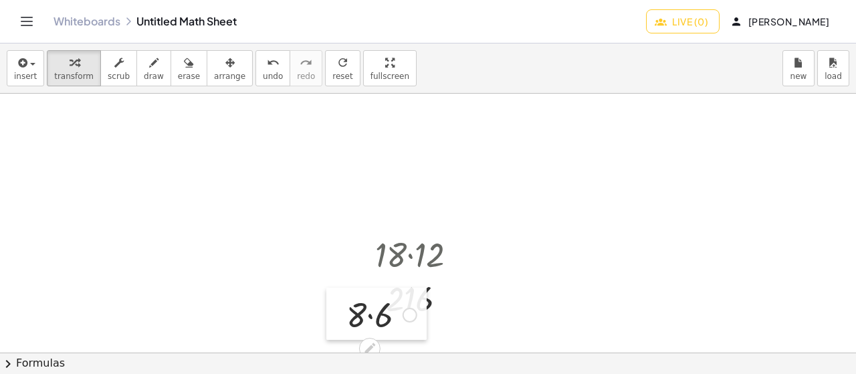
click at [341, 312] on div at bounding box center [336, 314] width 20 height 52
drag, startPoint x: 348, startPoint y: 314, endPoint x: 380, endPoint y: 320, distance: 32.8
drag, startPoint x: 372, startPoint y: 318, endPoint x: 347, endPoint y: 330, distance: 27.5
click at [345, 331] on div "· 8 · 6 48 48" at bounding box center [376, 313] width 92 height 51
drag, startPoint x: 355, startPoint y: 314, endPoint x: 380, endPoint y: 319, distance: 26.0
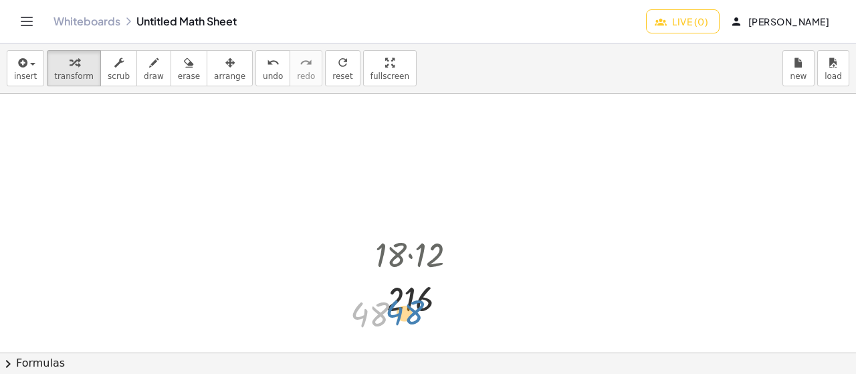
click at [378, 321] on div at bounding box center [382, 314] width 76 height 44
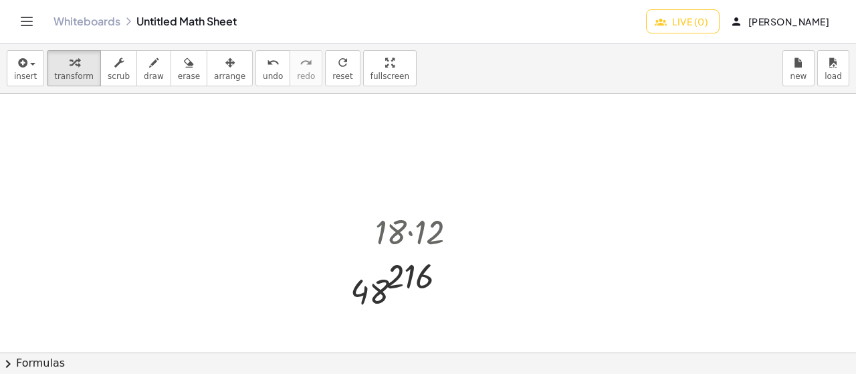
scroll to position [778, 0]
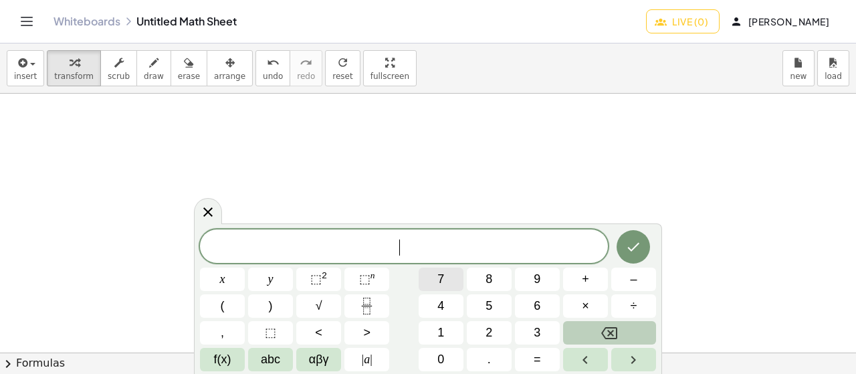
click at [431, 275] on button "7" at bounding box center [441, 278] width 45 height 23
click at [566, 308] on button "×" at bounding box center [585, 305] width 45 height 23
click at [488, 334] on span "2" at bounding box center [488, 333] width 7 height 18
click at [587, 305] on span "×" at bounding box center [585, 306] width 7 height 18
click at [496, 336] on button "2" at bounding box center [489, 332] width 45 height 23
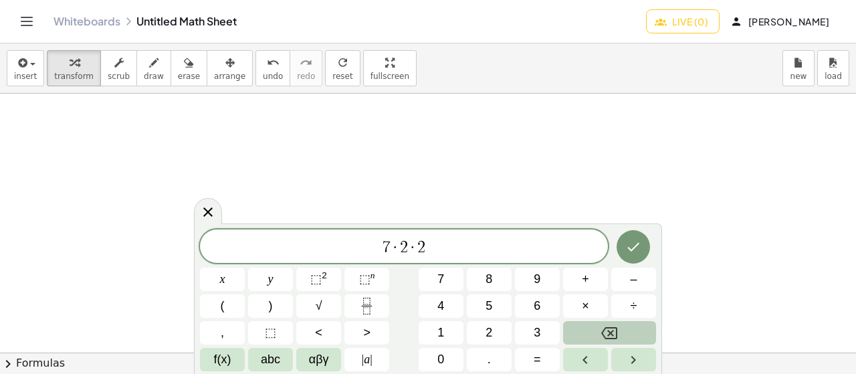
click at [639, 241] on button "Done" at bounding box center [633, 246] width 33 height 33
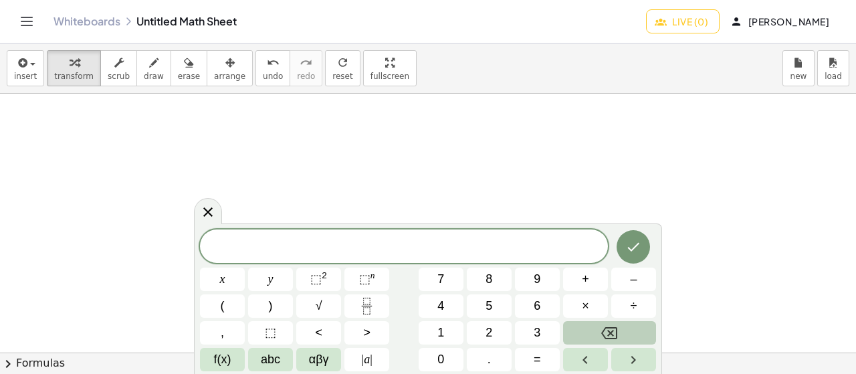
click at [470, 227] on div "​ x y ⬚ 2 ⬚ n 7 8 9 + – ( ) √ 4 5 6 × ÷ , ⬚ < > 1 2 3 f(x) abc αβγ | a | 0 . =" at bounding box center [428, 298] width 468 height 150
click at [633, 255] on button "Done" at bounding box center [633, 246] width 33 height 33
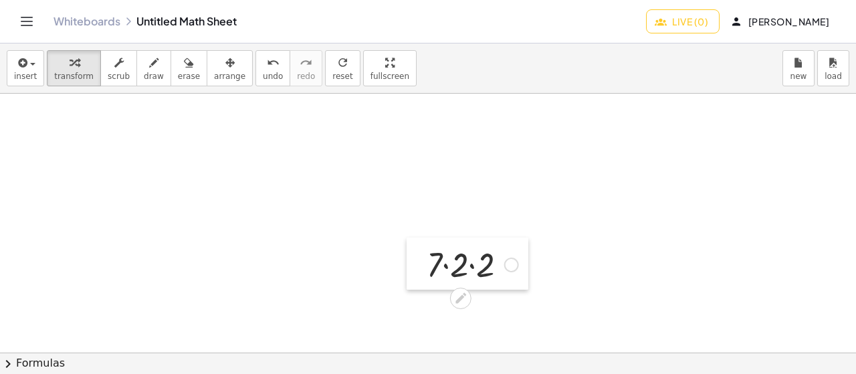
drag, startPoint x: 409, startPoint y: 274, endPoint x: 426, endPoint y: 271, distance: 17.0
click at [426, 271] on div at bounding box center [417, 263] width 20 height 52
drag, startPoint x: 432, startPoint y: 269, endPoint x: 473, endPoint y: 273, distance: 41.7
click at [473, 273] on div at bounding box center [472, 263] width 105 height 45
drag, startPoint x: 441, startPoint y: 314, endPoint x: 497, endPoint y: 319, distance: 57.1
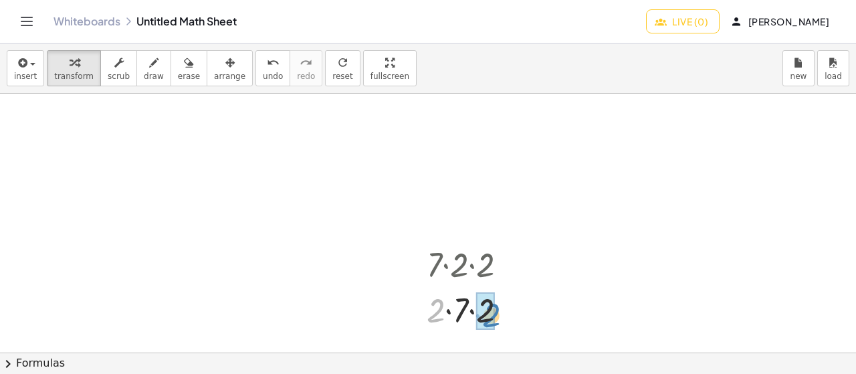
click at [497, 319] on div at bounding box center [472, 308] width 105 height 45
drag, startPoint x: 445, startPoint y: 312, endPoint x: 472, endPoint y: 314, distance: 27.5
drag, startPoint x: 452, startPoint y: 313, endPoint x: 474, endPoint y: 316, distance: 22.3
click at [475, 319] on div at bounding box center [472, 309] width 105 height 44
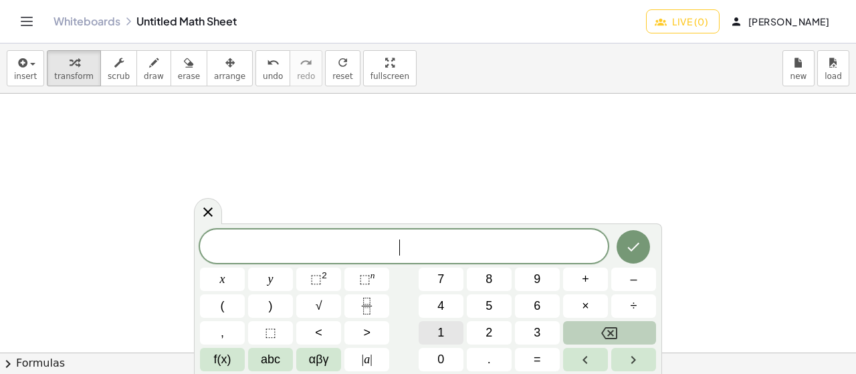
click at [433, 332] on button "1" at bounding box center [441, 332] width 45 height 23
click at [501, 304] on button "5" at bounding box center [489, 305] width 45 height 23
click at [577, 277] on button "+" at bounding box center [585, 278] width 45 height 23
click at [449, 340] on button "1" at bounding box center [441, 332] width 45 height 23
click at [493, 284] on button "8" at bounding box center [489, 278] width 45 height 23
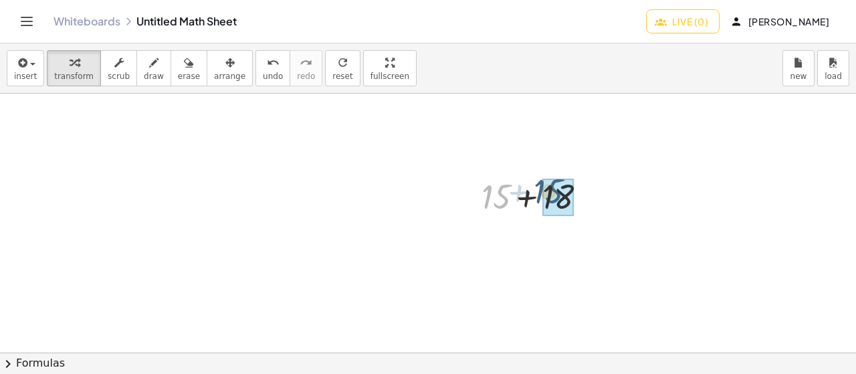
drag, startPoint x: 491, startPoint y: 195, endPoint x: 547, endPoint y: 191, distance: 56.3
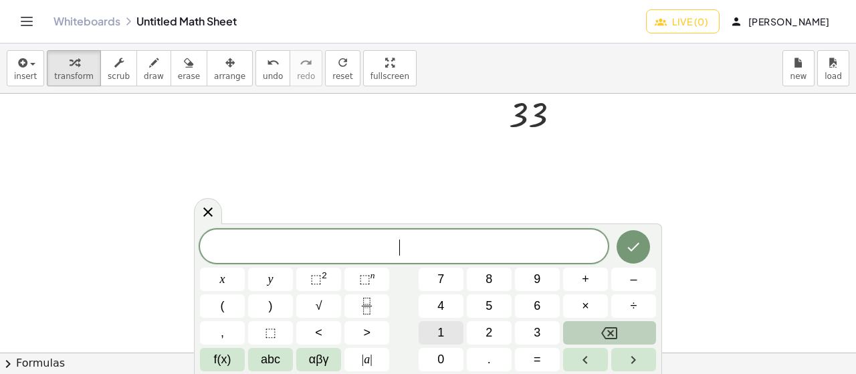
click at [458, 340] on button "1" at bounding box center [441, 332] width 45 height 23
click at [501, 296] on button "5" at bounding box center [489, 305] width 45 height 23
click at [583, 300] on span "×" at bounding box center [585, 306] width 7 height 18
click at [450, 338] on button "1" at bounding box center [441, 332] width 45 height 23
click at [508, 289] on button "8" at bounding box center [489, 278] width 45 height 23
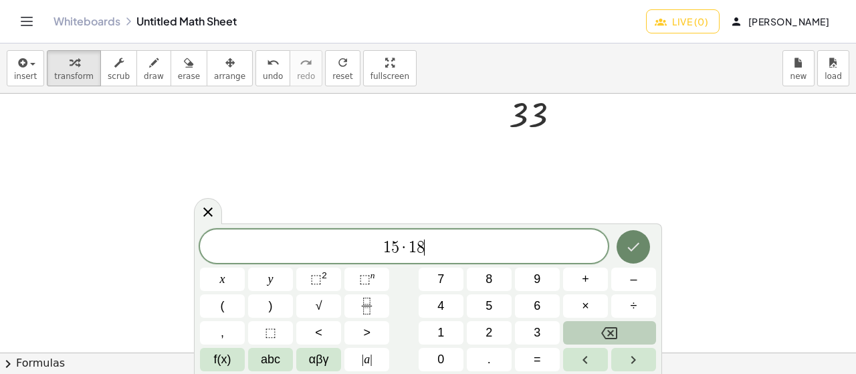
click at [641, 253] on icon "Done" at bounding box center [633, 247] width 16 height 16
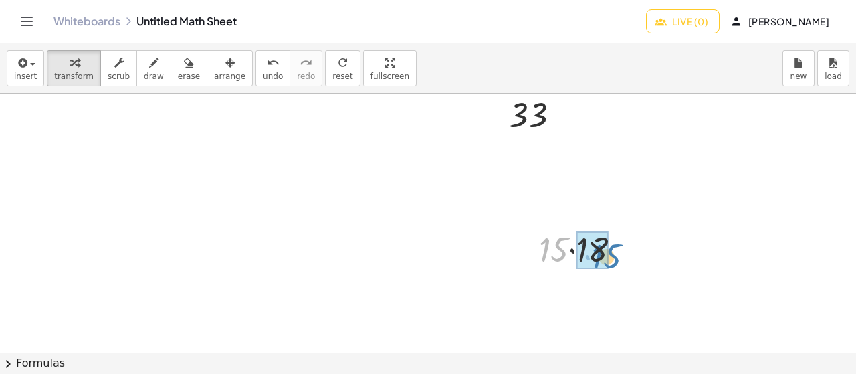
drag, startPoint x: 554, startPoint y: 257, endPoint x: 606, endPoint y: 264, distance: 52.7
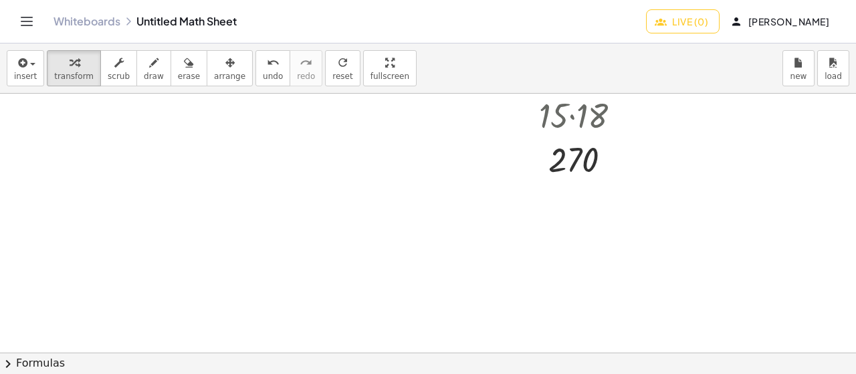
scroll to position [1557, 0]
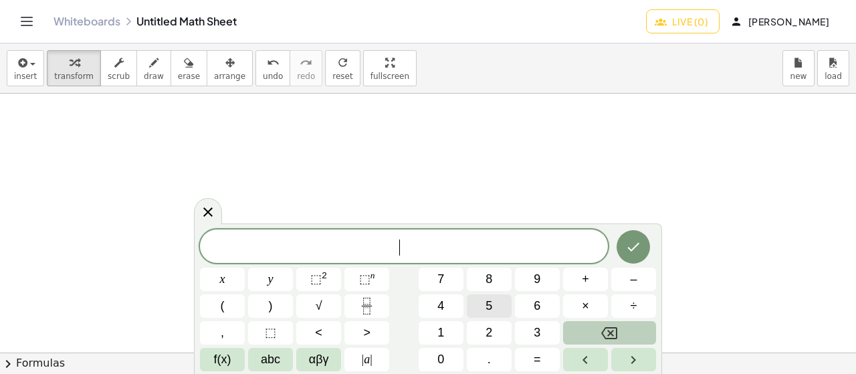
click at [491, 296] on button "5" at bounding box center [489, 305] width 45 height 23
click at [581, 309] on button "×" at bounding box center [585, 305] width 45 height 23
click at [453, 336] on button "1" at bounding box center [441, 332] width 45 height 23
click at [490, 332] on span "2" at bounding box center [488, 333] width 7 height 18
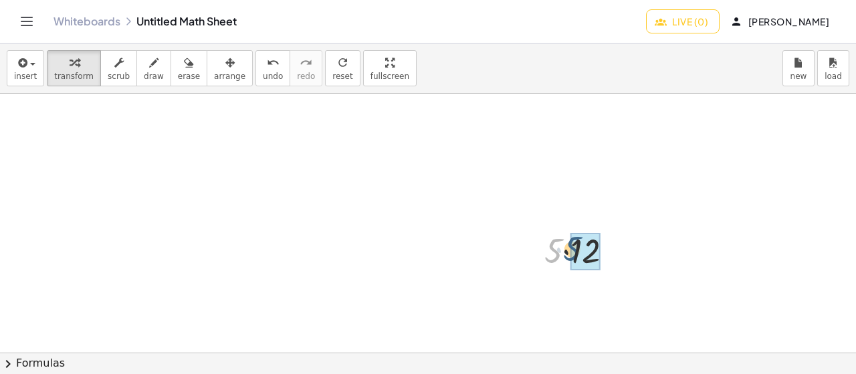
drag, startPoint x: 552, startPoint y: 259, endPoint x: 575, endPoint y: 255, distance: 23.6
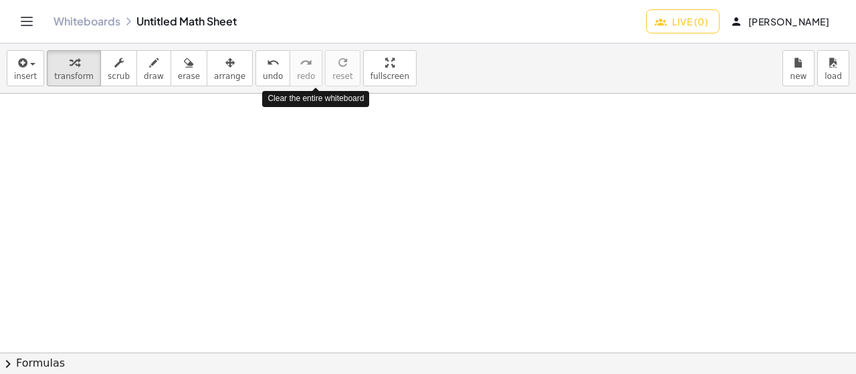
scroll to position [0, 0]
click at [646, 27] on button "Live (0)" at bounding box center [683, 21] width 74 height 24
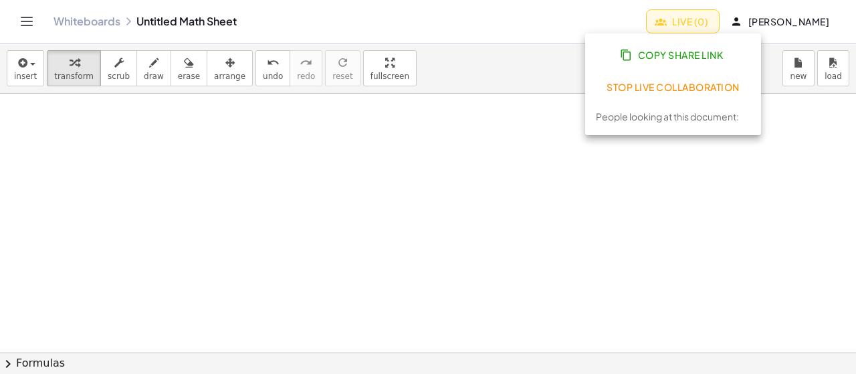
click at [554, 40] on div "Whiteboards Untitled Math Sheet Live (0) vicente Matamala Salazar" at bounding box center [428, 21] width 824 height 43
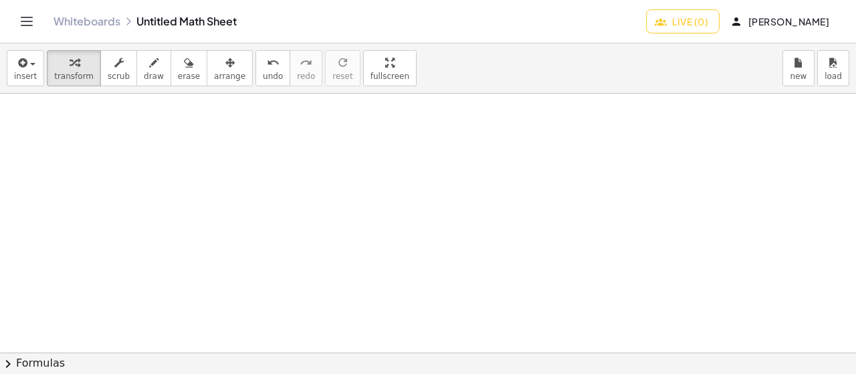
click at [504, 255] on div at bounding box center [428, 353] width 856 height 518
click at [573, 103] on div at bounding box center [428, 353] width 856 height 518
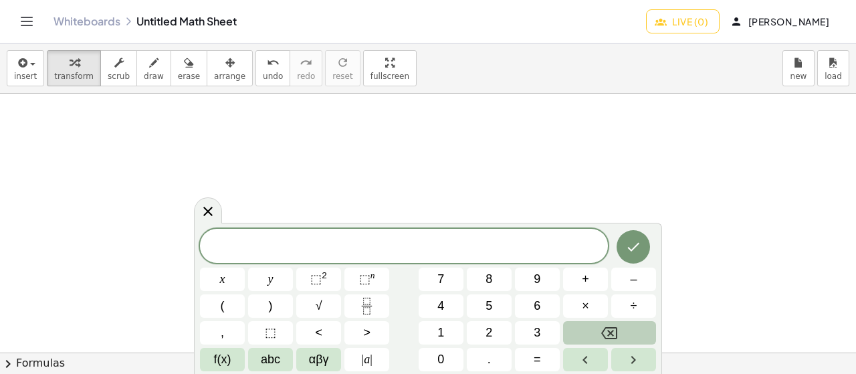
click at [245, 267] on div at bounding box center [222, 278] width 45 height 23
click at [619, 248] on button "Done" at bounding box center [633, 246] width 33 height 33
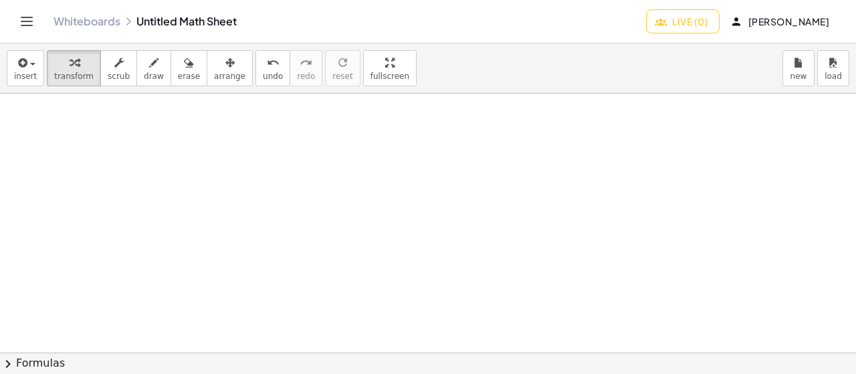
click at [792, 23] on span "[PERSON_NAME]" at bounding box center [781, 21] width 96 height 12
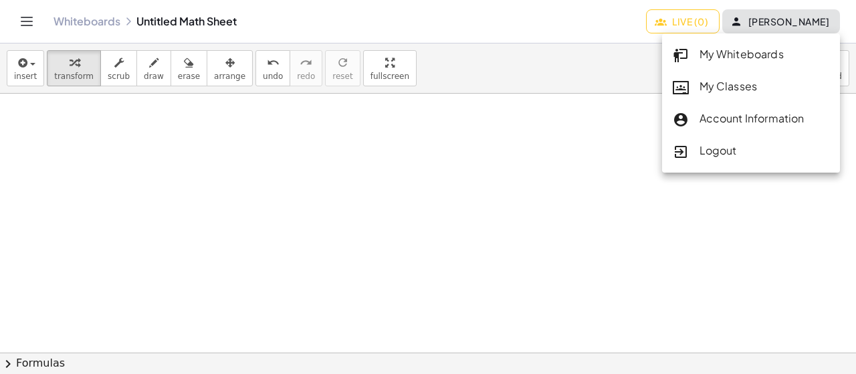
click at [738, 60] on div "My Whiteboards" at bounding box center [751, 54] width 157 height 17
